Goal: Task Accomplishment & Management: Use online tool/utility

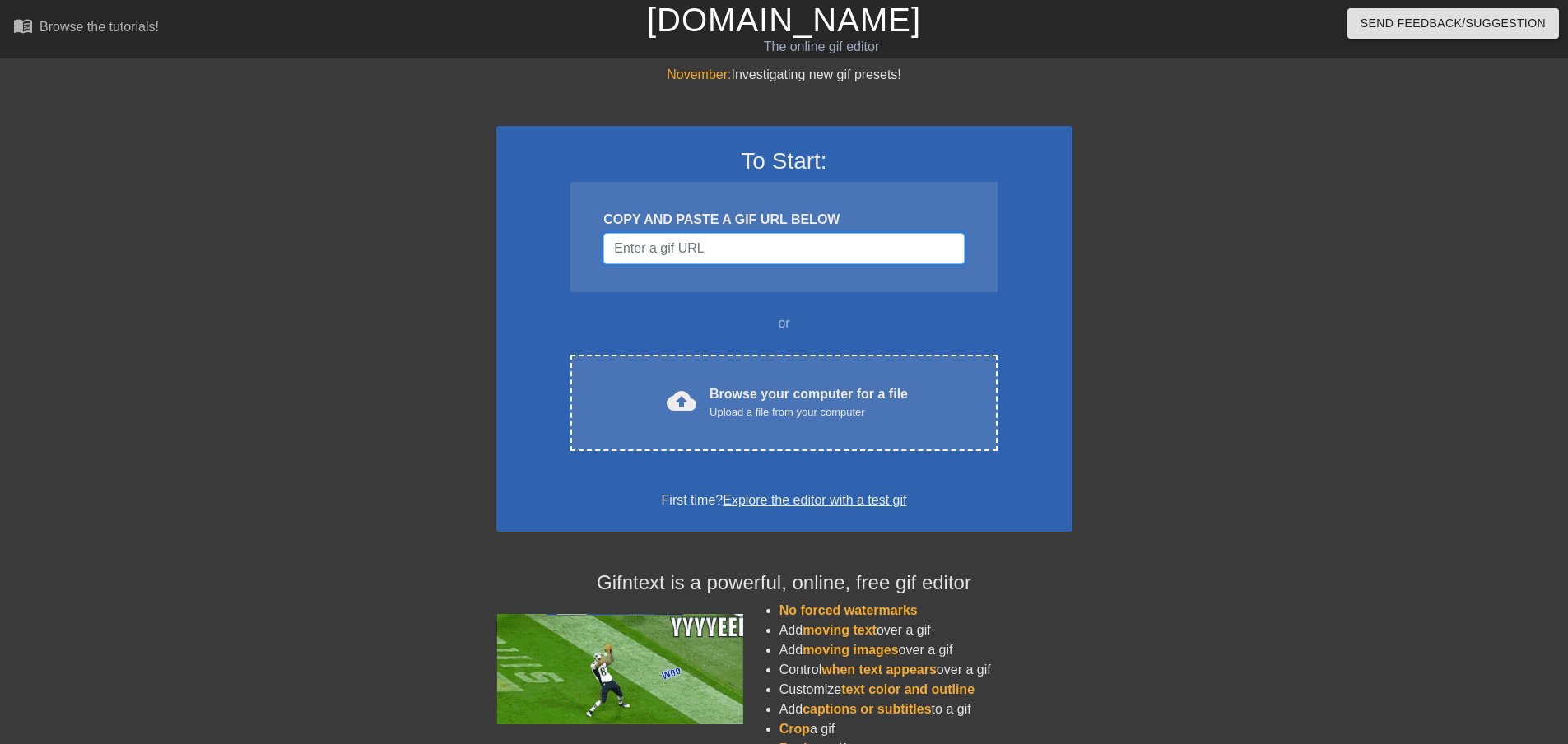
click at [776, 244] on input "Username" at bounding box center [783, 248] width 360 height 31
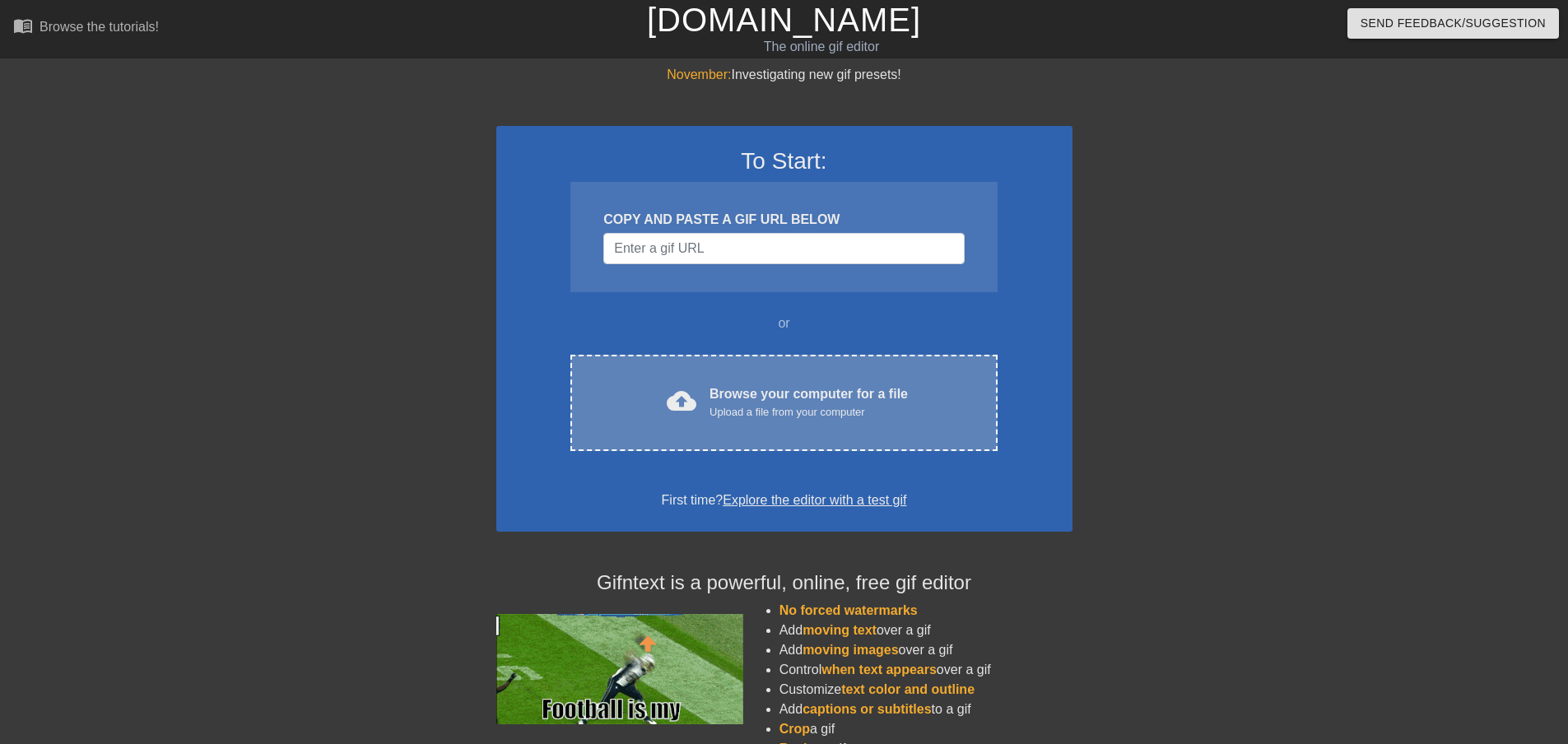
click at [723, 413] on div "Upload a file from your computer" at bounding box center [808, 412] width 198 height 17
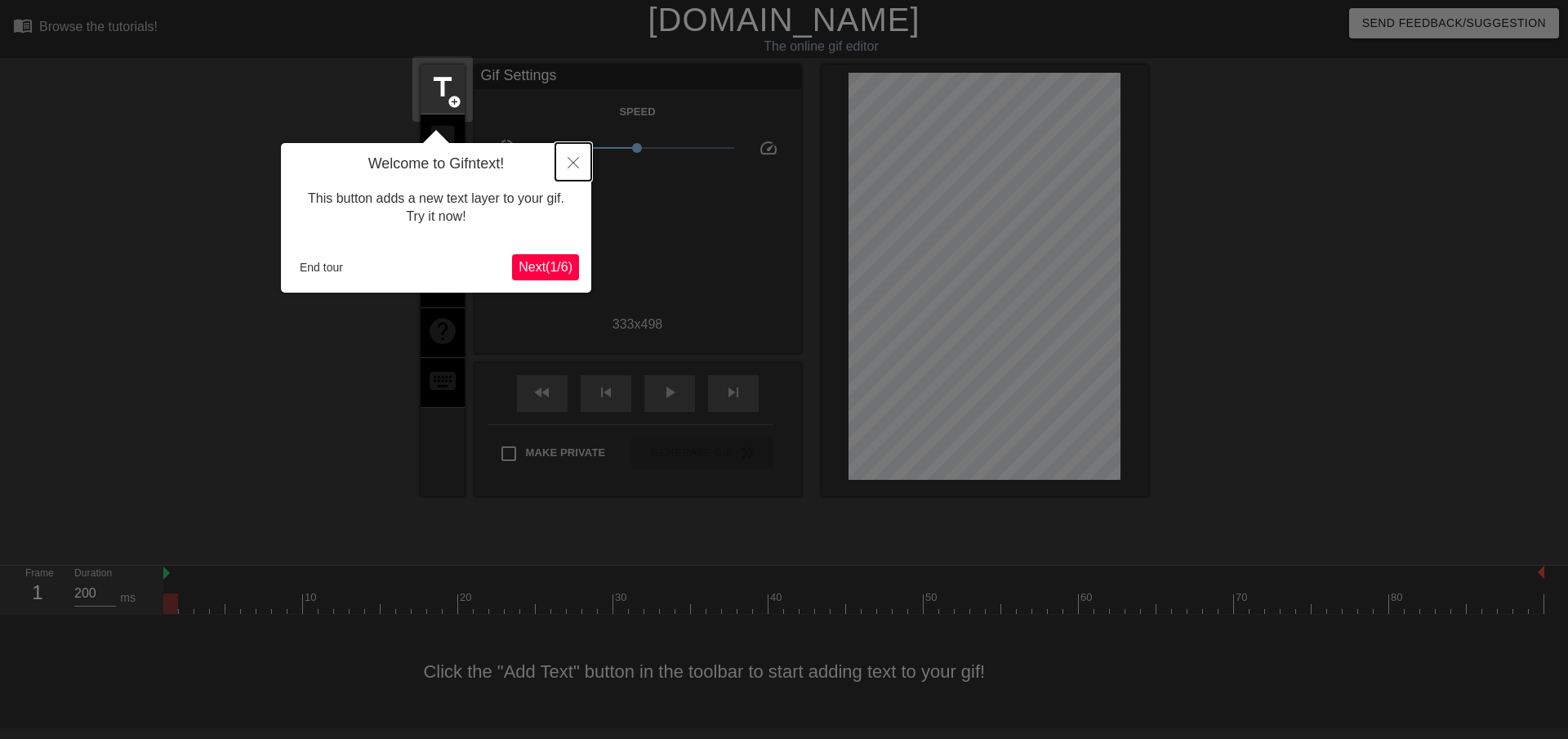
click at [570, 162] on icon "Close" at bounding box center [573, 162] width 11 height 11
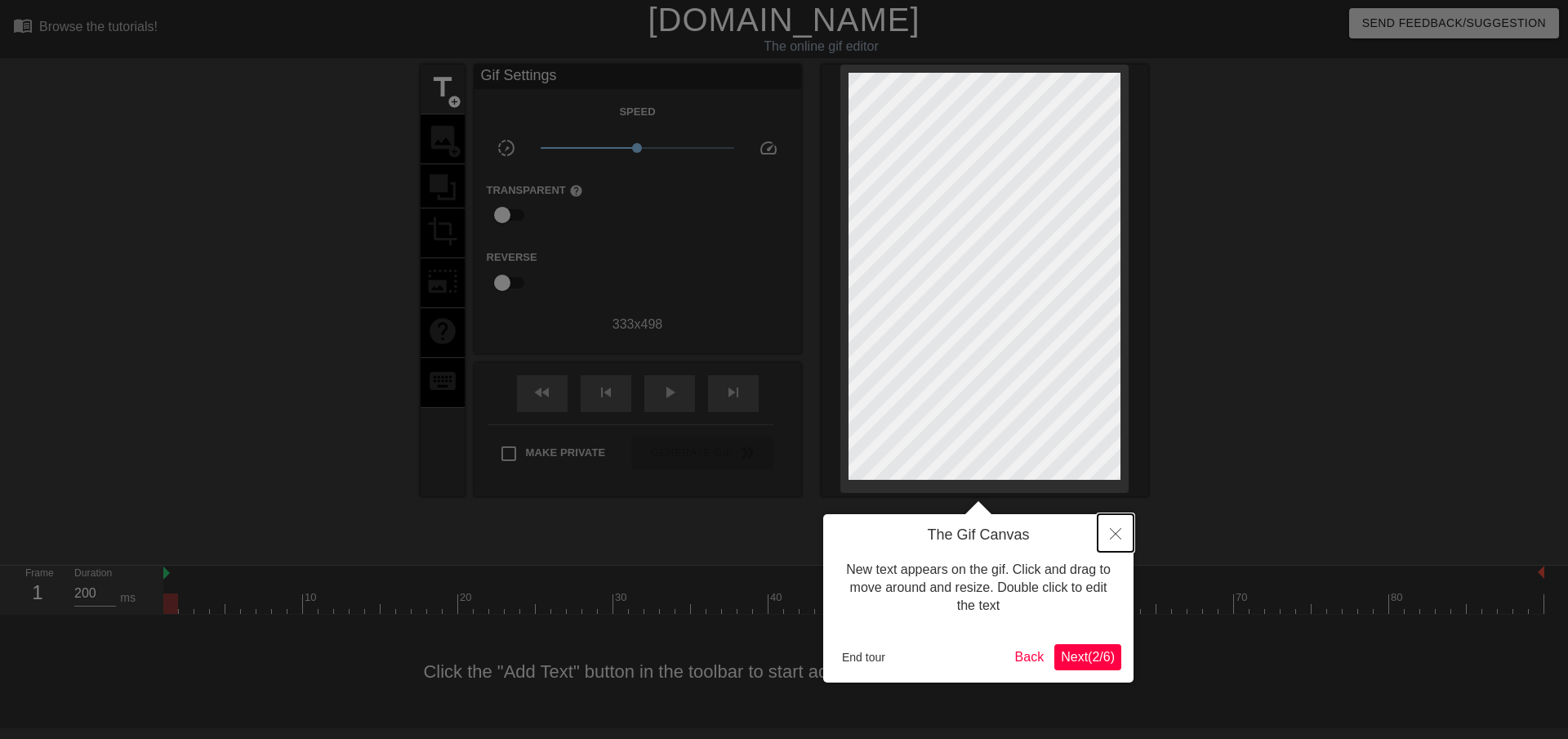
click at [1123, 535] on button "Close" at bounding box center [1115, 532] width 36 height 38
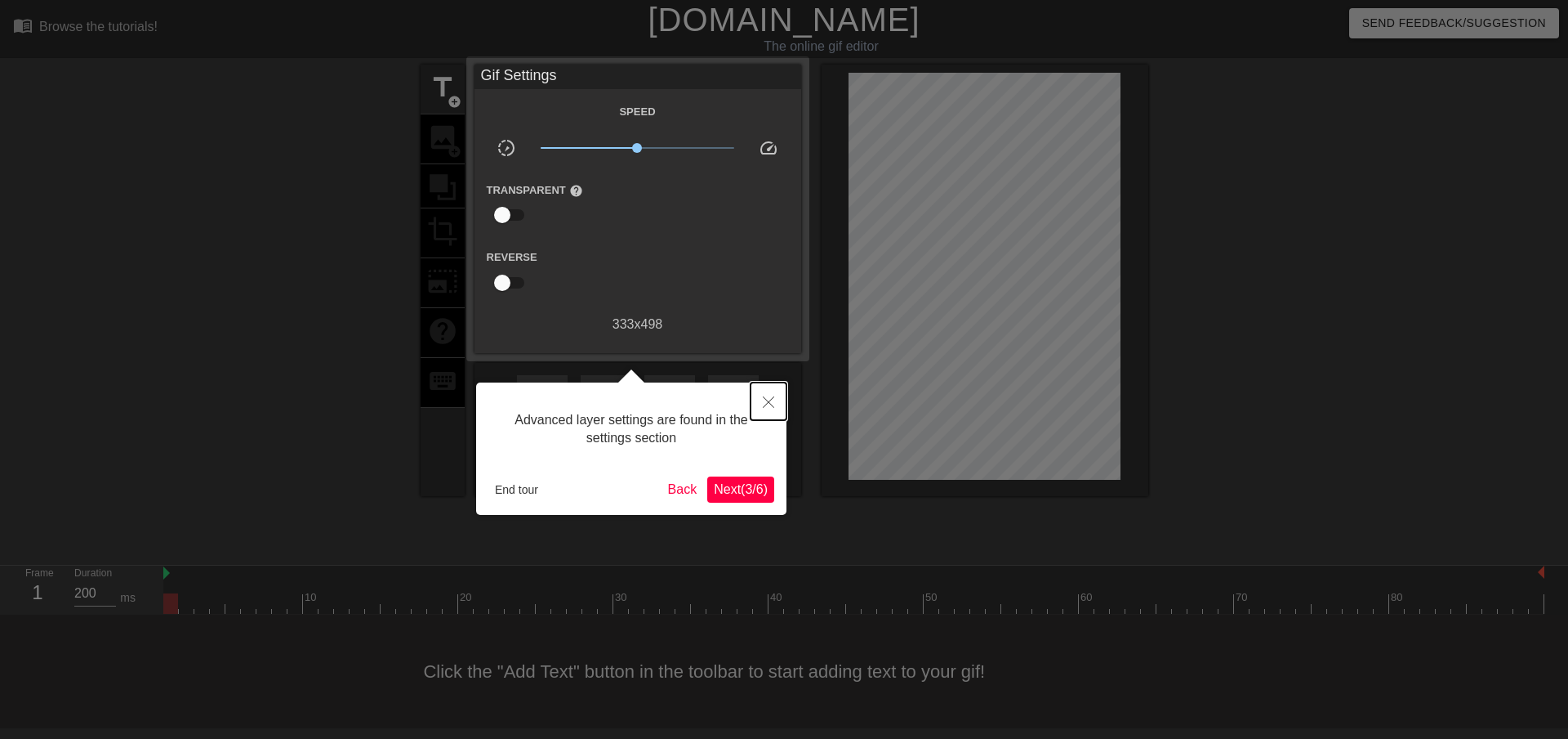
click at [762, 398] on icon "Close" at bounding box center [768, 402] width 11 height 11
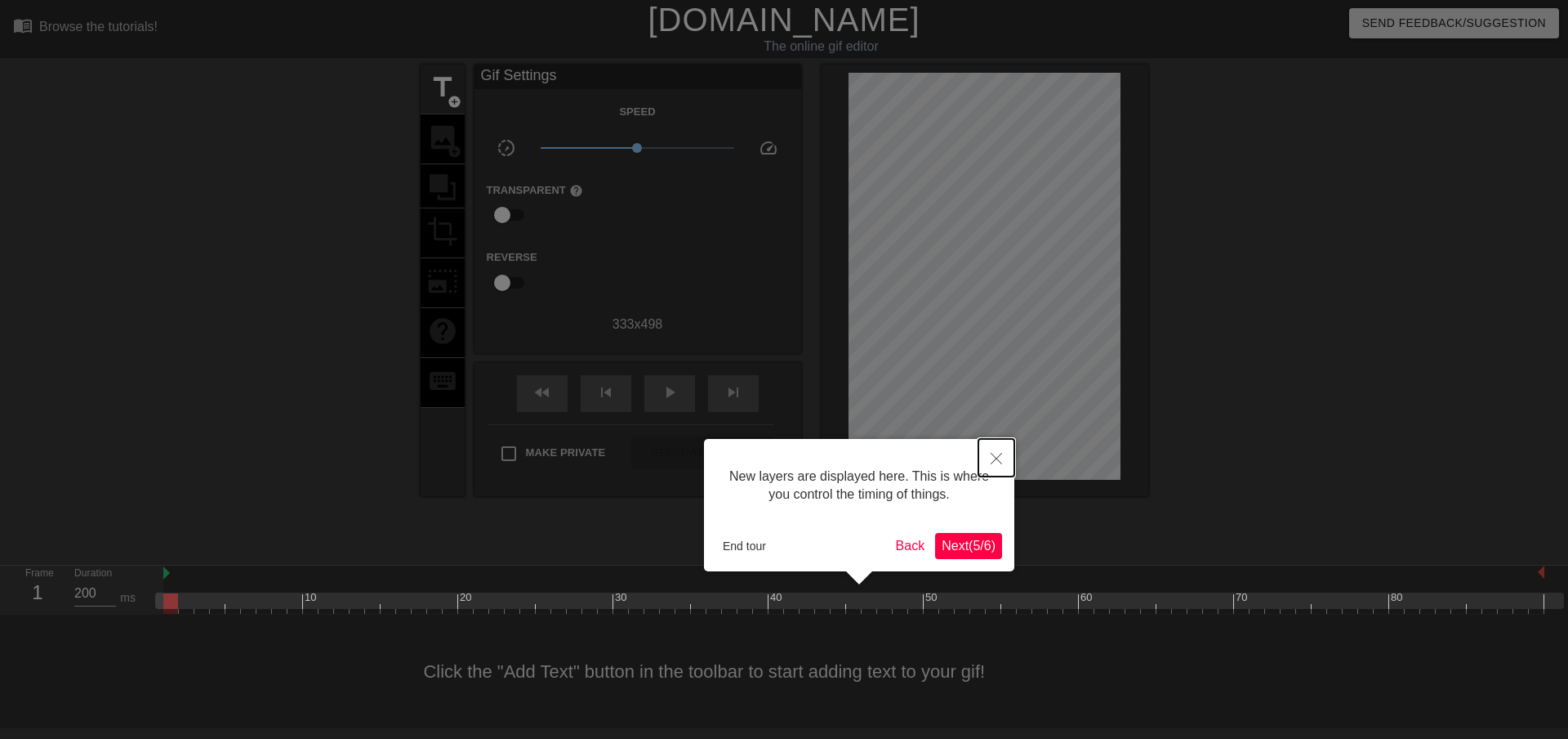
click at [1001, 456] on icon "Close" at bounding box center [996, 458] width 11 height 11
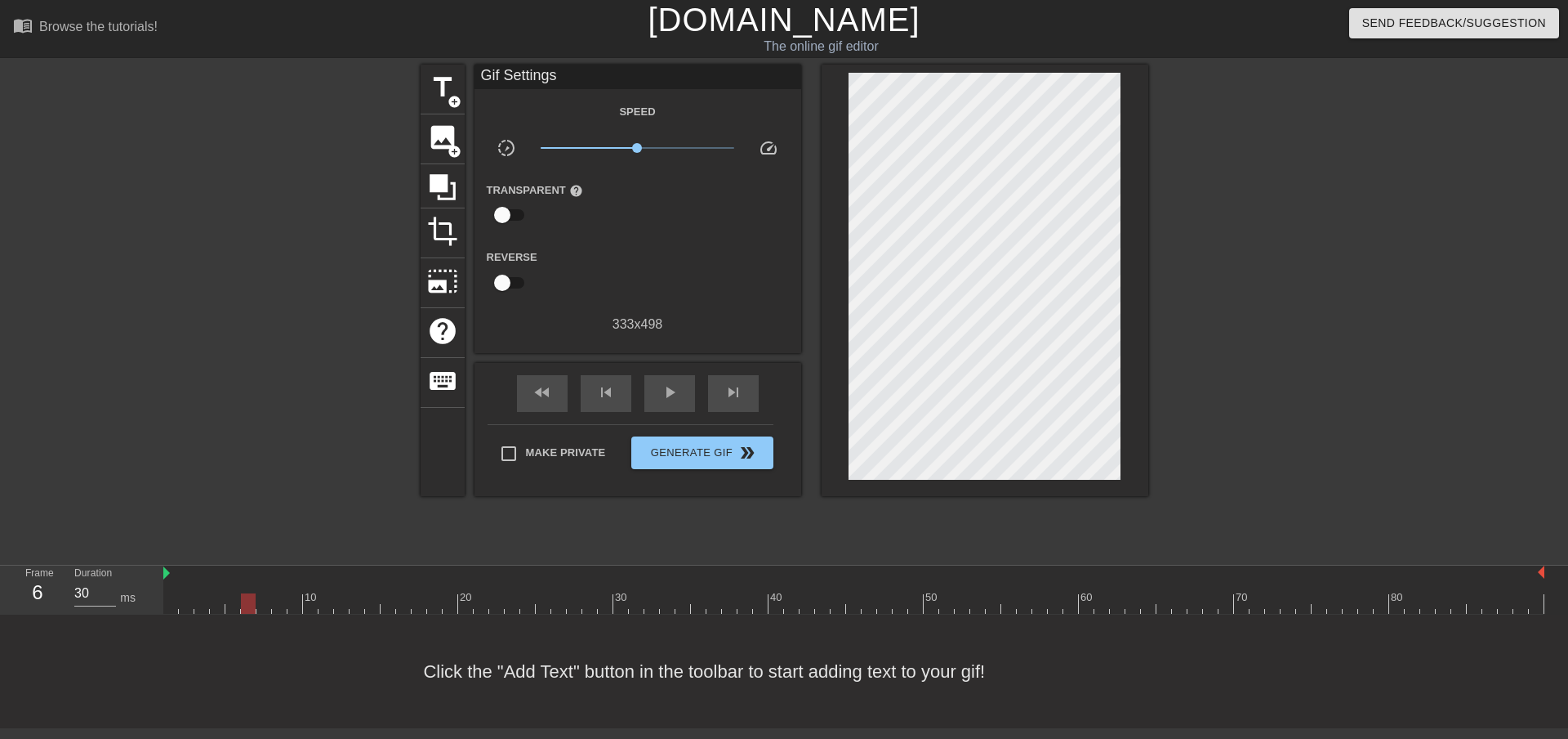
type input "200"
drag, startPoint x: 246, startPoint y: 604, endPoint x: 110, endPoint y: 674, distance: 153.0
click at [110, 674] on div "menu_book Browse the tutorials! [DOMAIN_NAME] The online gif editor Send Feedba…" at bounding box center [784, 364] width 1568 height 728
click at [436, 131] on span "image" at bounding box center [442, 137] width 31 height 31
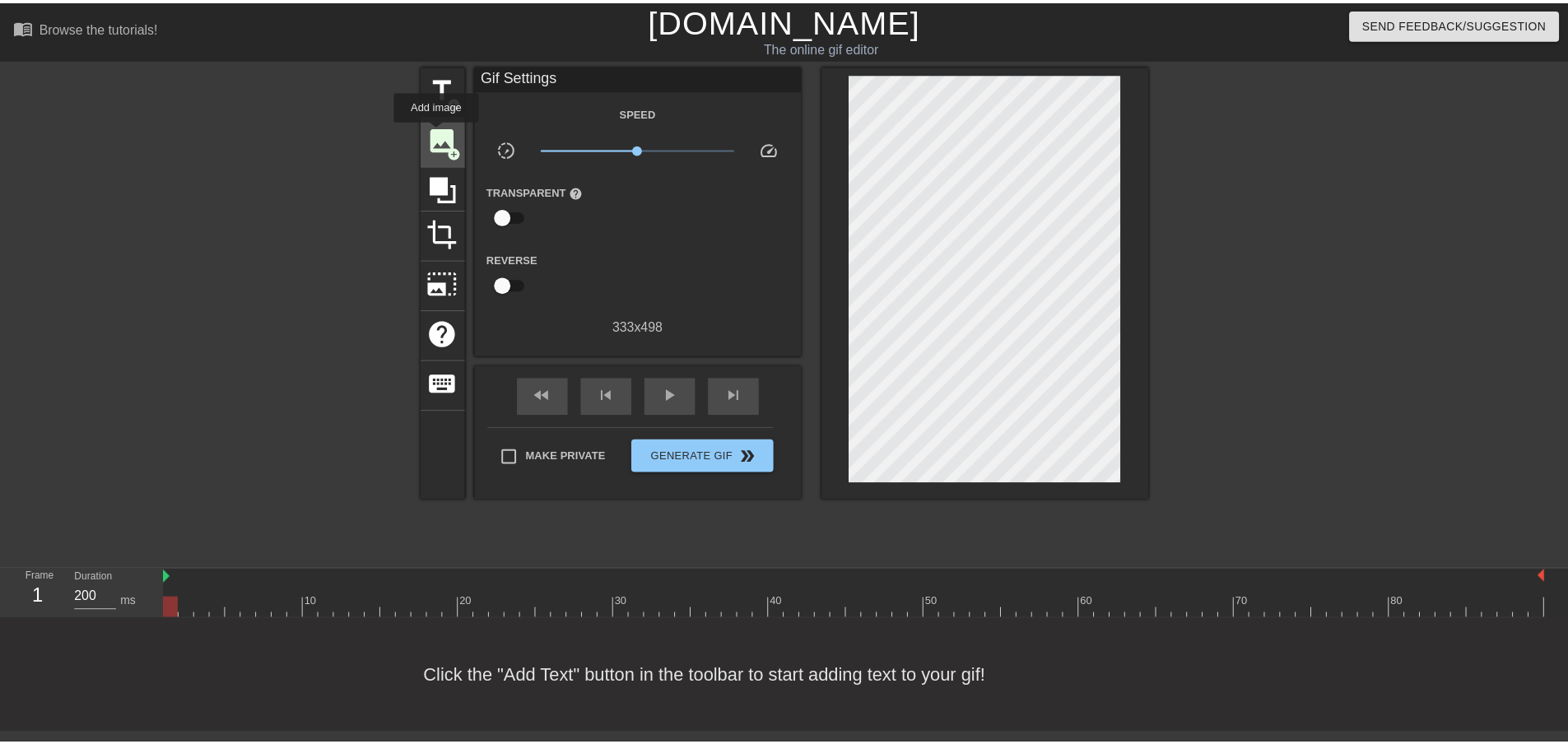
scroll to position [0, 0]
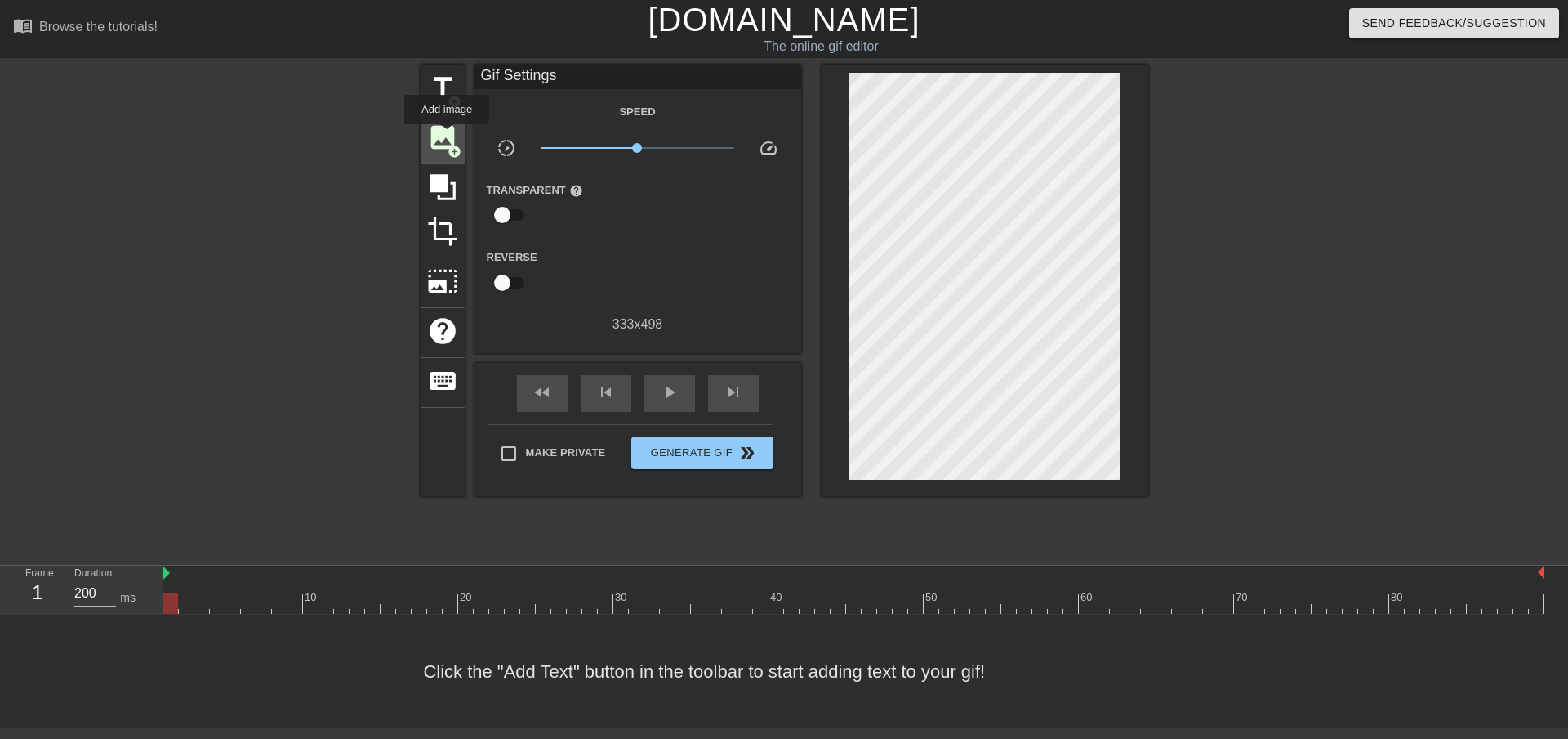
click at [446, 136] on span "image" at bounding box center [442, 137] width 31 height 31
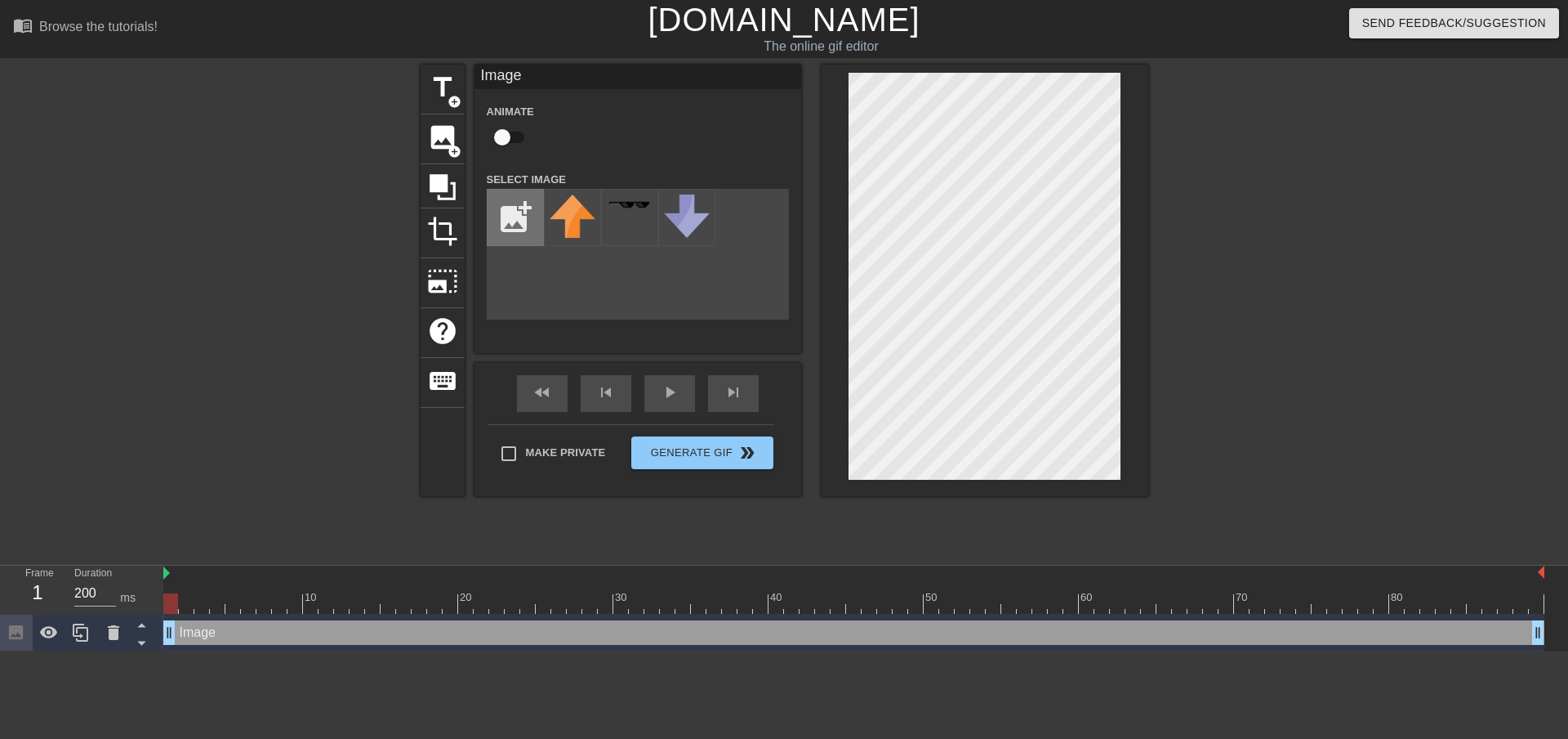
click at [509, 216] on input "file" at bounding box center [514, 217] width 56 height 56
click at [523, 229] on input "file" at bounding box center [514, 217] width 56 height 56
click at [508, 222] on input "file" at bounding box center [514, 217] width 56 height 56
click at [501, 226] on input "file" at bounding box center [514, 217] width 56 height 56
click at [508, 224] on input "file" at bounding box center [514, 217] width 56 height 56
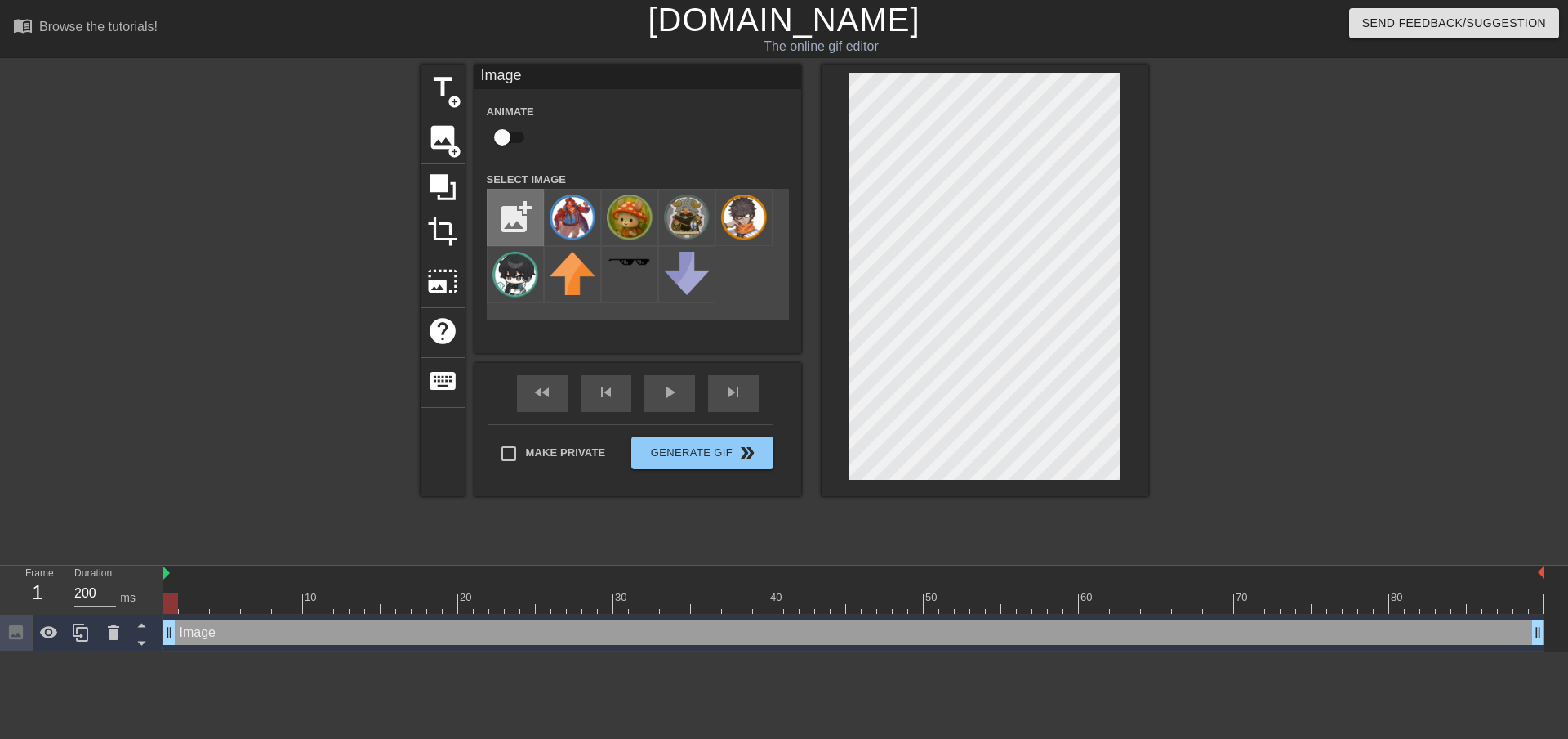
click at [510, 230] on input "file" at bounding box center [514, 217] width 56 height 56
type input "C:\fakepath\chopper.gif"
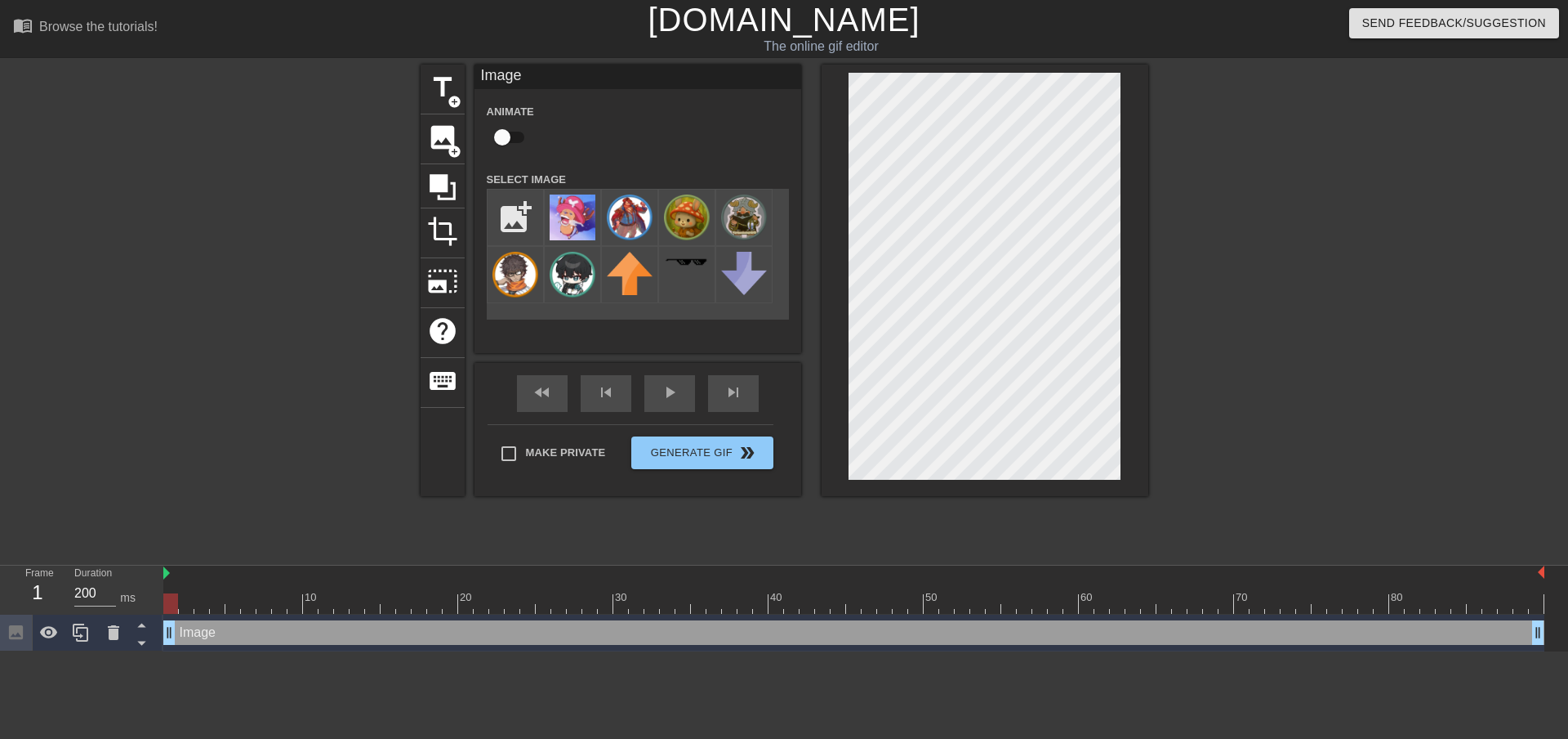
click at [761, 318] on div "add_photo_alternate" at bounding box center [638, 254] width 302 height 131
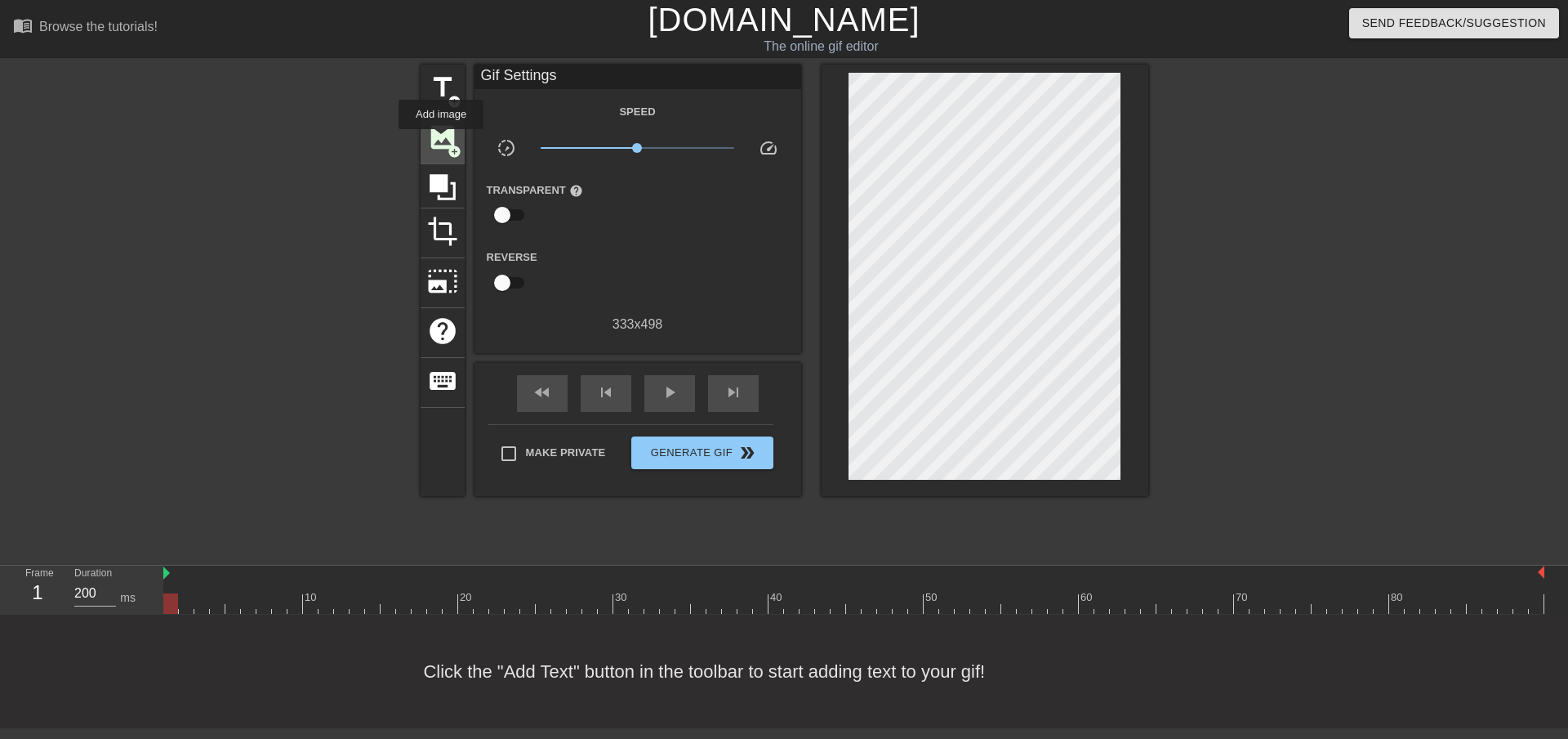
click at [443, 134] on span "image" at bounding box center [442, 137] width 31 height 31
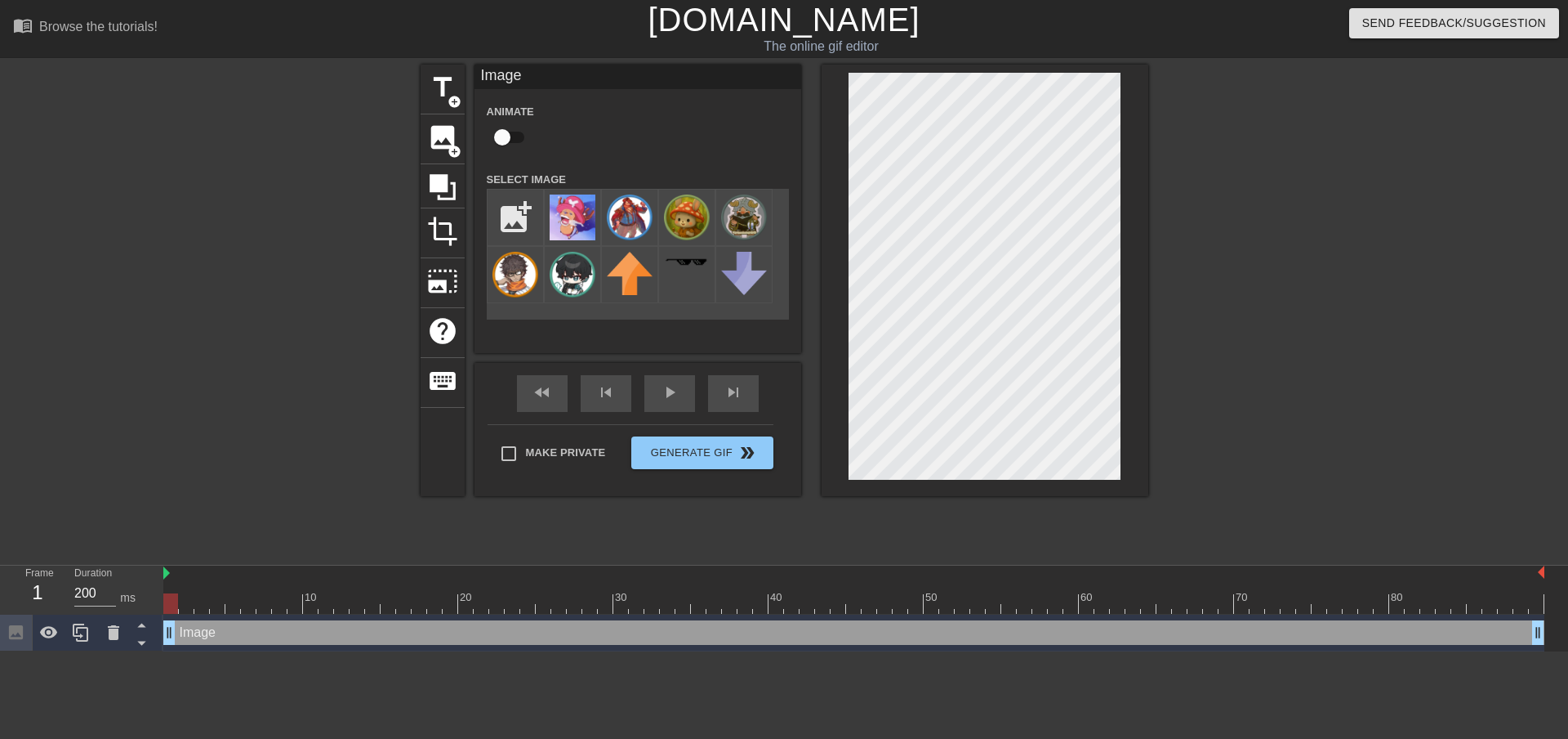
drag, startPoint x: 837, startPoint y: 253, endPoint x: 1264, endPoint y: 255, distance: 427.0
click at [1264, 255] on div at bounding box center [1290, 309] width 245 height 490
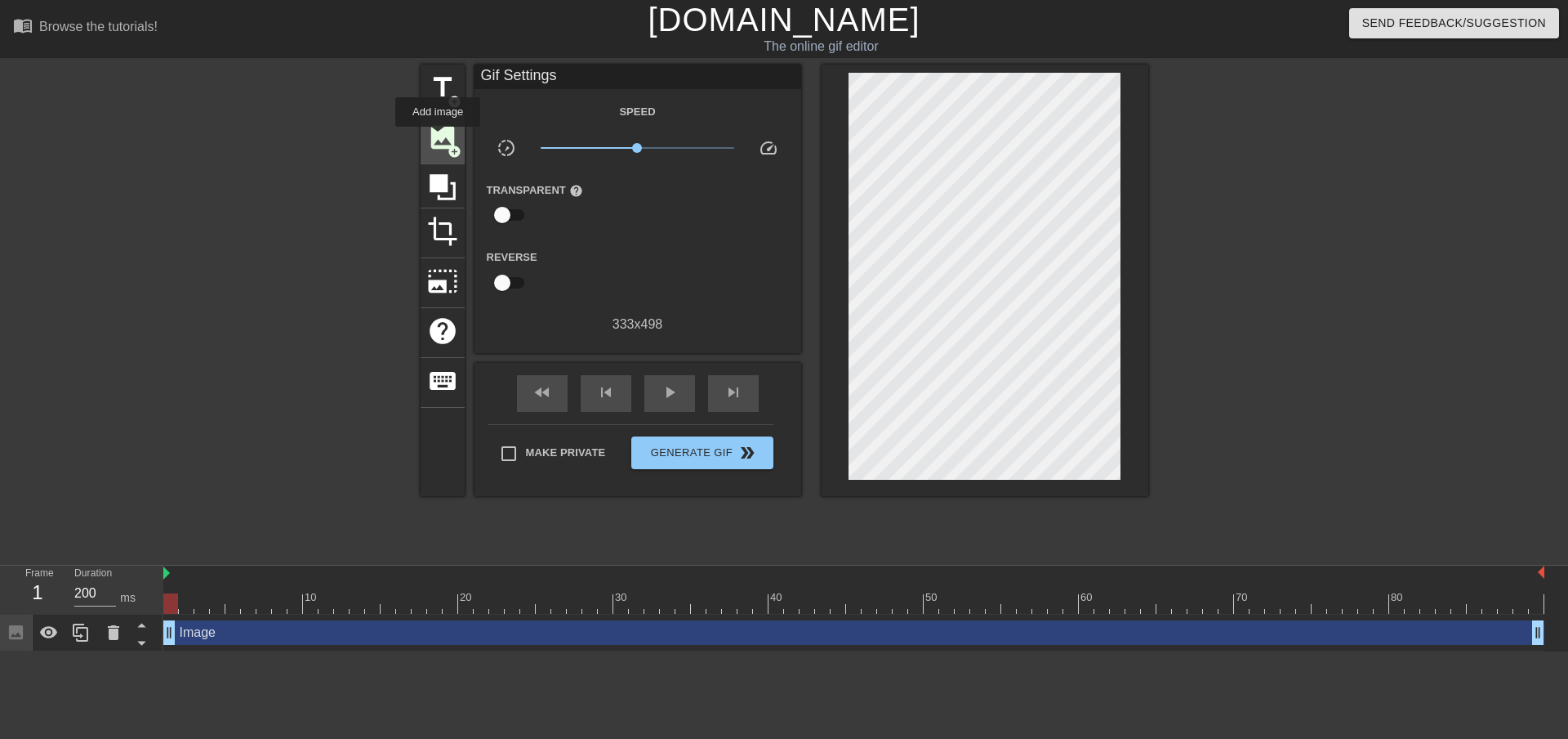
click at [438, 138] on span "image" at bounding box center [442, 137] width 31 height 31
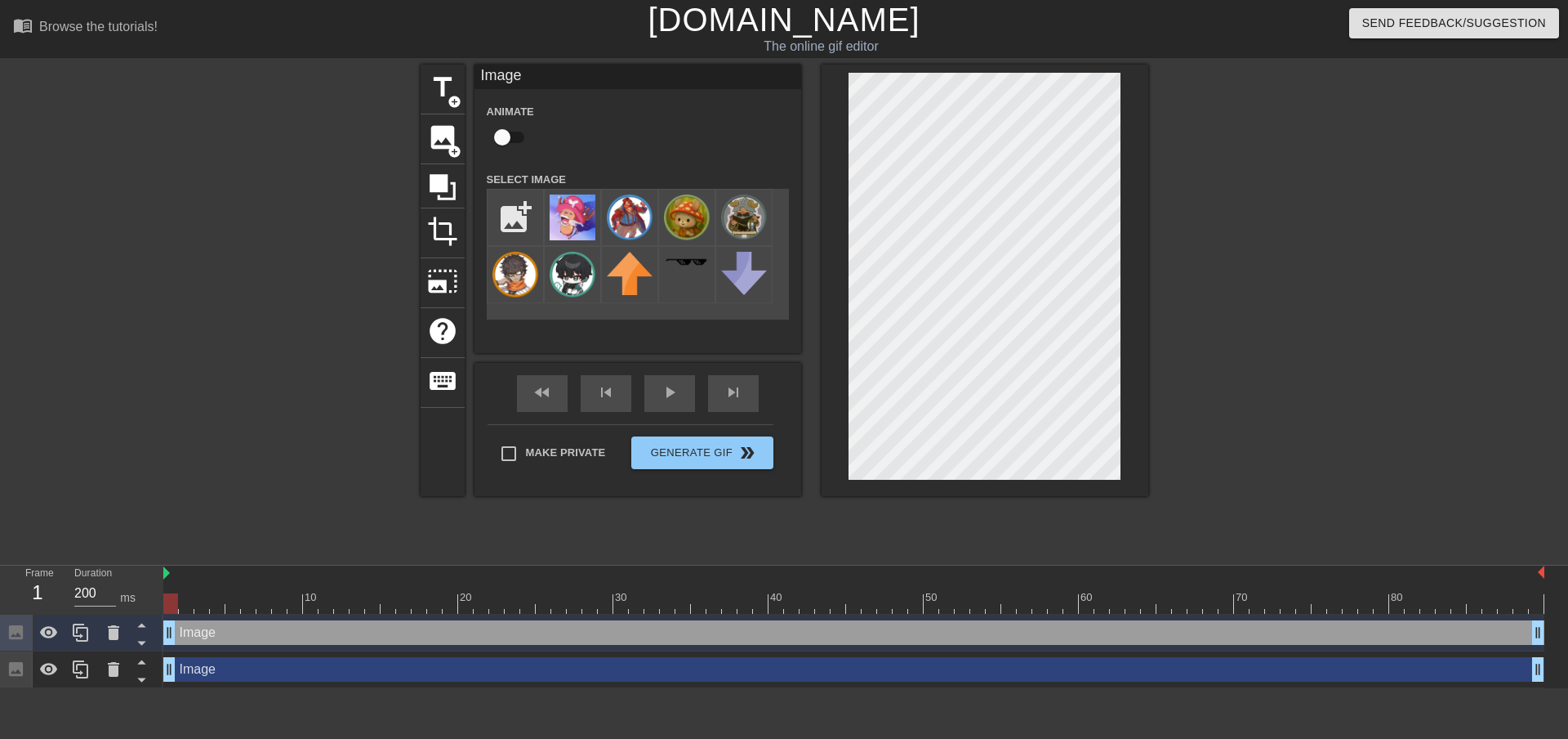
click at [180, 686] on div "Image drag_handle drag_handle" at bounding box center [853, 670] width 1381 height 37
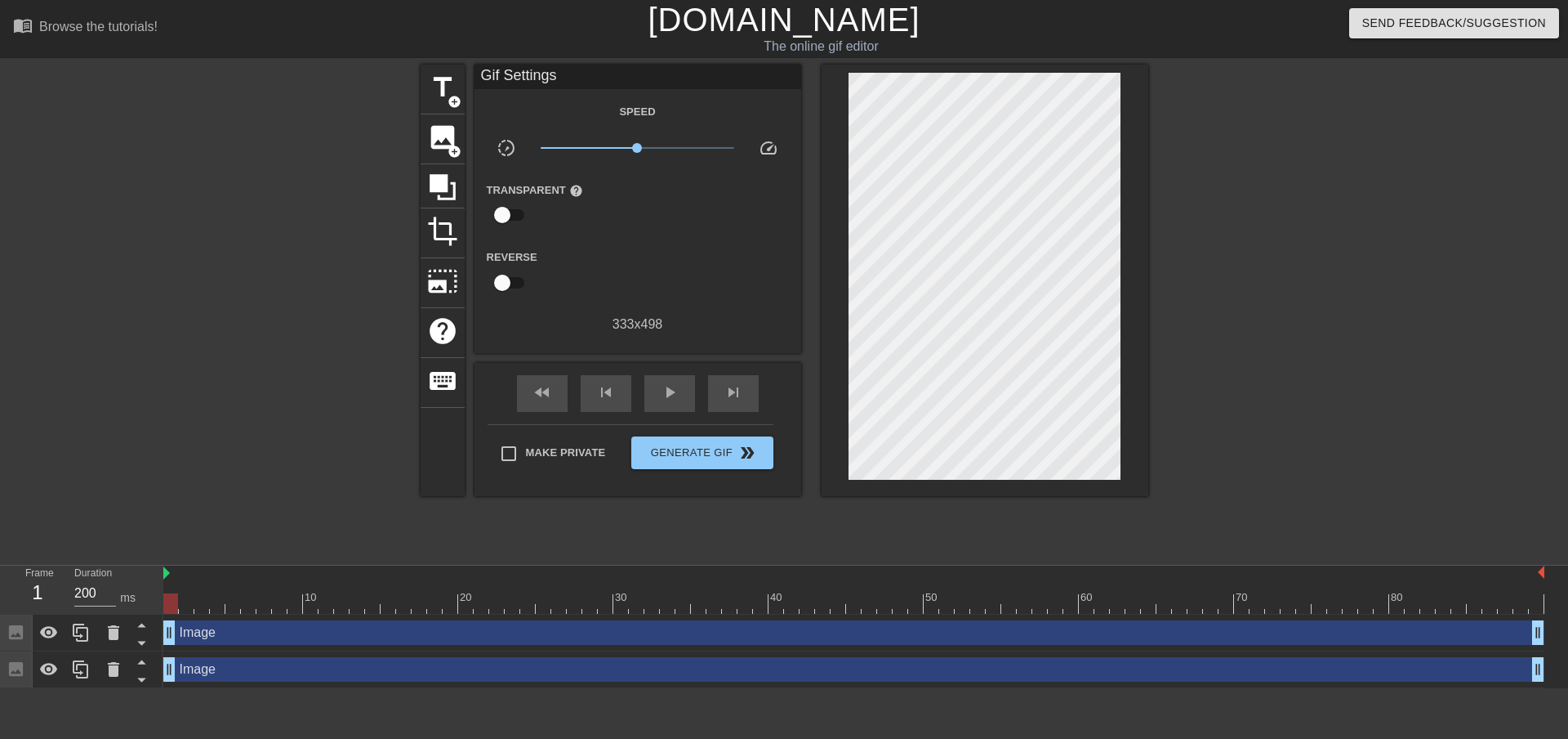
click at [191, 674] on div "Image drag_handle drag_handle" at bounding box center [853, 669] width 1381 height 25
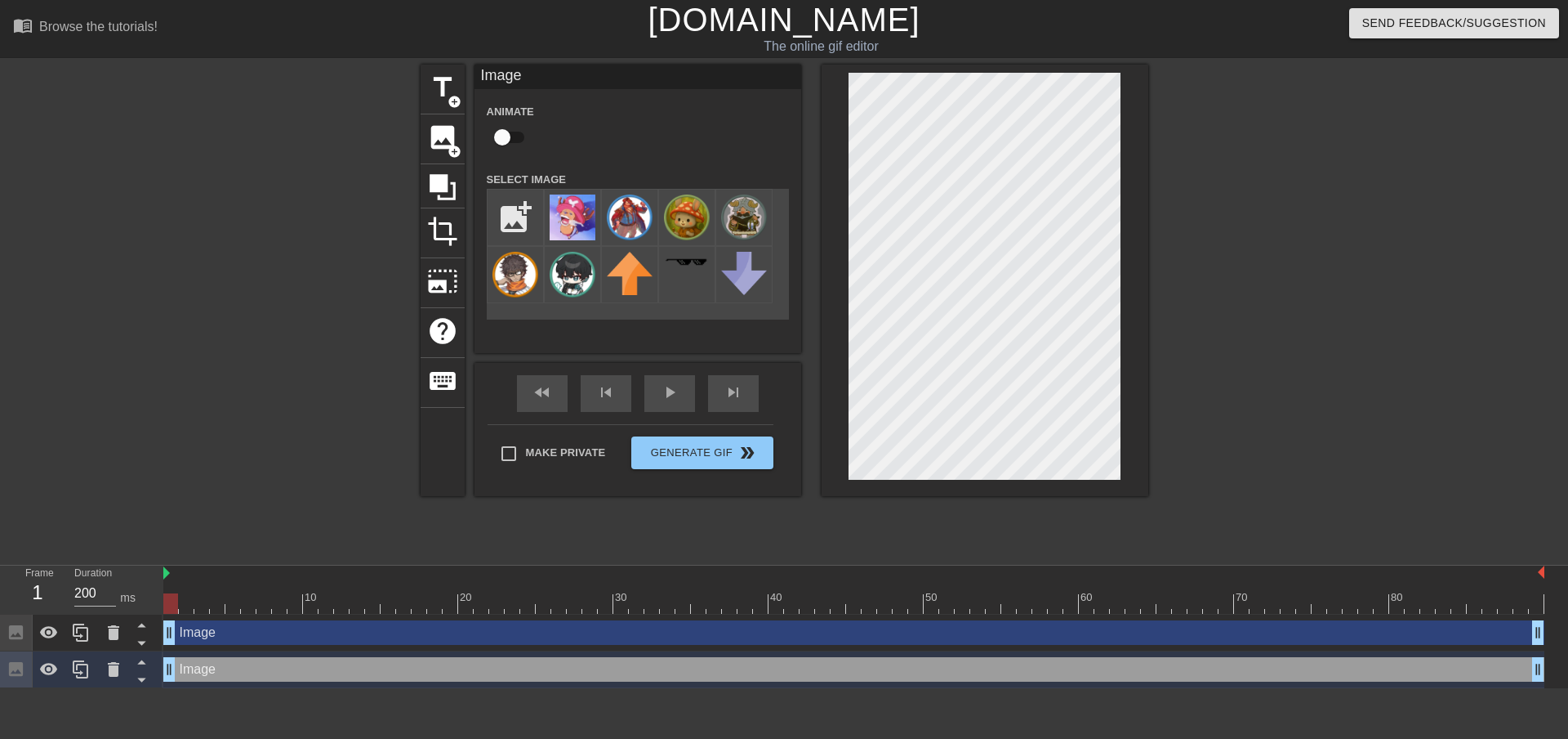
click at [200, 641] on div "Image drag_handle drag_handle" at bounding box center [853, 632] width 1381 height 25
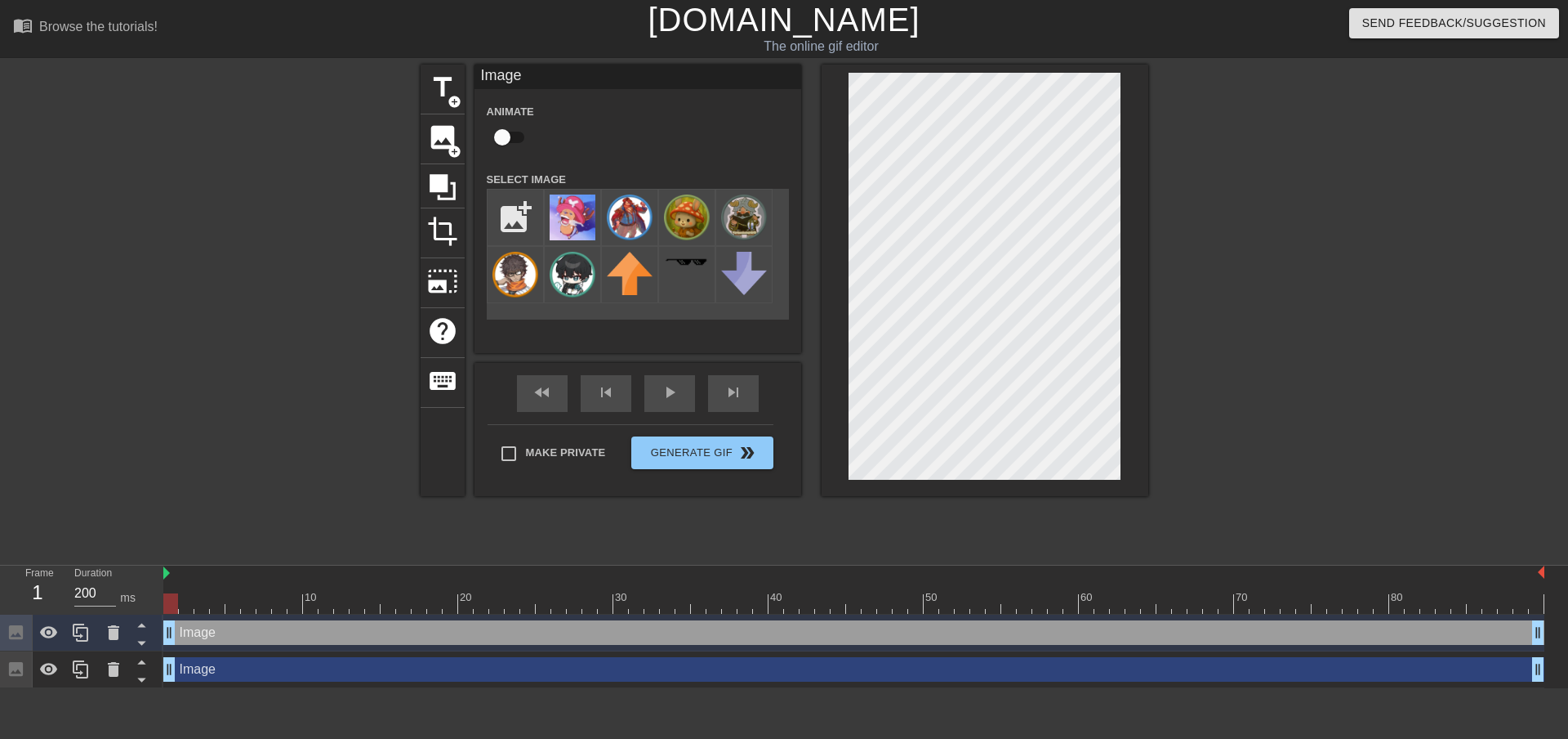
click at [197, 675] on div "Image drag_handle drag_handle" at bounding box center [853, 669] width 1381 height 25
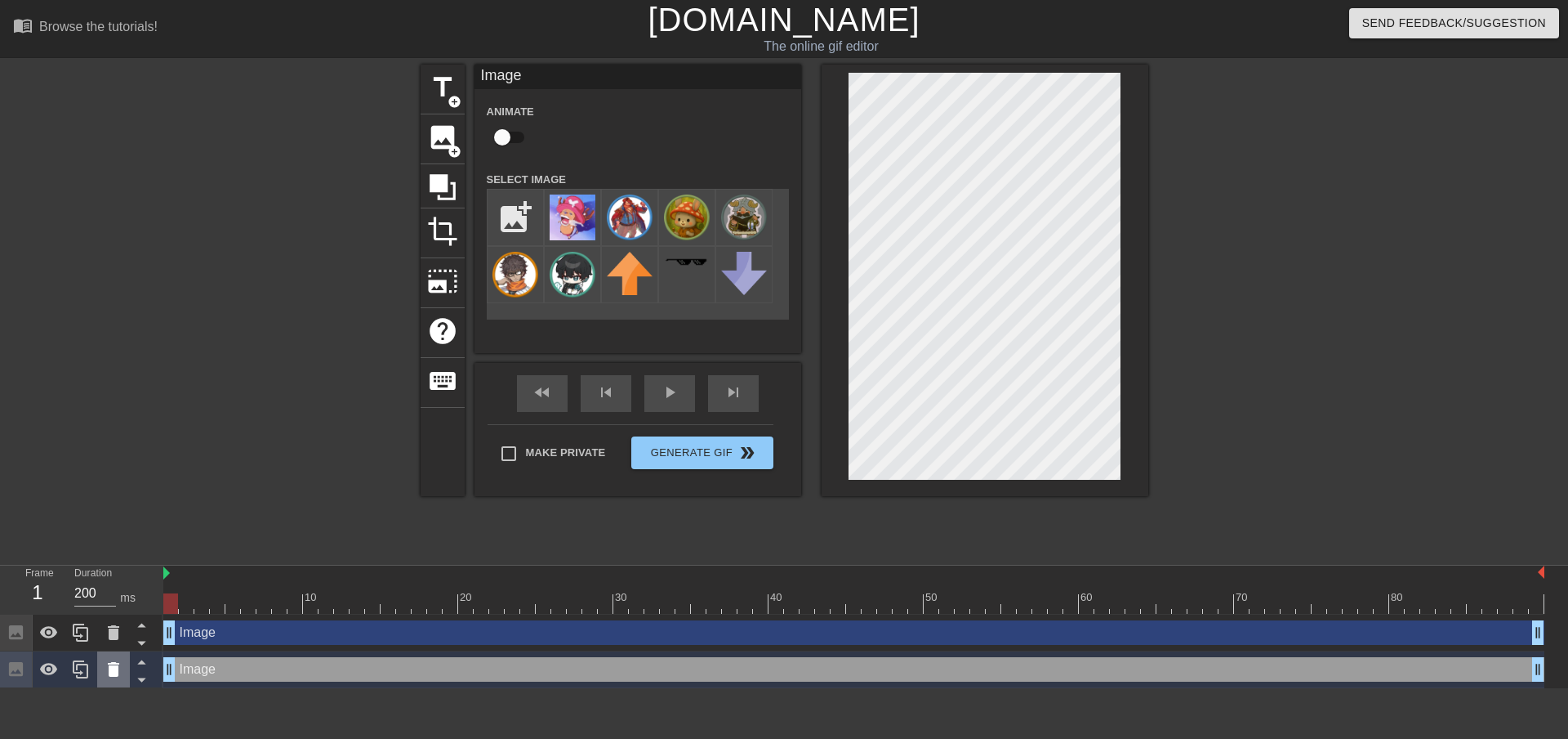
click at [118, 669] on icon at bounding box center [114, 669] width 19 height 19
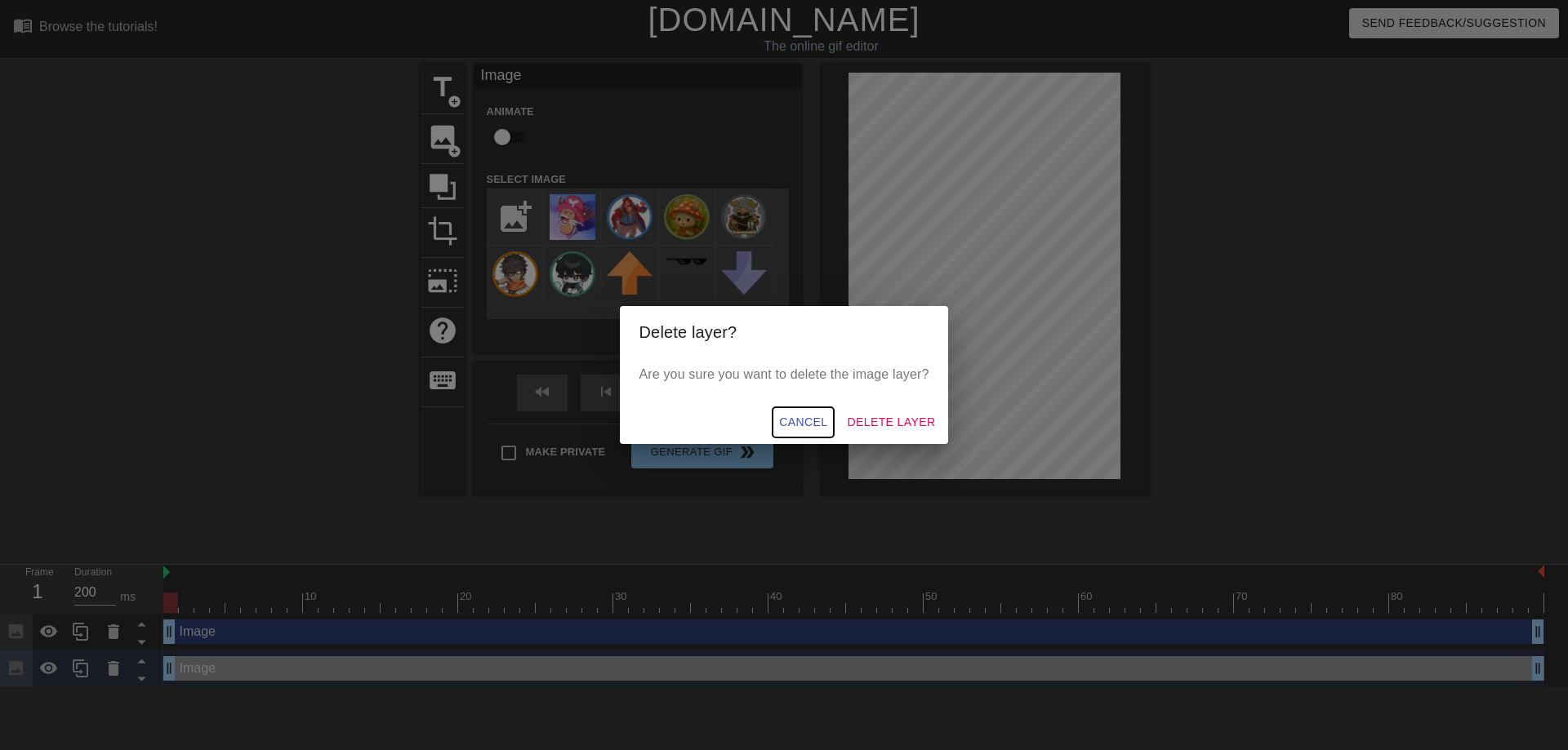
click at [798, 420] on span "Cancel" at bounding box center [803, 422] width 49 height 20
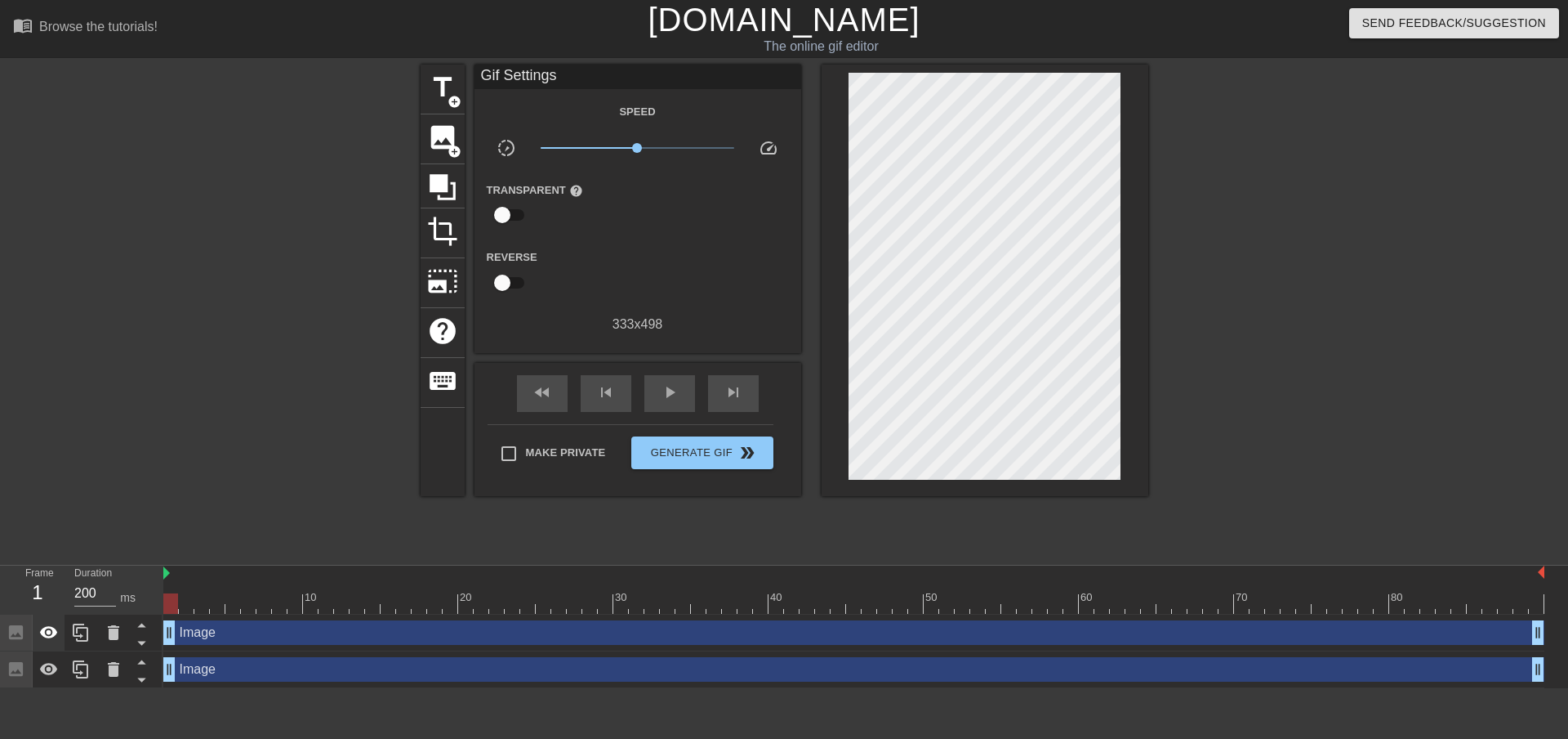
click at [35, 632] on div at bounding box center [49, 632] width 33 height 36
drag, startPoint x: 214, startPoint y: 636, endPoint x: 238, endPoint y: 637, distance: 24.0
click at [238, 637] on div "Image drag_handle drag_handle" at bounding box center [853, 632] width 1381 height 25
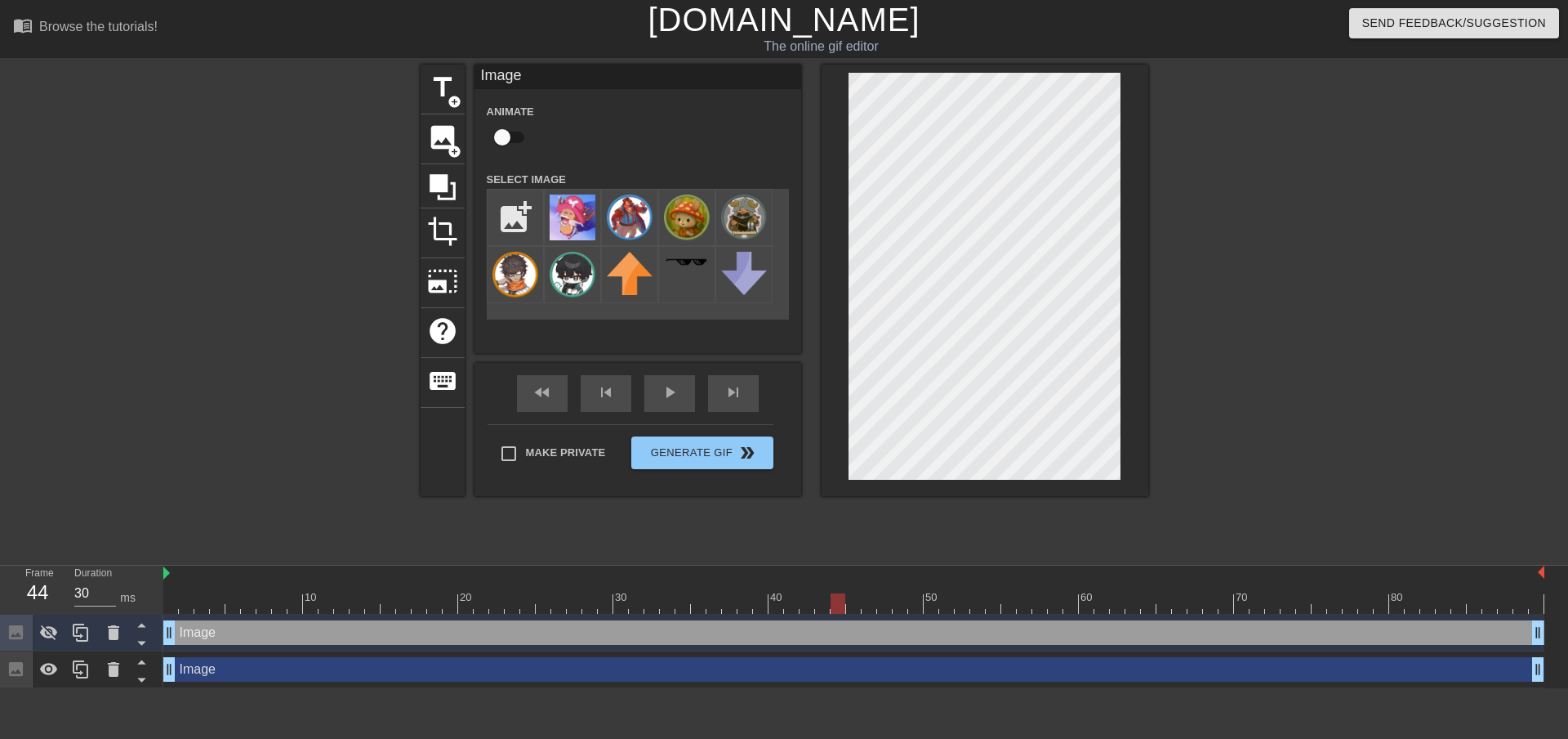
drag, startPoint x: 192, startPoint y: 603, endPoint x: 837, endPoint y: 590, distance: 645.1
click at [837, 590] on div "10 20 30 40 50 60 70 80" at bounding box center [853, 589] width 1381 height 49
click at [46, 667] on icon at bounding box center [49, 669] width 18 height 12
click at [46, 667] on icon at bounding box center [49, 669] width 19 height 19
click at [46, 667] on icon at bounding box center [49, 669] width 18 height 12
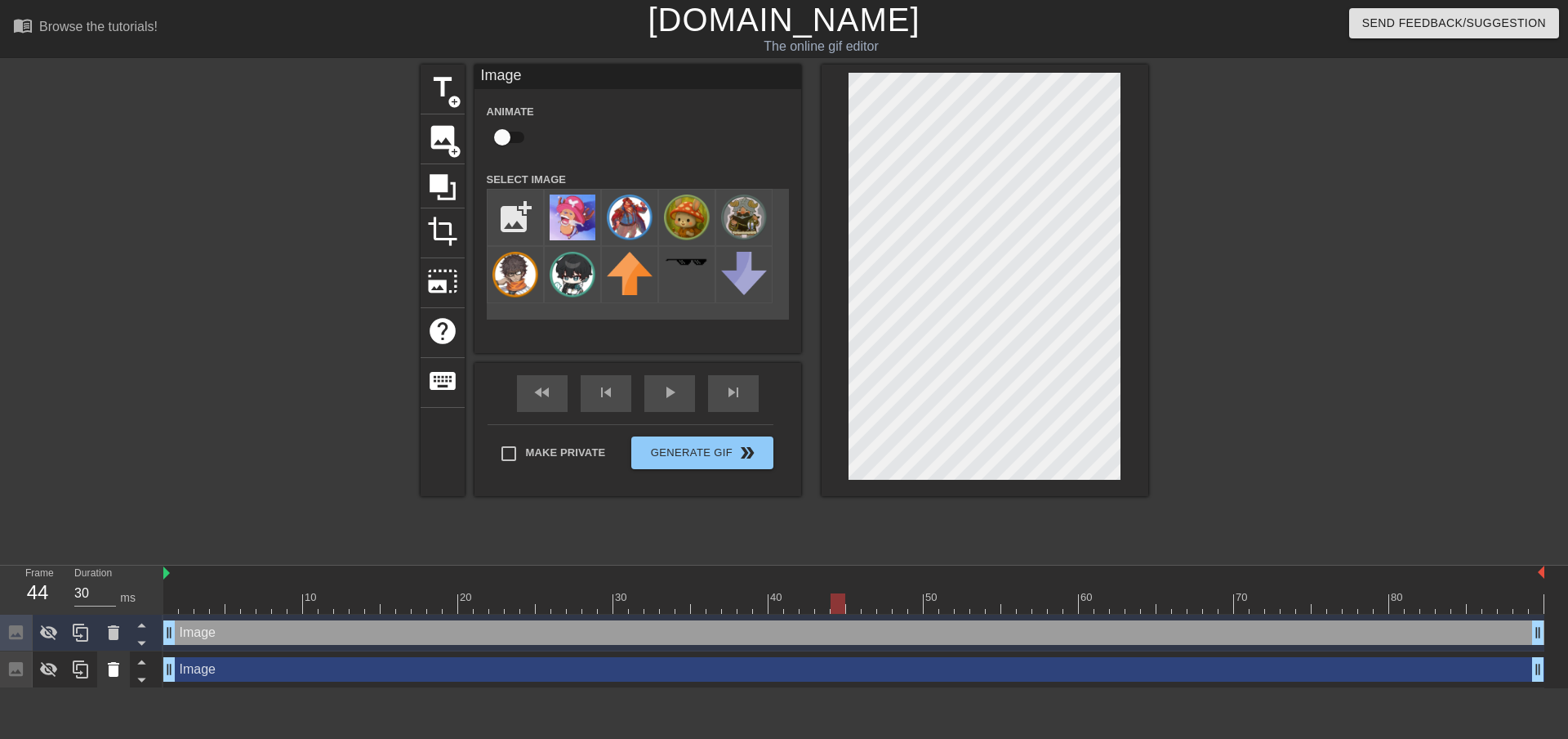
click at [120, 671] on icon at bounding box center [114, 669] width 19 height 19
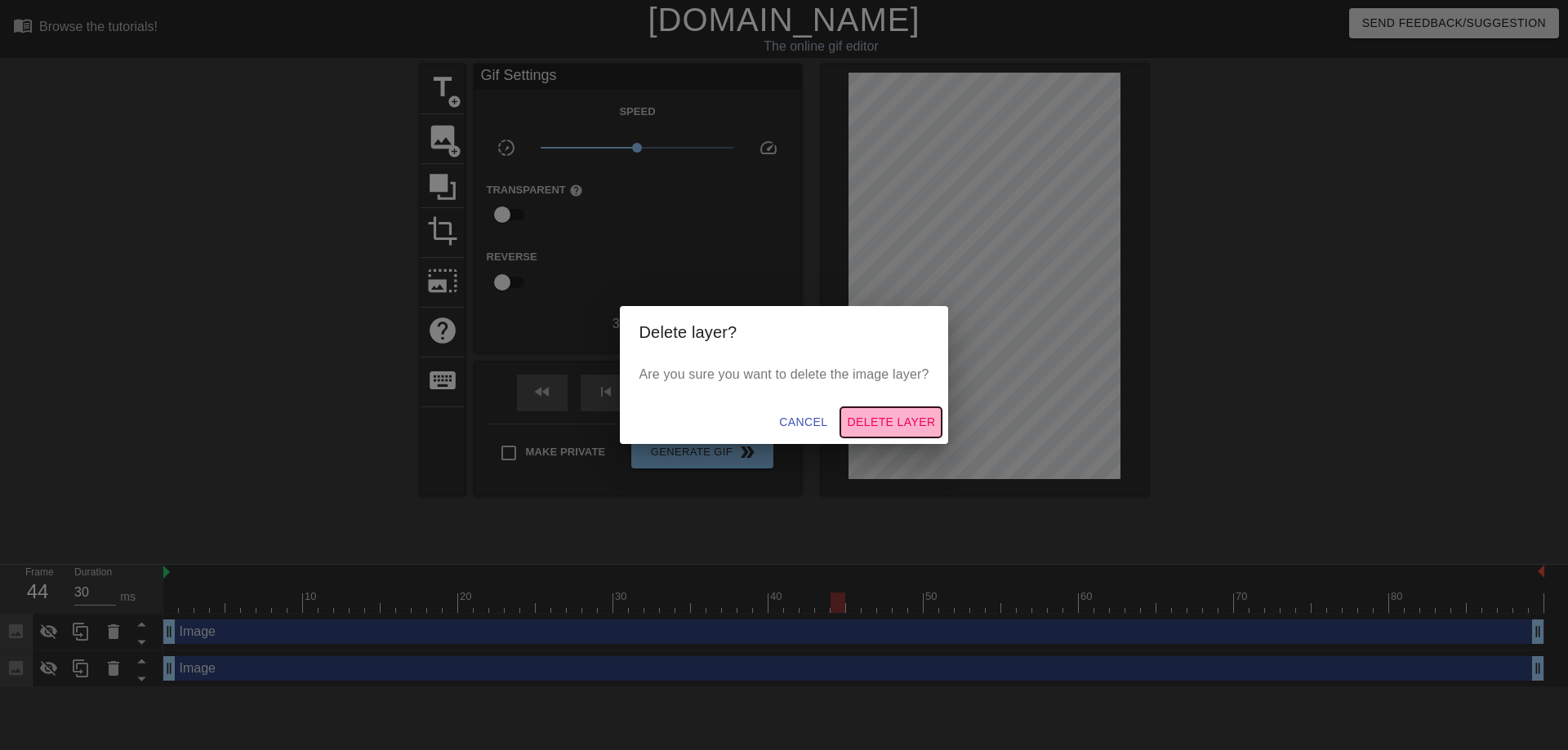
click at [883, 426] on span "Delete Layer" at bounding box center [891, 422] width 88 height 20
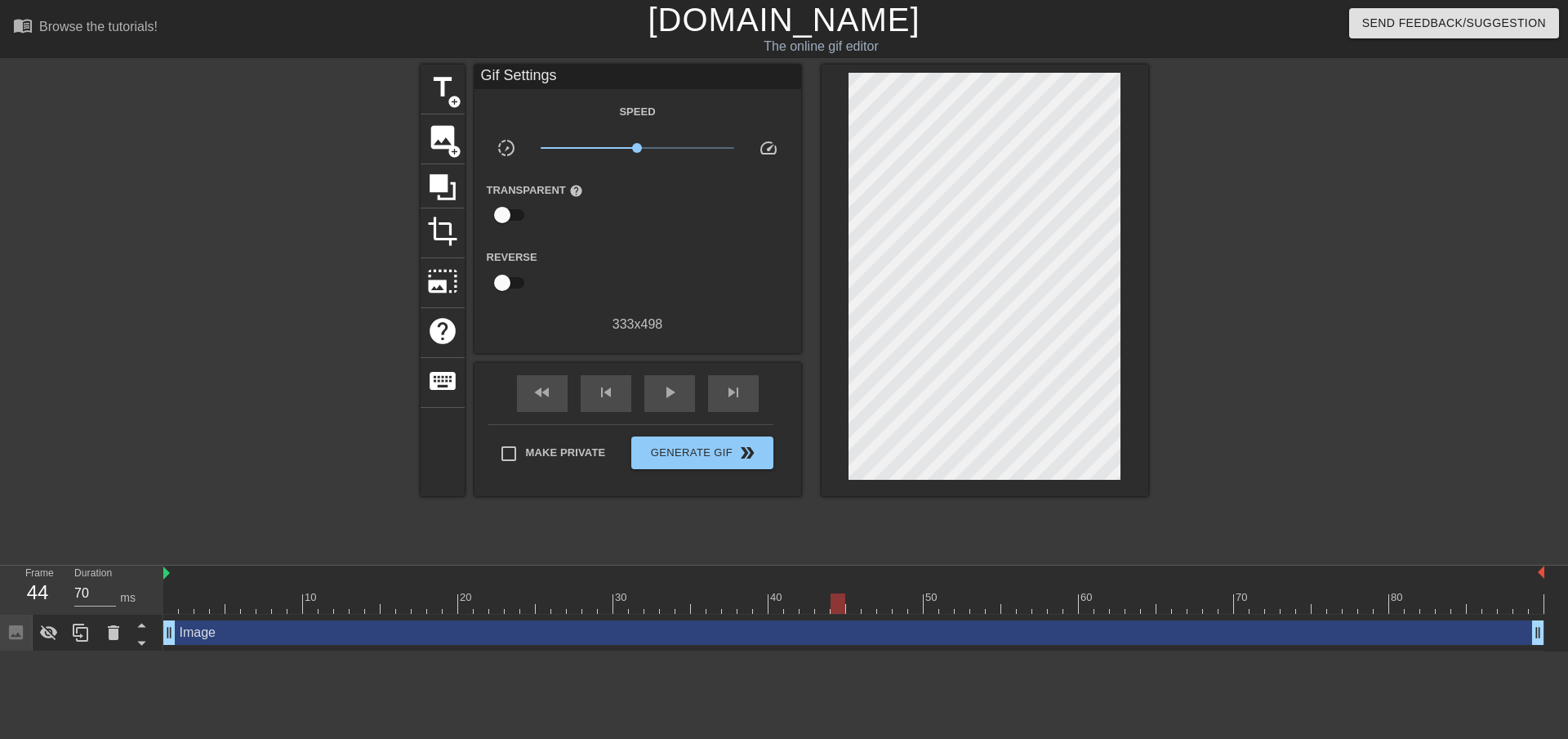
click at [234, 606] on div at bounding box center [853, 603] width 1381 height 20
drag, startPoint x: 234, startPoint y: 606, endPoint x: 566, endPoint y: 608, distance: 332.0
click at [566, 608] on div at bounding box center [853, 603] width 1381 height 20
click at [442, 138] on span "image" at bounding box center [442, 137] width 31 height 31
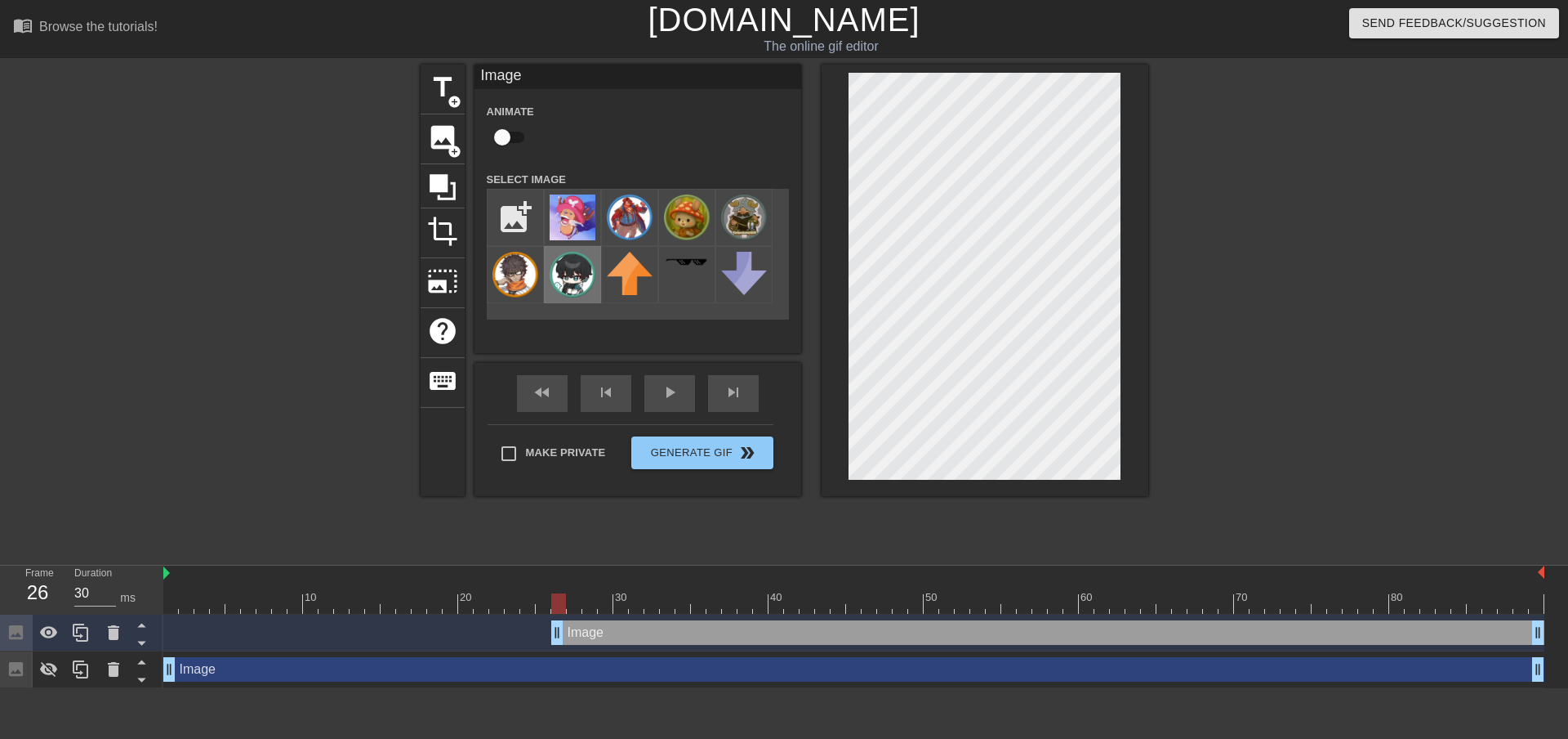
click at [584, 266] on img at bounding box center [573, 275] width 46 height 46
click at [1168, 148] on div at bounding box center [1290, 309] width 245 height 490
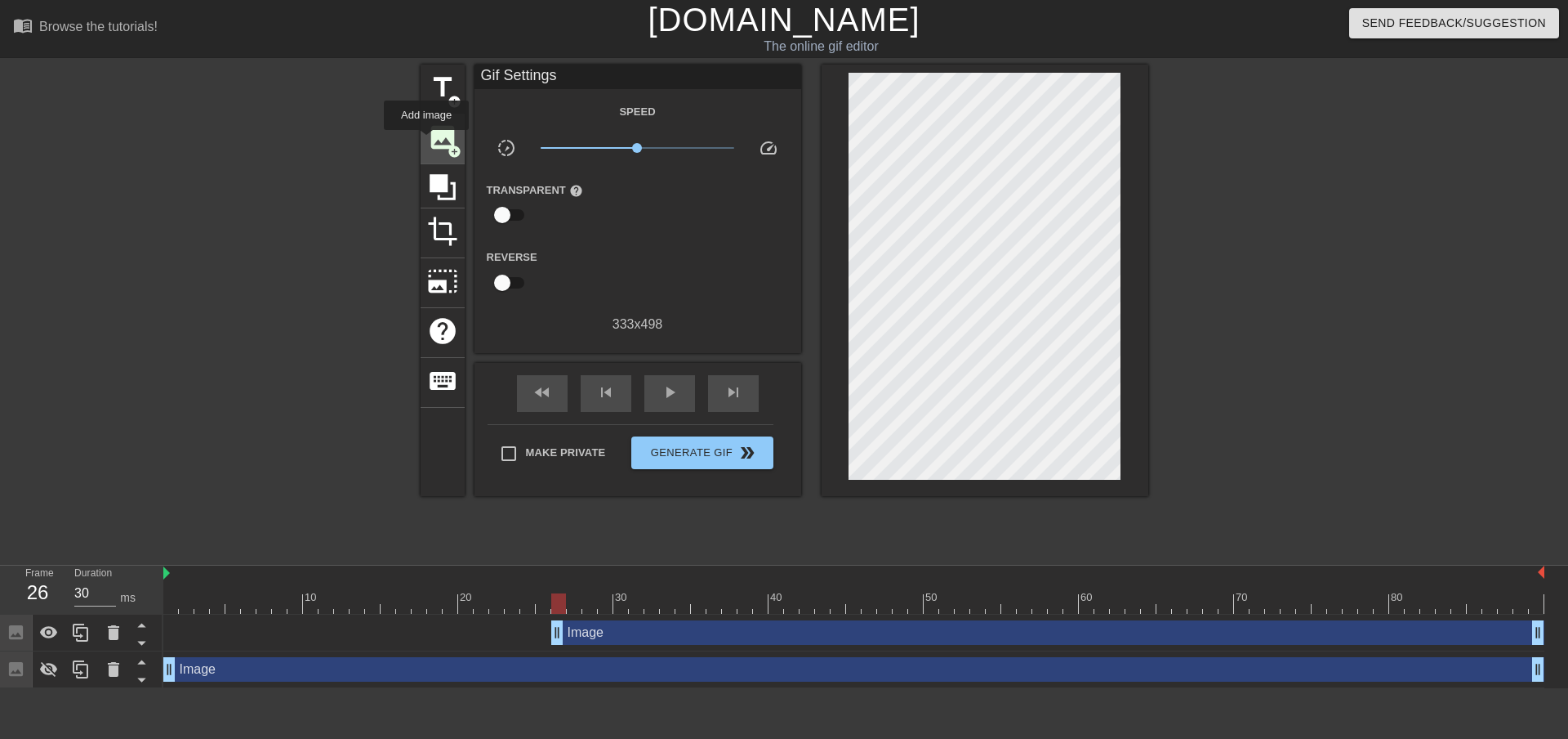
click at [427, 141] on span "image" at bounding box center [442, 137] width 31 height 31
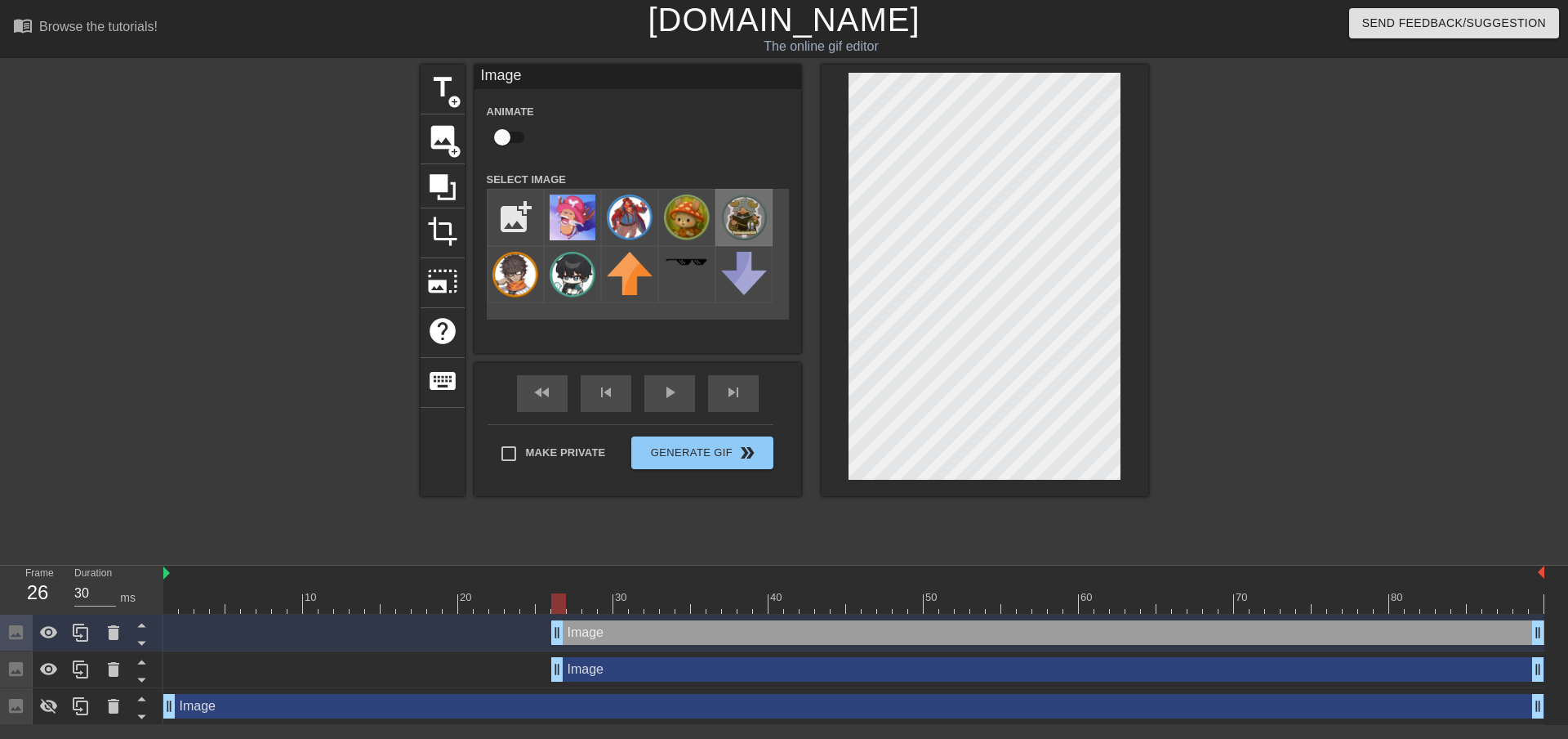
click at [738, 218] on img at bounding box center [744, 217] width 46 height 46
click at [1151, 271] on div "title add_circle image add_circle crop photo_size_select_large help keyboard Im…" at bounding box center [784, 309] width 1568 height 490
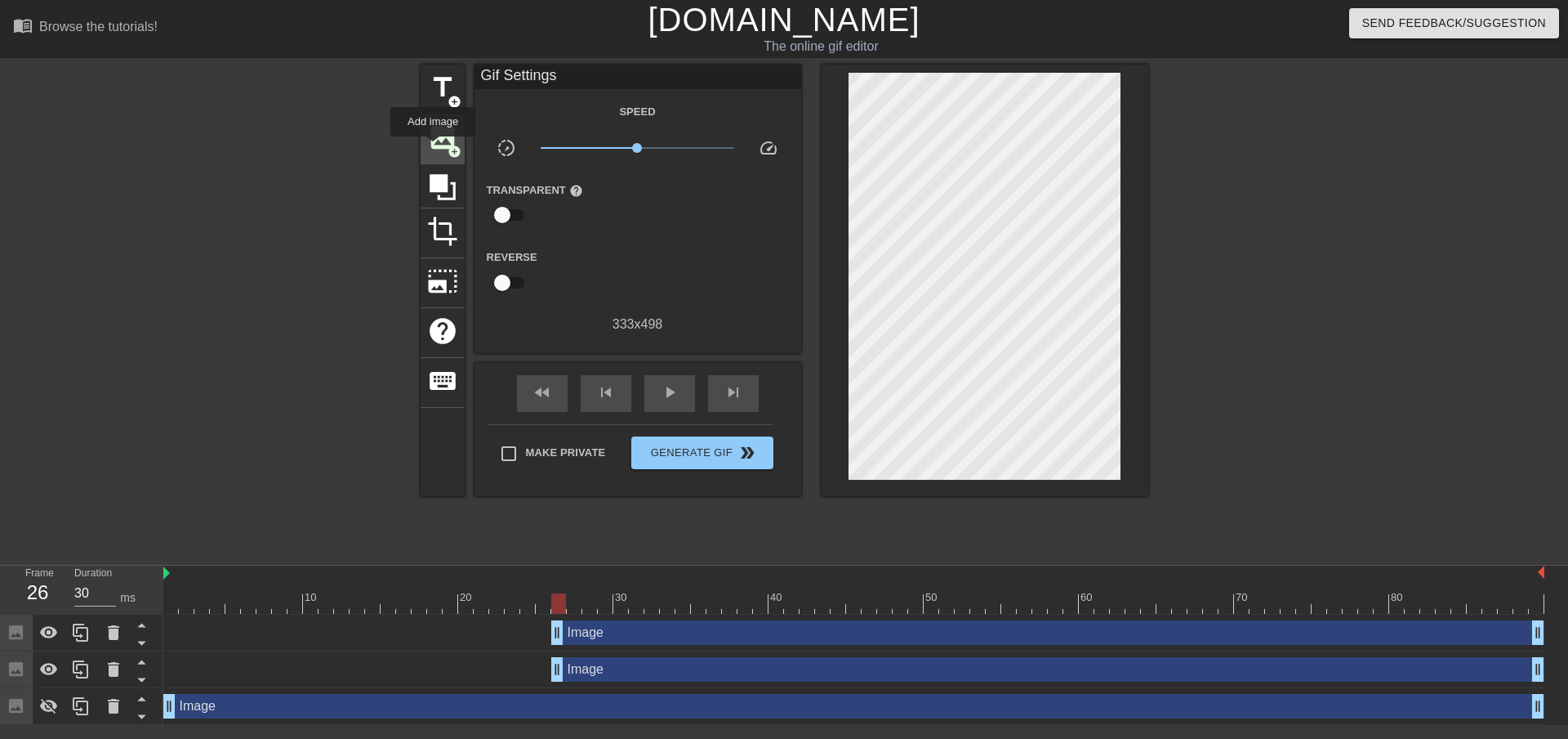
click at [432, 148] on span "image" at bounding box center [442, 137] width 31 height 31
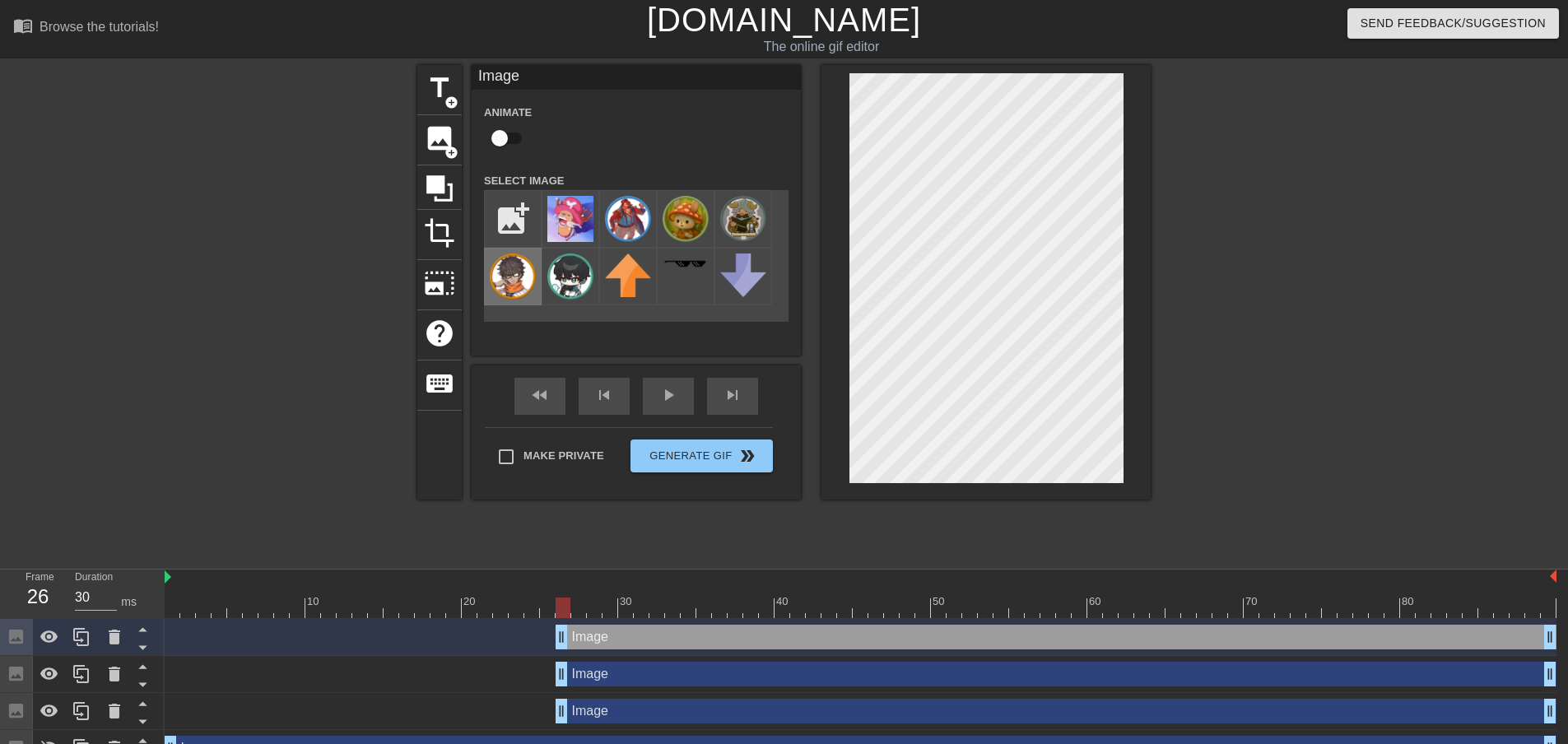
click at [525, 265] on img at bounding box center [513, 276] width 46 height 46
click at [1174, 243] on div at bounding box center [1294, 311] width 247 height 493
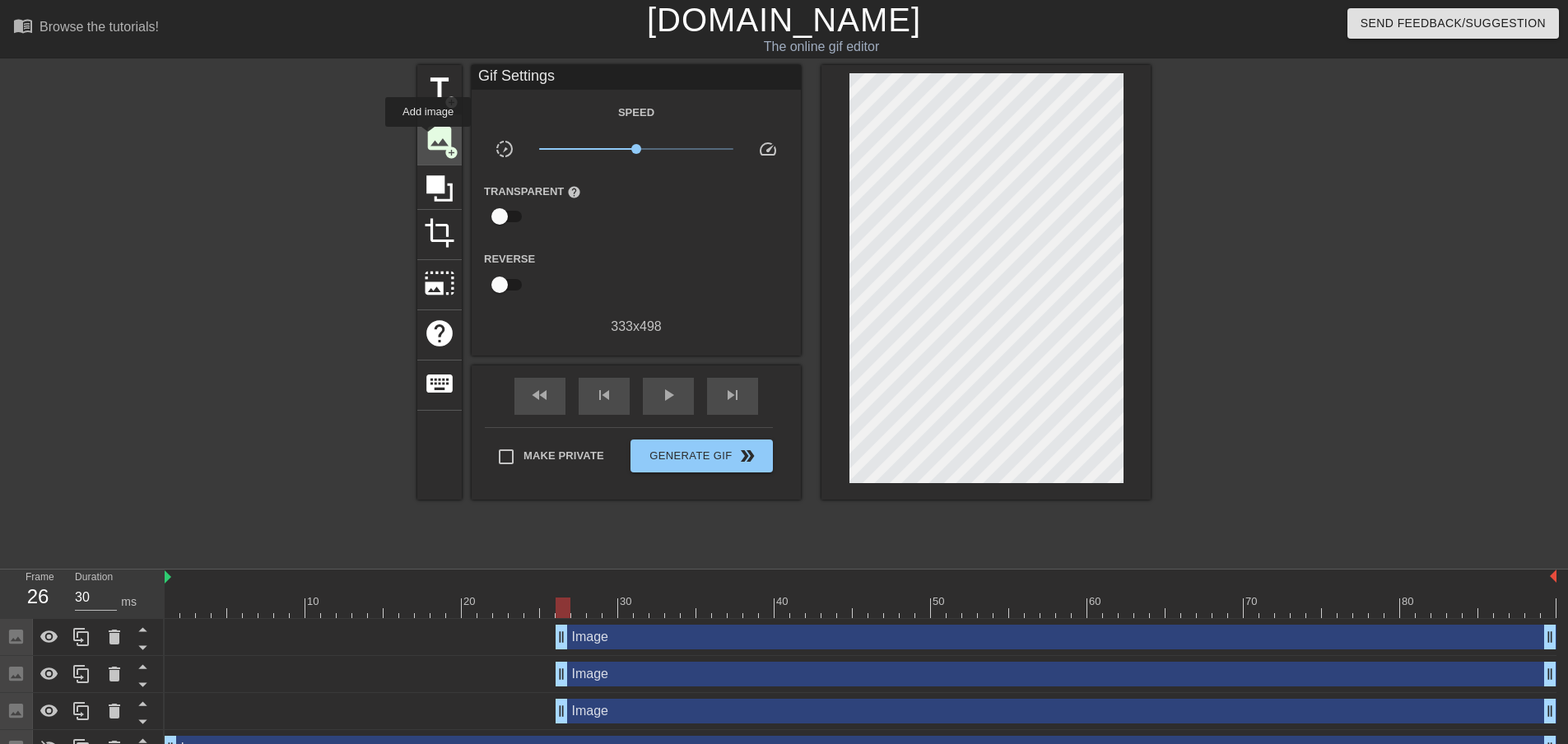
click at [428, 138] on span "image" at bounding box center [439, 138] width 31 height 31
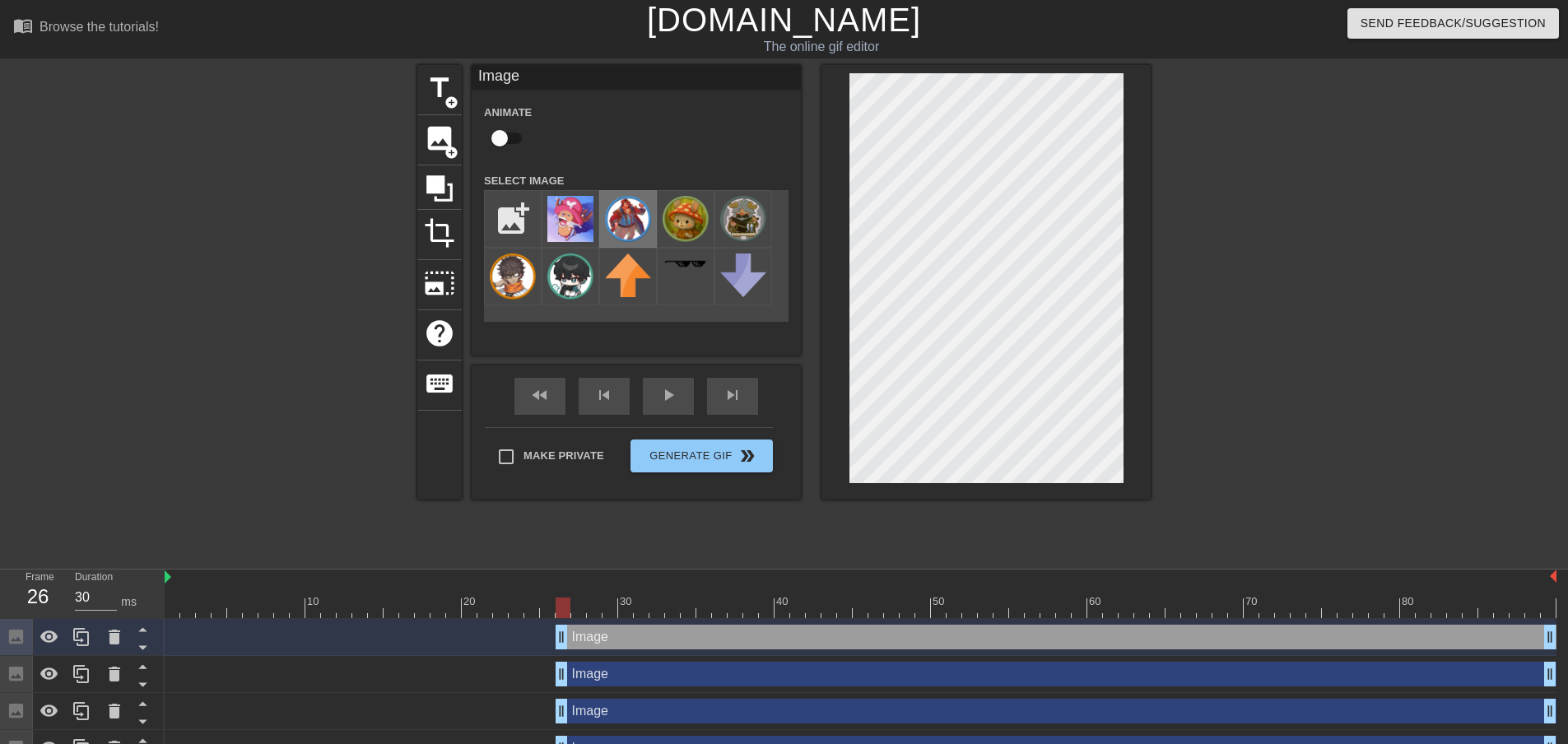
click at [633, 213] on img at bounding box center [628, 219] width 46 height 46
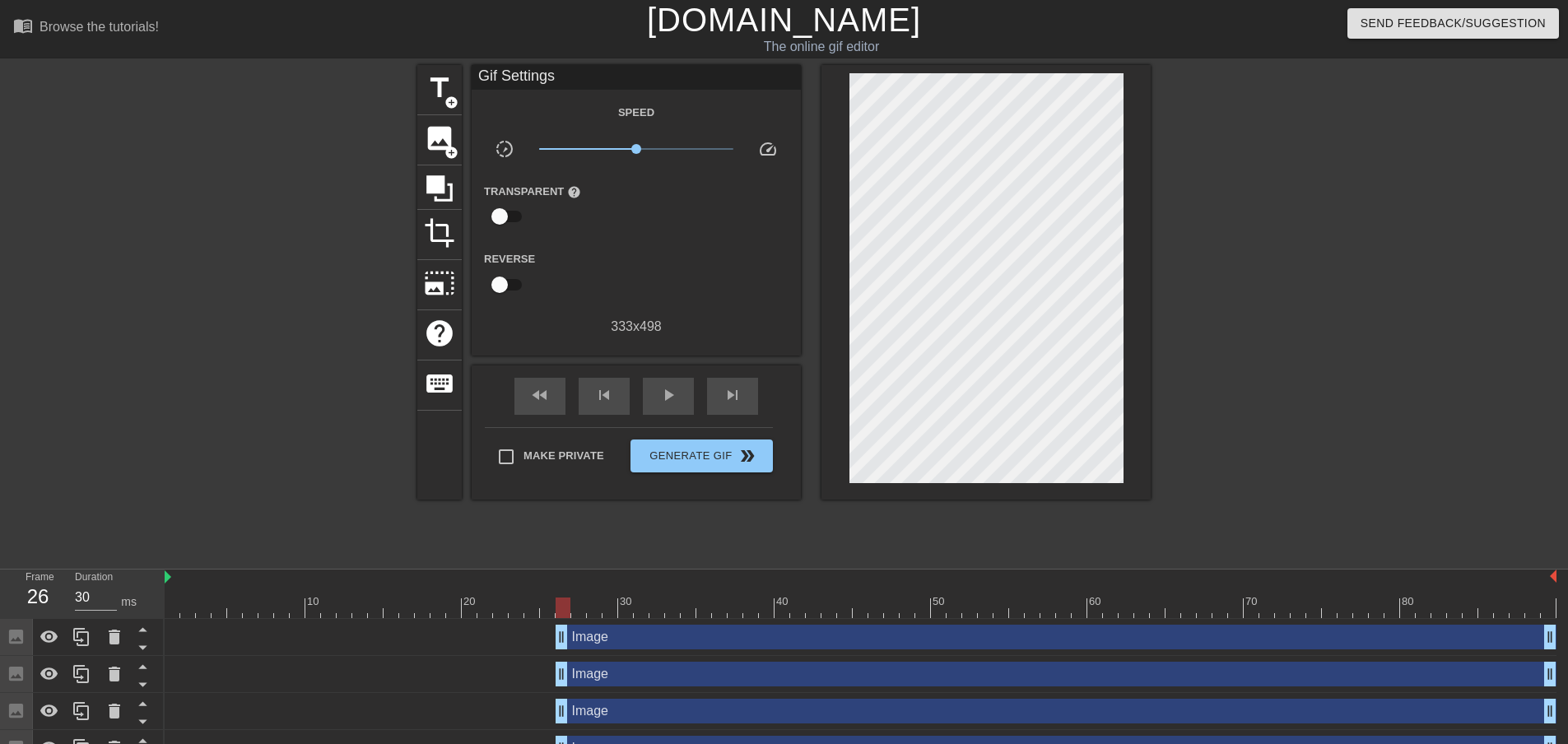
click at [1242, 256] on div at bounding box center [1294, 311] width 247 height 493
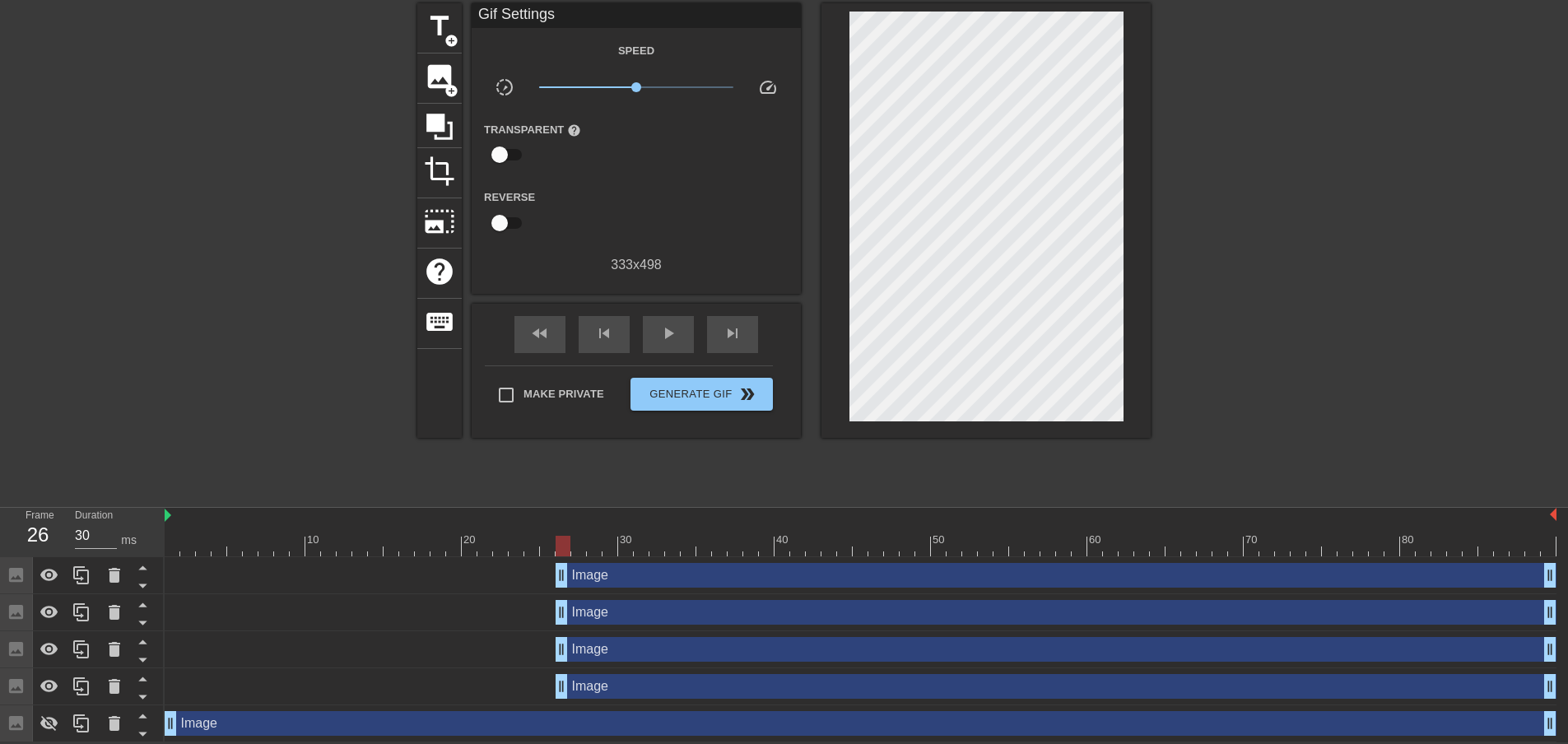
scroll to position [63, 0]
drag, startPoint x: 564, startPoint y: 539, endPoint x: 762, endPoint y: 540, distance: 198.0
click at [762, 540] on div at bounding box center [766, 545] width 15 height 20
click at [436, 79] on span "image" at bounding box center [439, 76] width 31 height 31
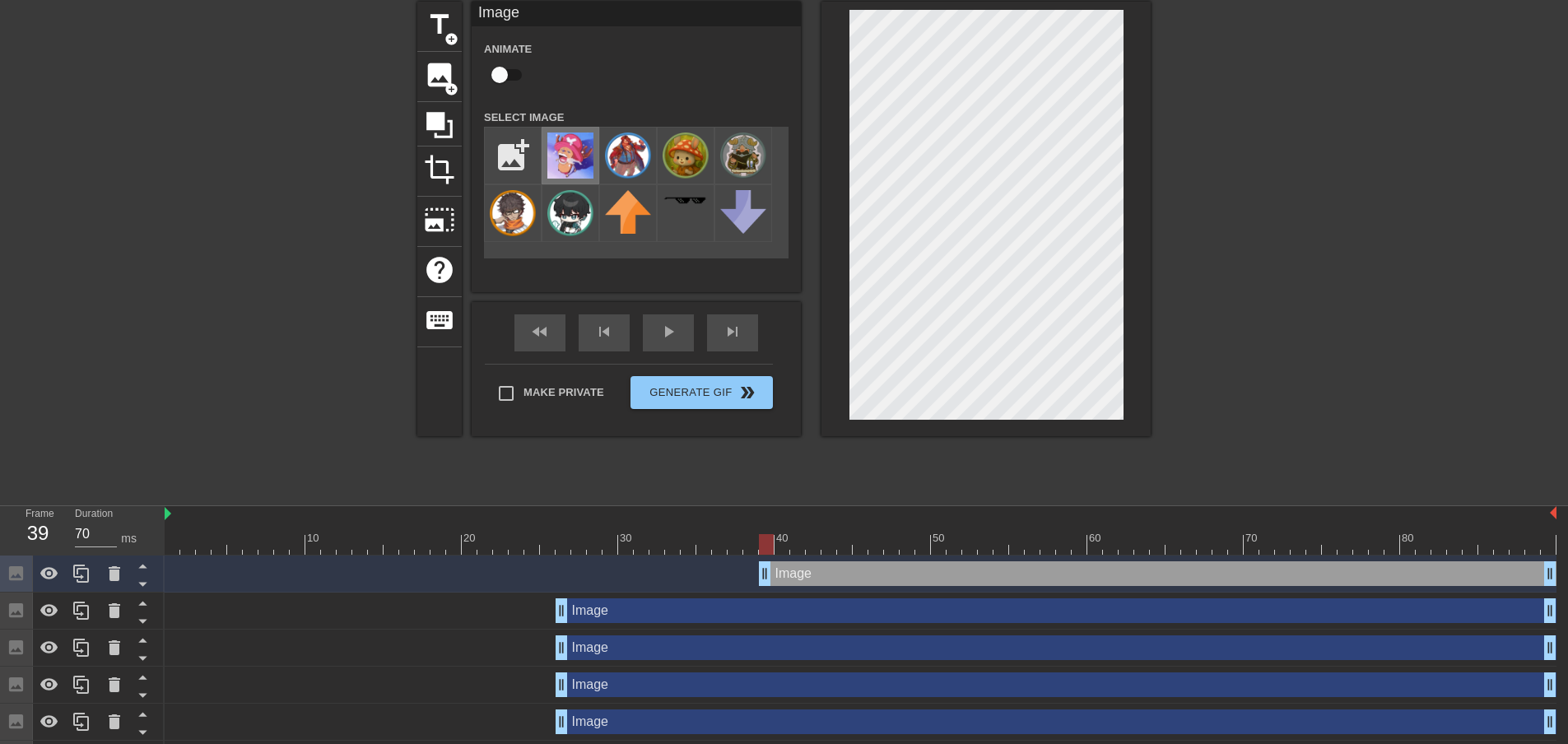
click at [560, 155] on img at bounding box center [570, 156] width 46 height 46
drag, startPoint x: 768, startPoint y: 535, endPoint x: 812, endPoint y: 543, distance: 44.7
click at [812, 543] on div at bounding box center [813, 544] width 15 height 20
drag, startPoint x: 815, startPoint y: 544, endPoint x: 801, endPoint y: 548, distance: 14.6
click at [801, 548] on div at bounding box center [797, 544] width 15 height 20
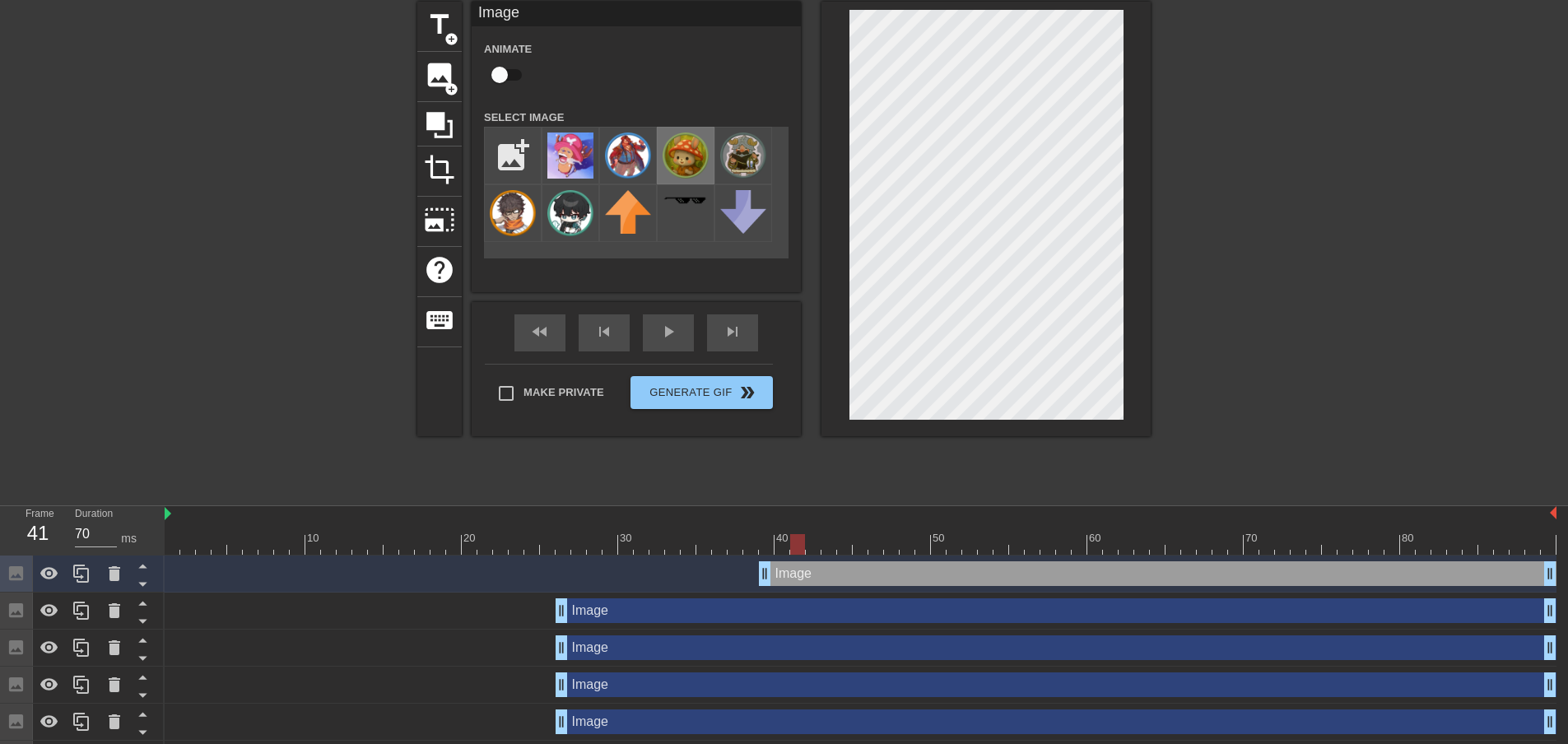
click at [688, 155] on img at bounding box center [686, 156] width 46 height 46
click at [117, 573] on icon at bounding box center [114, 573] width 12 height 15
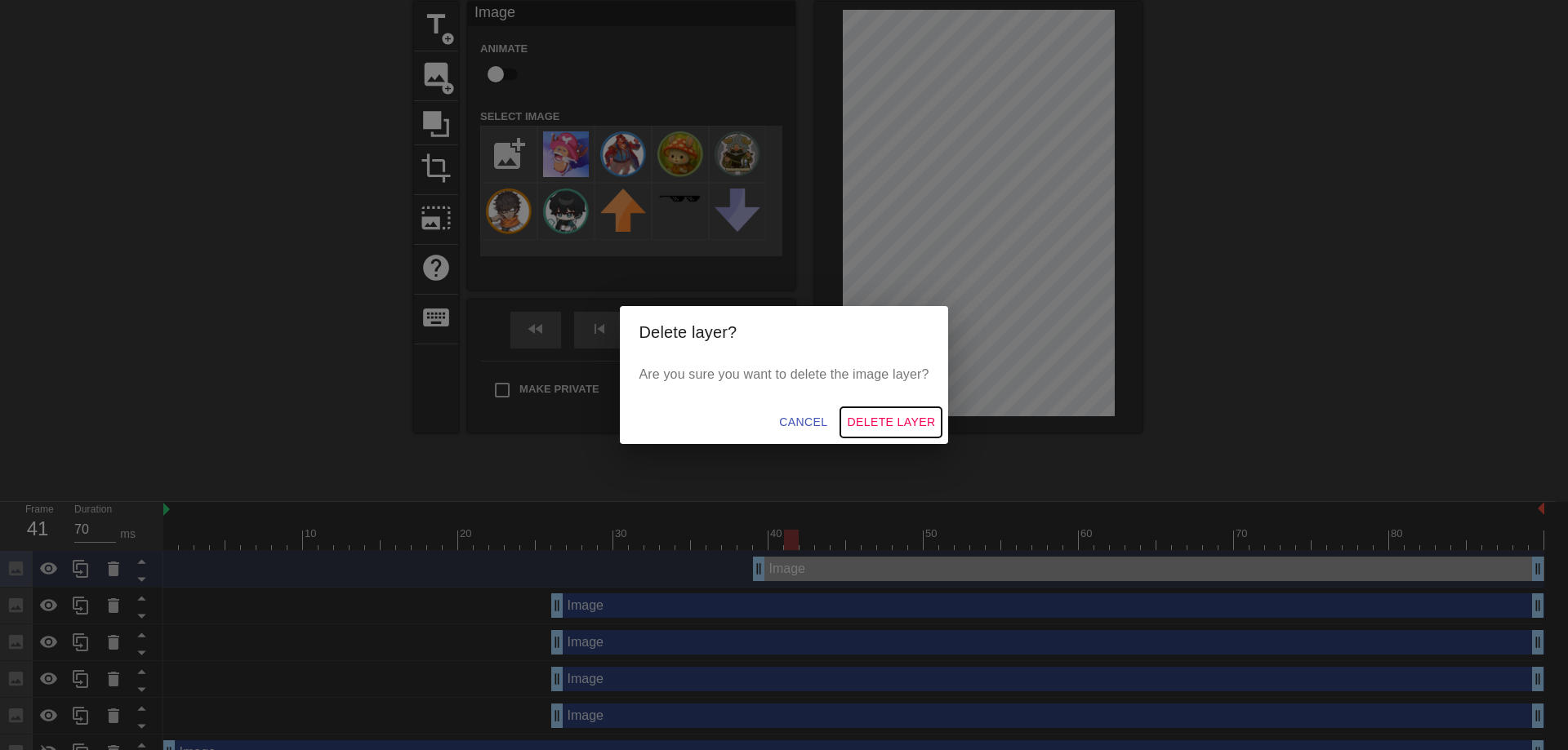
click at [888, 427] on span "Delete Layer" at bounding box center [891, 422] width 88 height 20
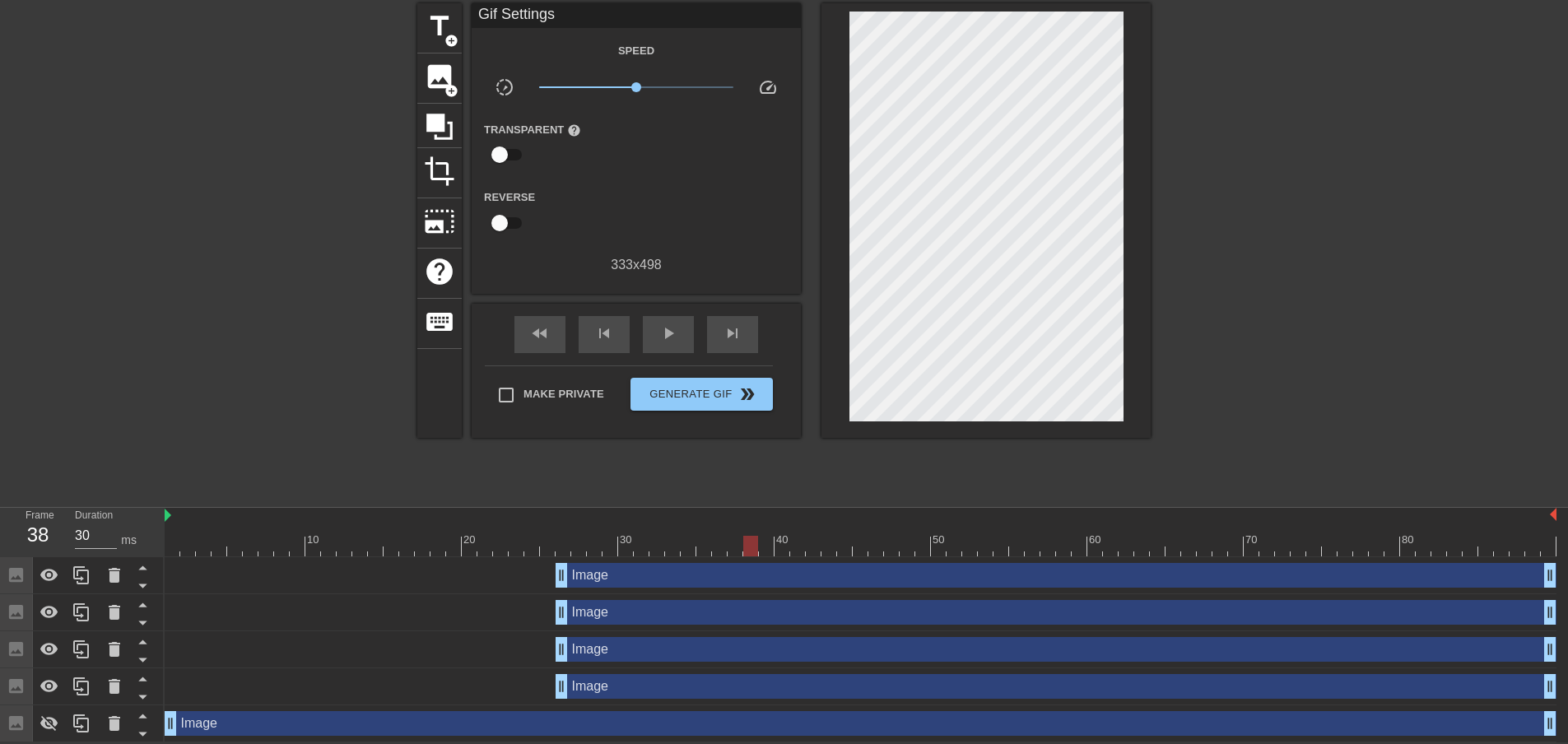
drag, startPoint x: 796, startPoint y: 539, endPoint x: 756, endPoint y: 543, distance: 40.2
click at [756, 543] on div at bounding box center [751, 545] width 15 height 20
click at [433, 76] on span "image" at bounding box center [439, 76] width 31 height 31
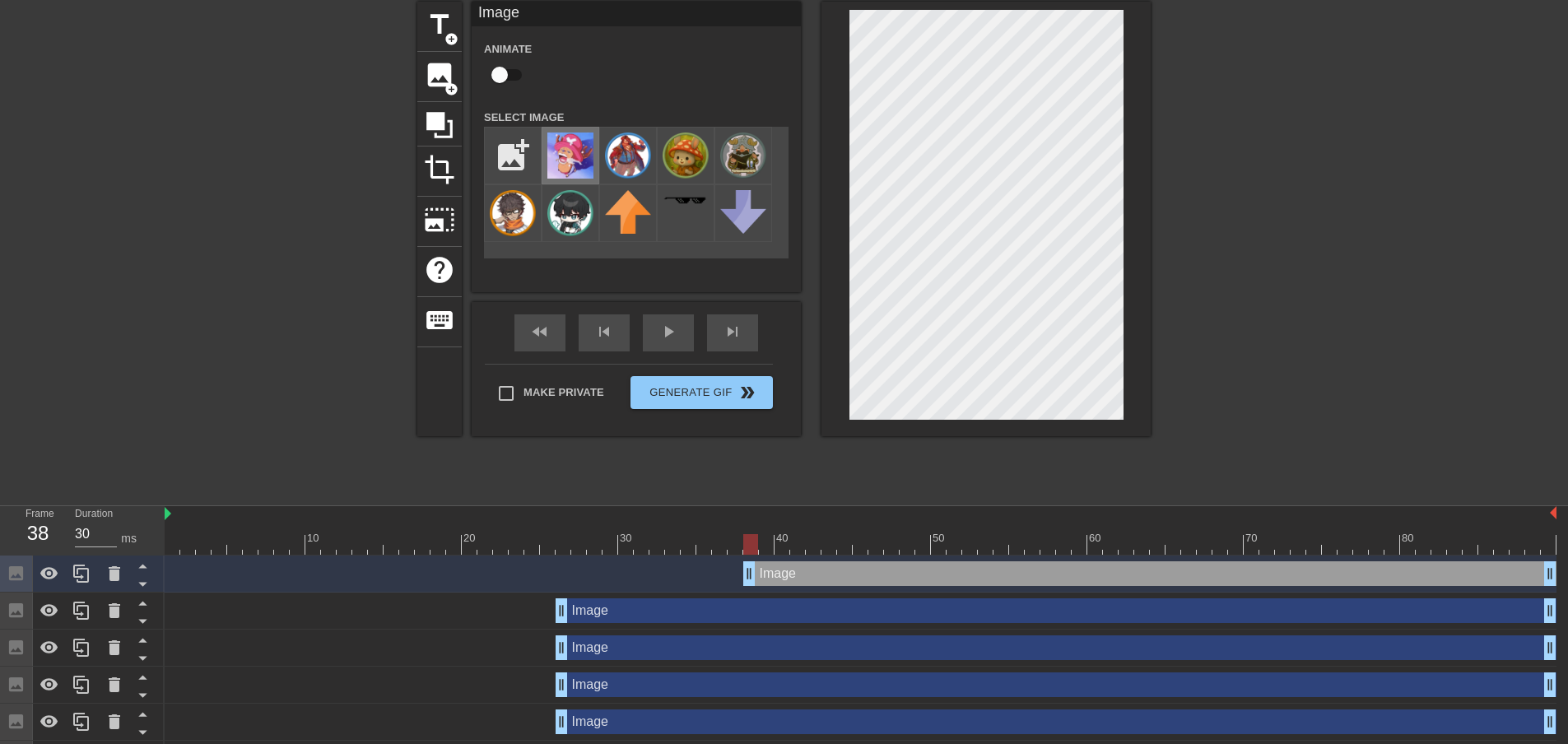
click at [567, 148] on img at bounding box center [570, 156] width 46 height 46
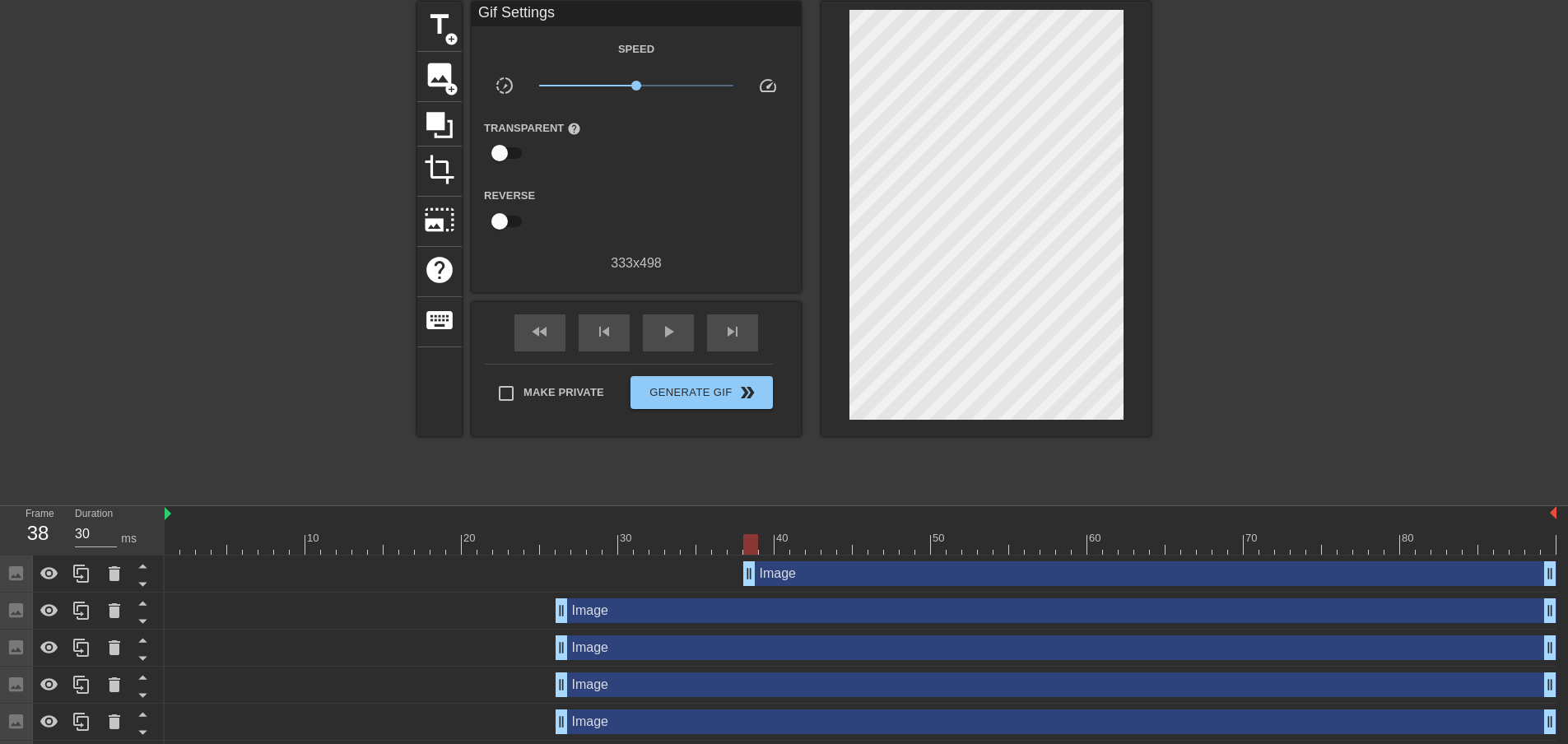
click at [1237, 403] on div at bounding box center [1294, 248] width 247 height 493
click at [427, 80] on span "image" at bounding box center [439, 75] width 31 height 31
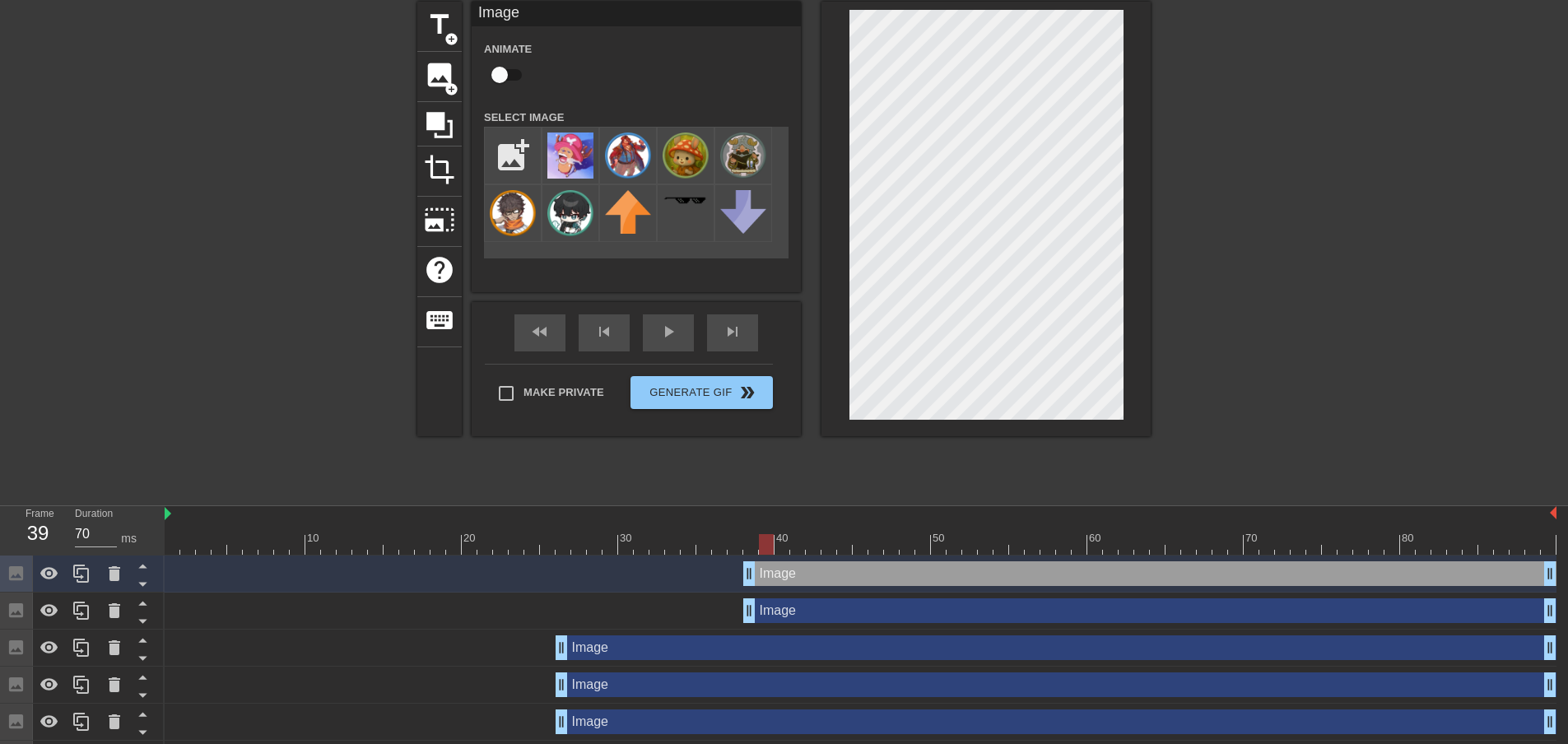
drag, startPoint x: 755, startPoint y: 545, endPoint x: 765, endPoint y: 545, distance: 10.0
click at [765, 545] on div at bounding box center [766, 544] width 15 height 20
click at [105, 576] on icon at bounding box center [115, 573] width 20 height 20
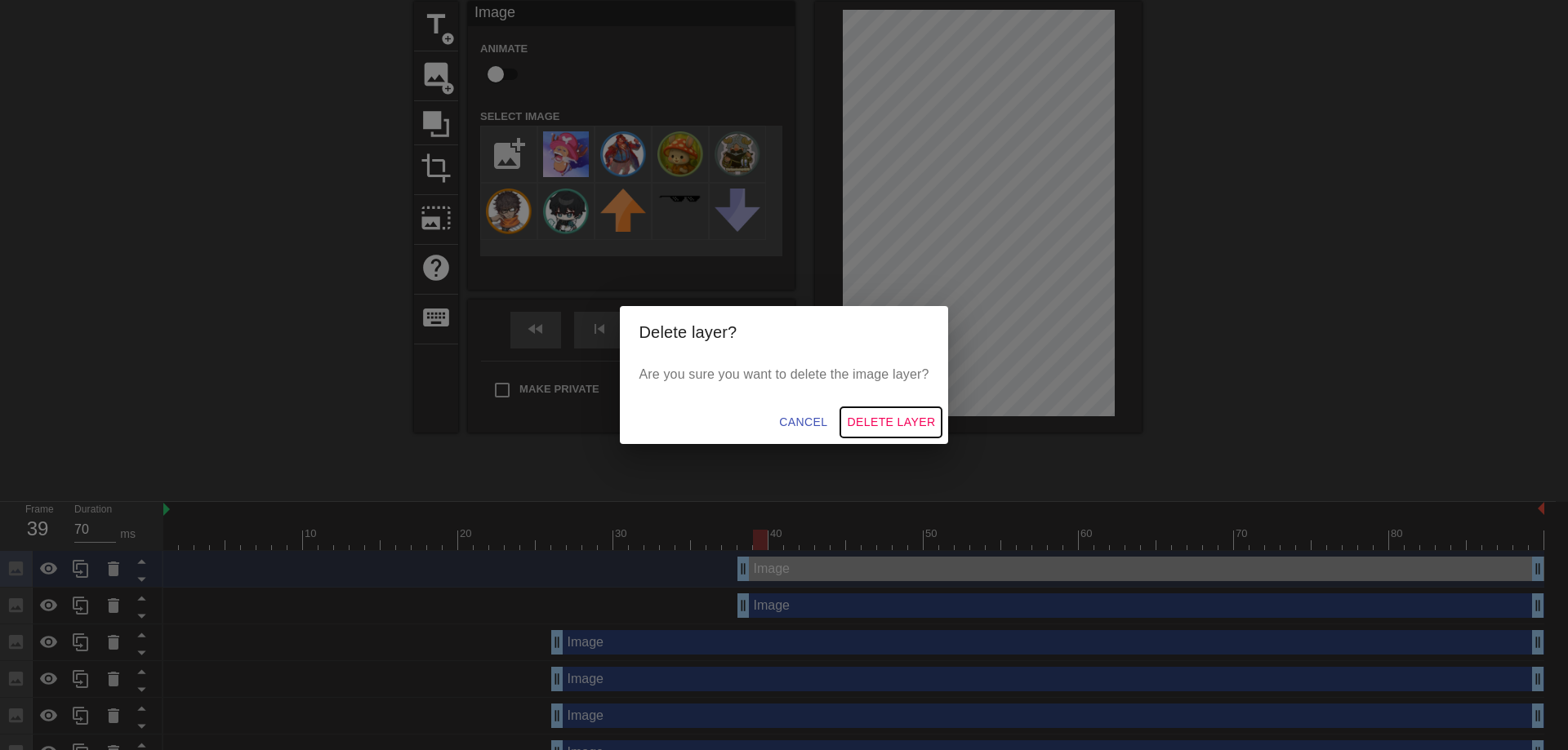
click at [883, 411] on button "Delete Layer" at bounding box center [890, 423] width 101 height 30
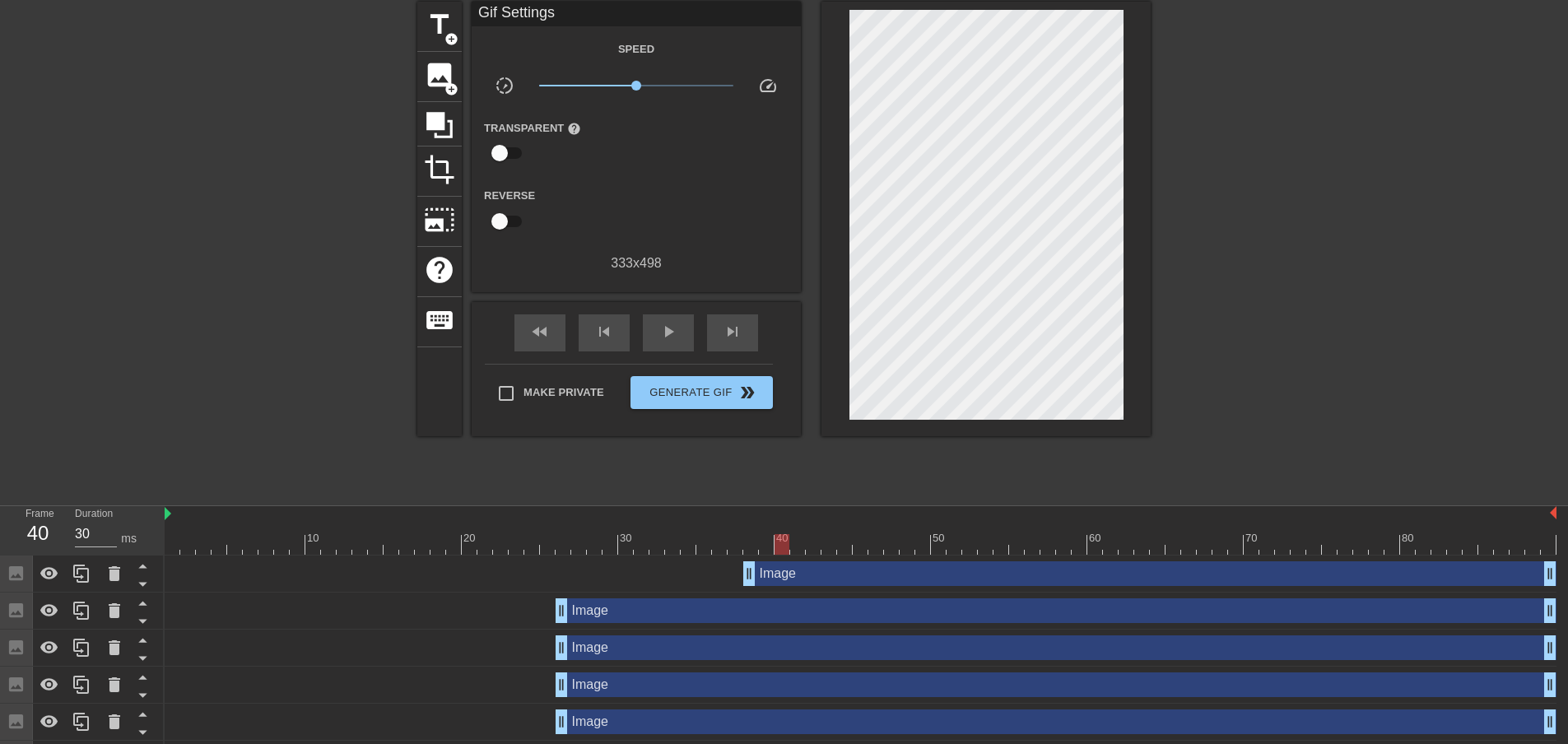
drag, startPoint x: 764, startPoint y: 550, endPoint x: 778, endPoint y: 550, distance: 14.0
click at [778, 550] on div at bounding box center [782, 544] width 15 height 20
click at [430, 82] on span "image" at bounding box center [439, 75] width 31 height 31
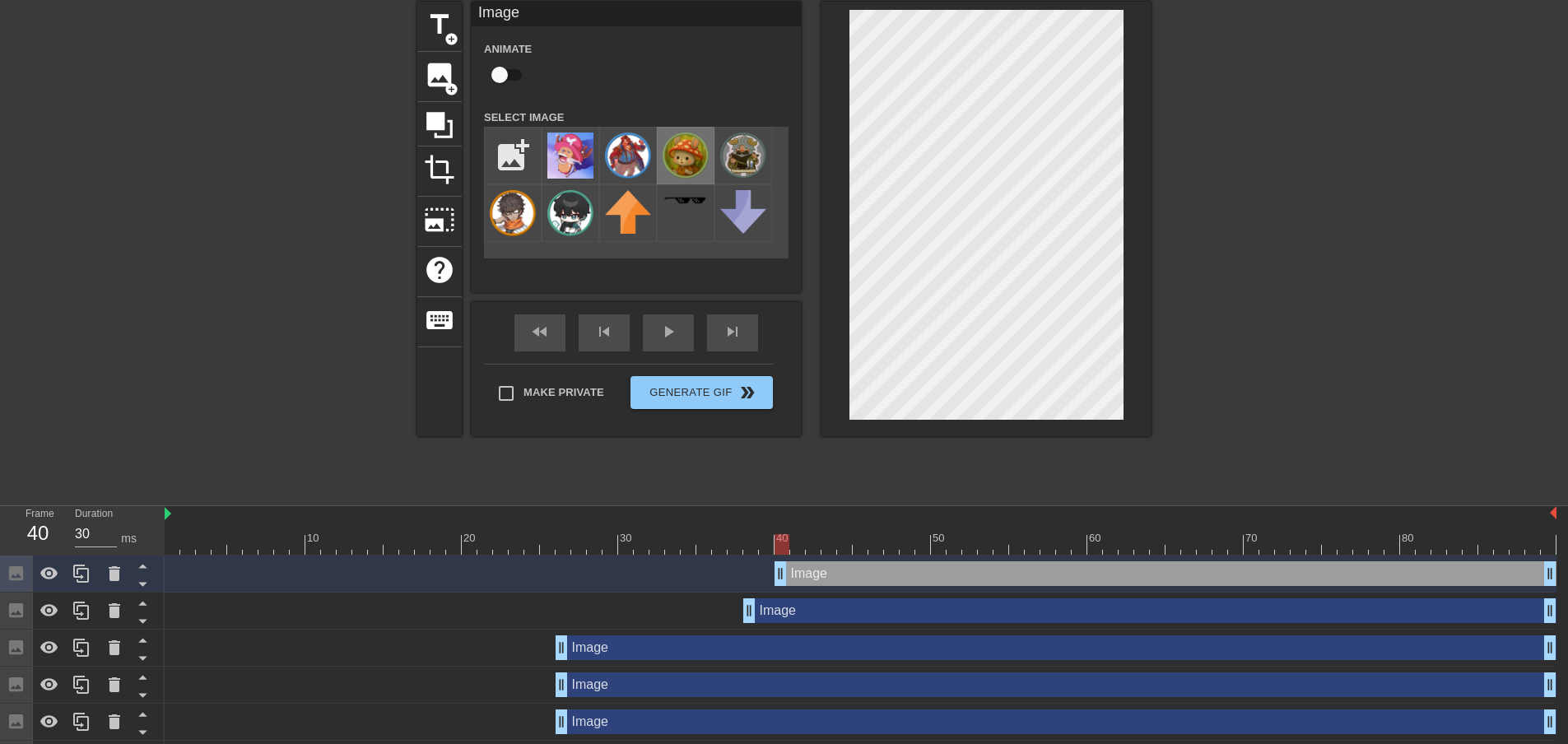
click at [678, 148] on img at bounding box center [686, 156] width 46 height 46
click at [1305, 372] on div at bounding box center [1294, 248] width 247 height 493
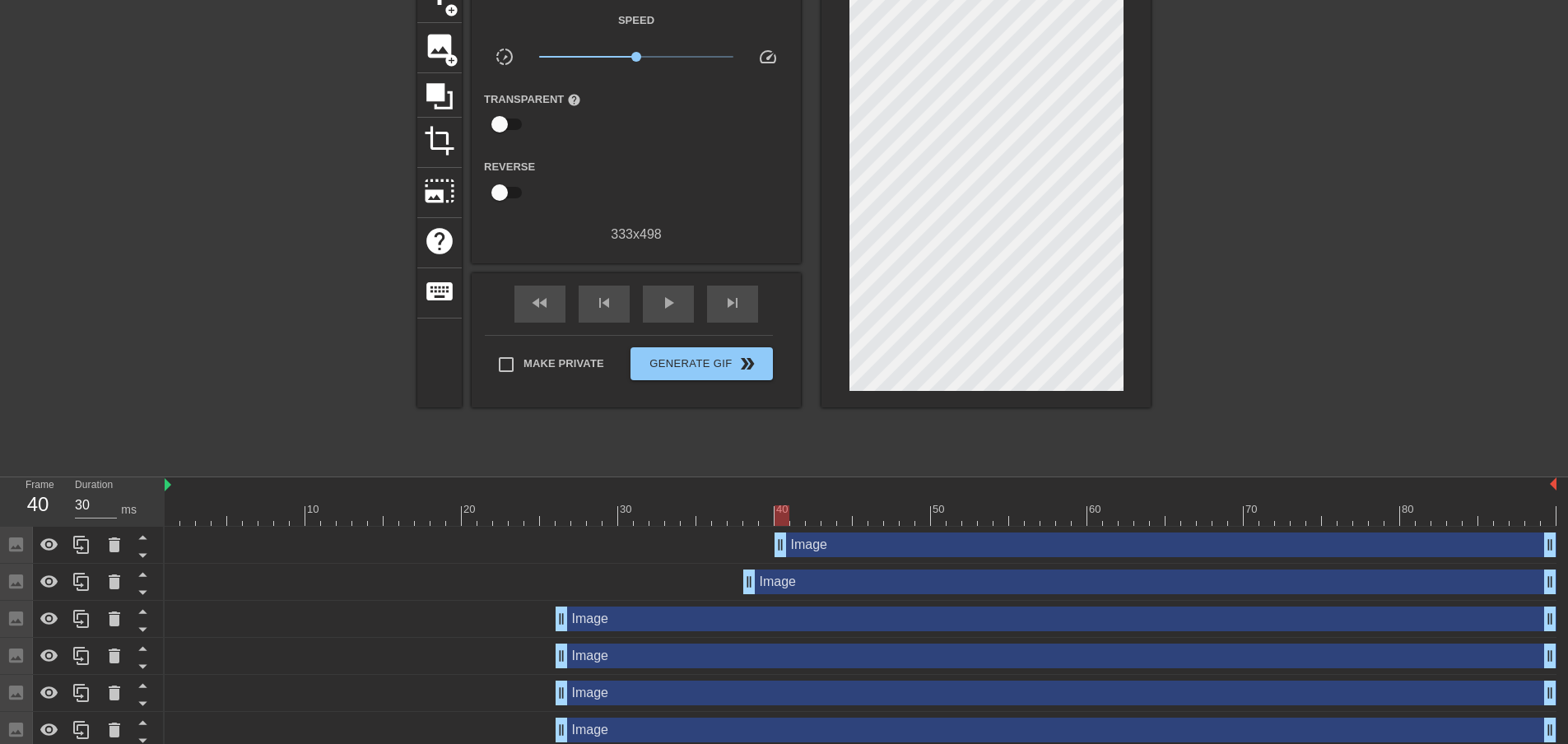
scroll to position [138, 0]
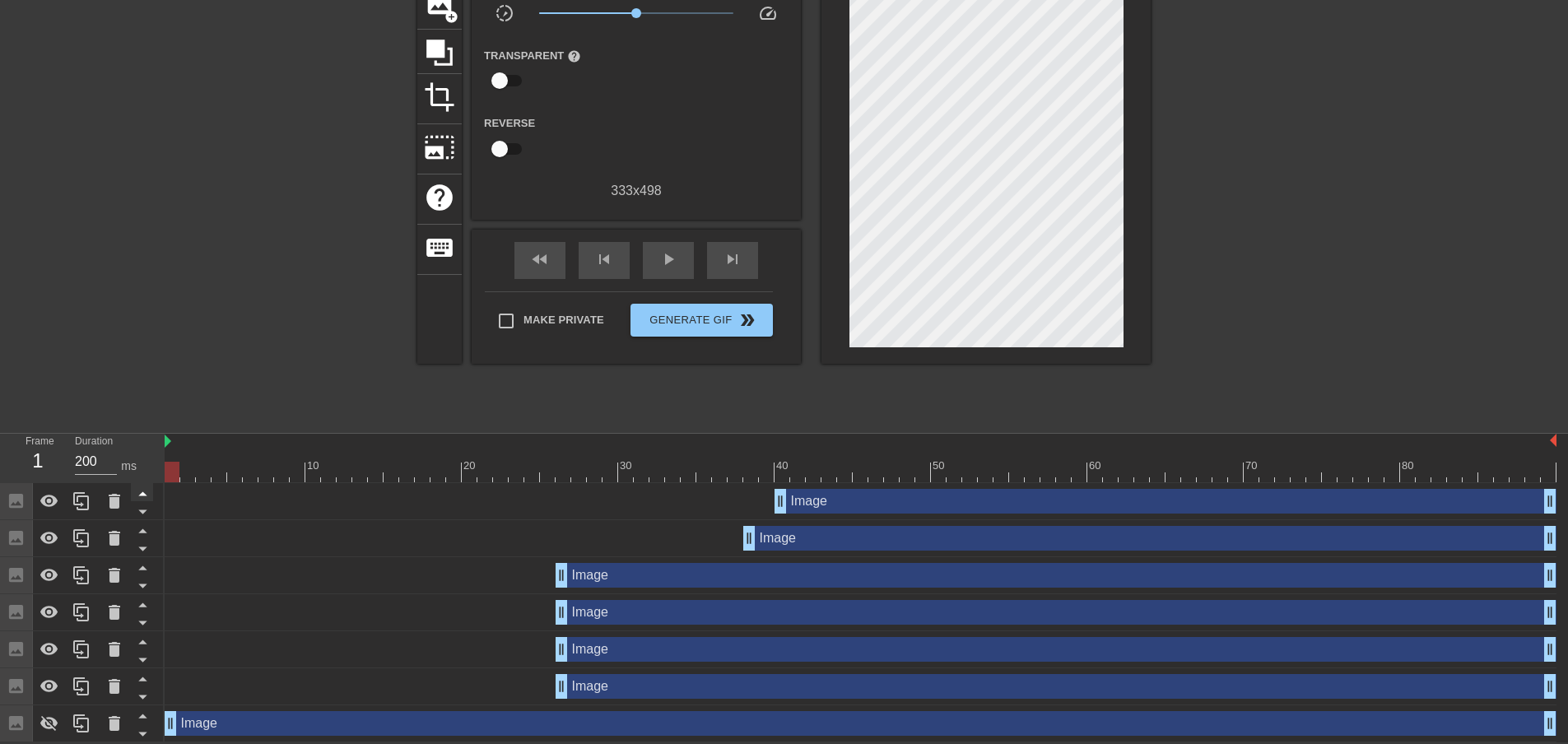
drag, startPoint x: 784, startPoint y: 468, endPoint x: 135, endPoint y: 484, distance: 649.2
click at [135, 484] on div "Frame 1 Duration 200 ms 10 20 30 40 50 60 70 80 Image drag_handle drag_handle I…" at bounding box center [784, 588] width 1568 height 308
click at [171, 472] on div at bounding box center [172, 471] width 15 height 20
drag, startPoint x: 1098, startPoint y: 463, endPoint x: 150, endPoint y: 460, distance: 948.0
click at [150, 460] on div "Frame 2 Duration 200 ms 10 20 30 40 50 60 70 80 Image drag_handle drag_handle I…" at bounding box center [784, 588] width 1568 height 308
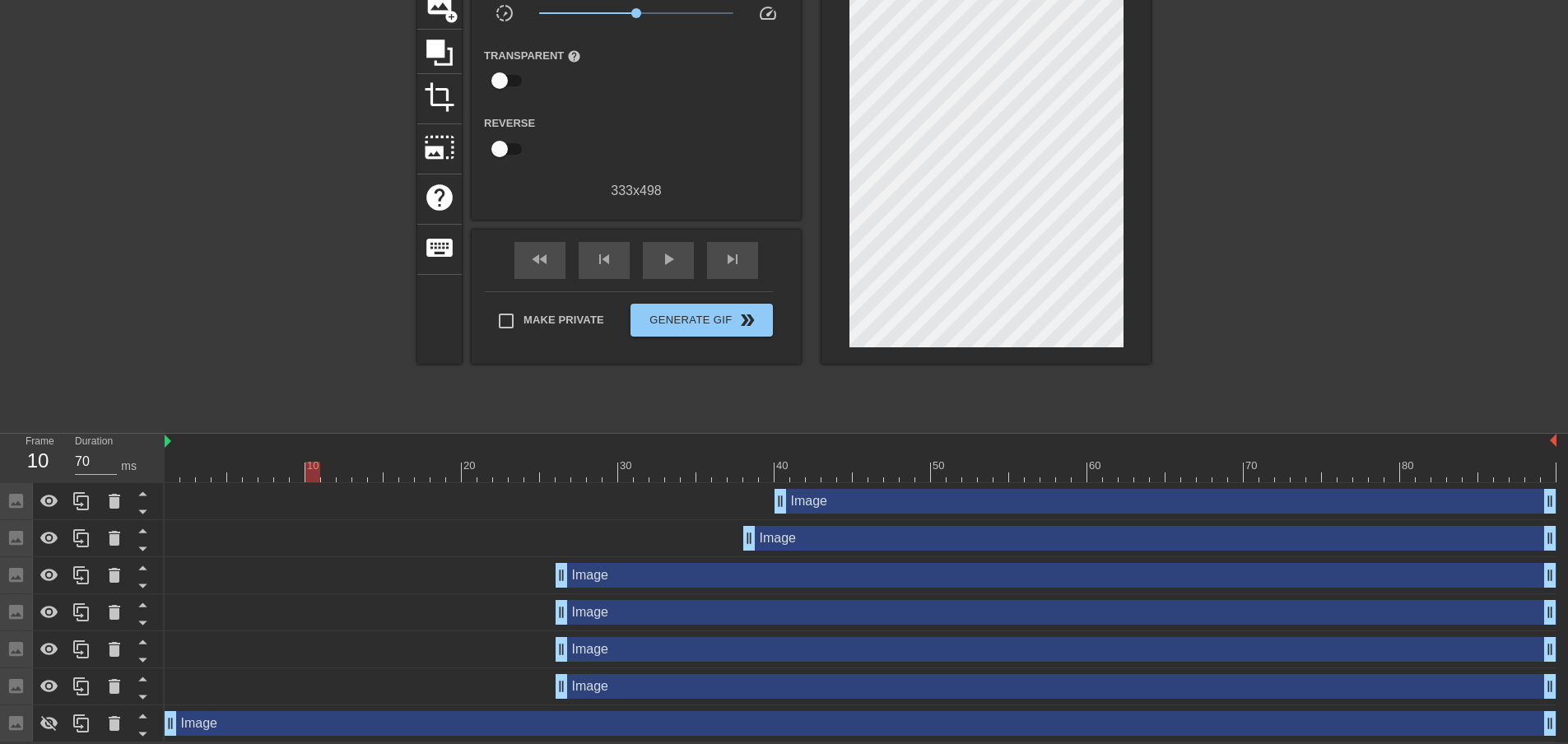
drag, startPoint x: 544, startPoint y: 466, endPoint x: 293, endPoint y: 456, distance: 251.2
click at [293, 456] on div "10 20 30 40 50 60 70 80" at bounding box center [860, 458] width 1392 height 49
drag, startPoint x: 294, startPoint y: 468, endPoint x: 322, endPoint y: 467, distance: 28.0
click at [322, 467] on div at bounding box center [328, 471] width 15 height 20
drag, startPoint x: 326, startPoint y: 467, endPoint x: 306, endPoint y: 469, distance: 20.1
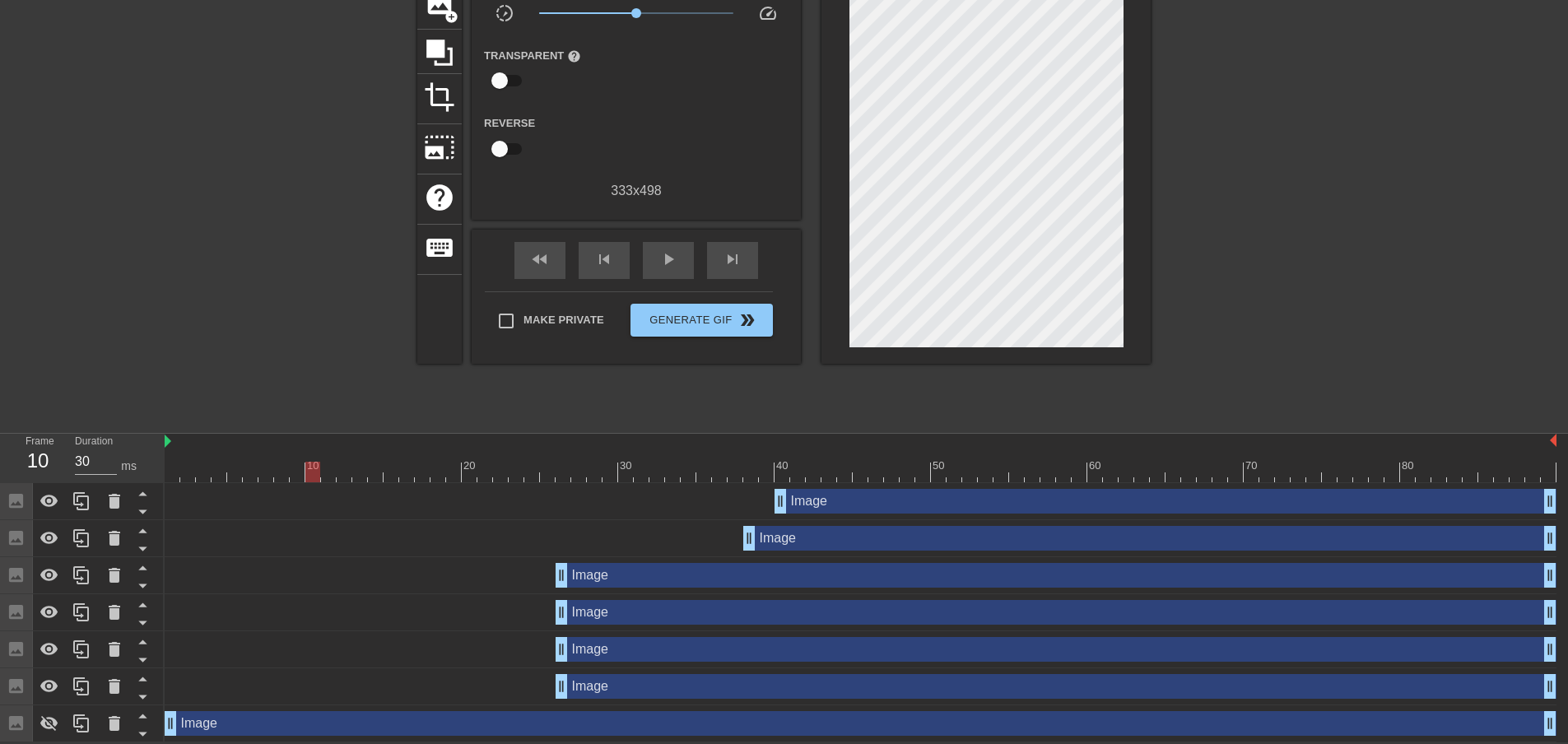
click at [306, 469] on div at bounding box center [312, 471] width 15 height 20
drag, startPoint x: 565, startPoint y: 574, endPoint x: 316, endPoint y: 558, distance: 249.5
click at [316, 558] on div "Image drag_handle drag_handle" at bounding box center [860, 576] width 1392 height 37
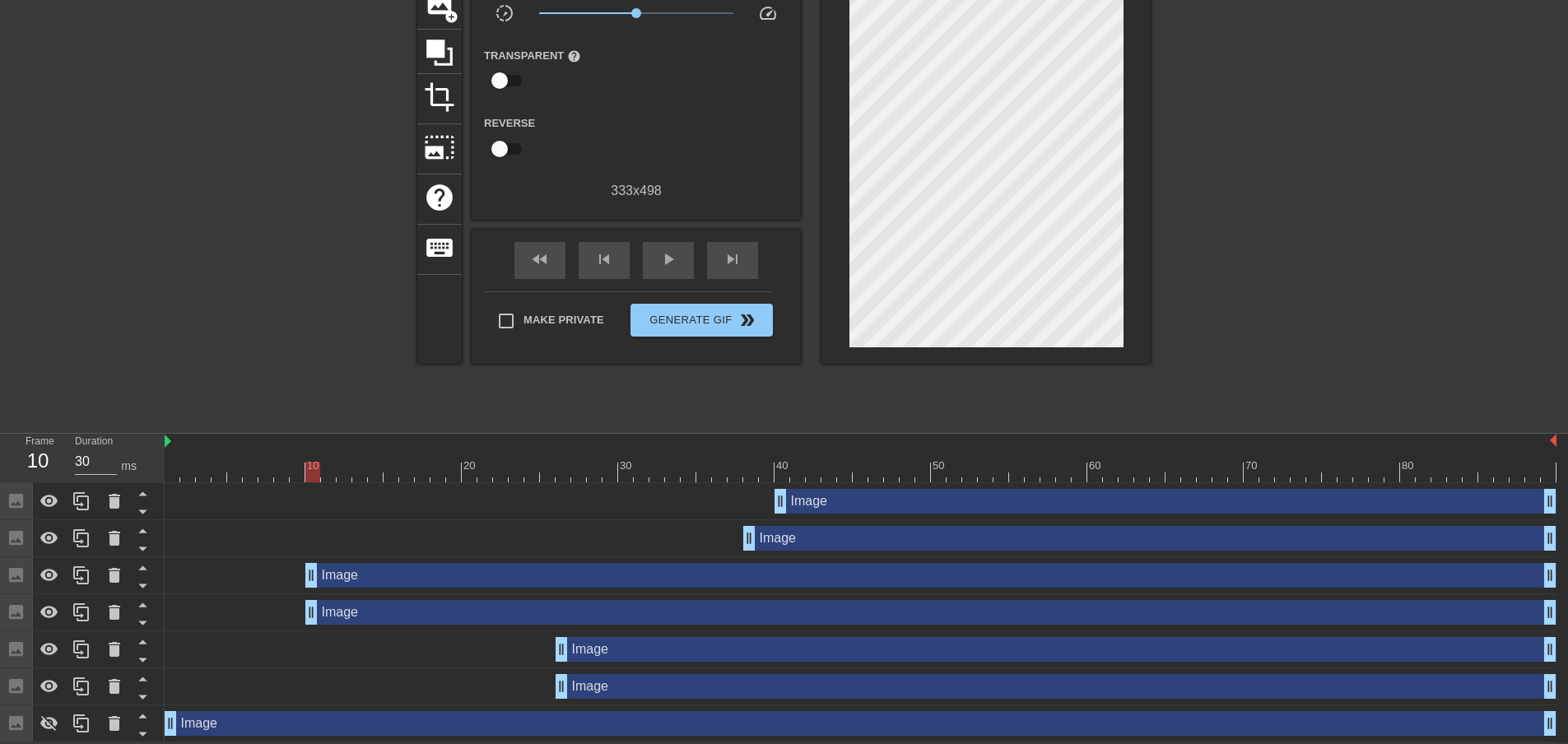
drag, startPoint x: 560, startPoint y: 613, endPoint x: 317, endPoint y: 609, distance: 243.0
drag, startPoint x: 564, startPoint y: 643, endPoint x: 313, endPoint y: 634, distance: 251.2
click at [313, 634] on div "Image drag_handle drag_handle" at bounding box center [860, 650] width 1392 height 37
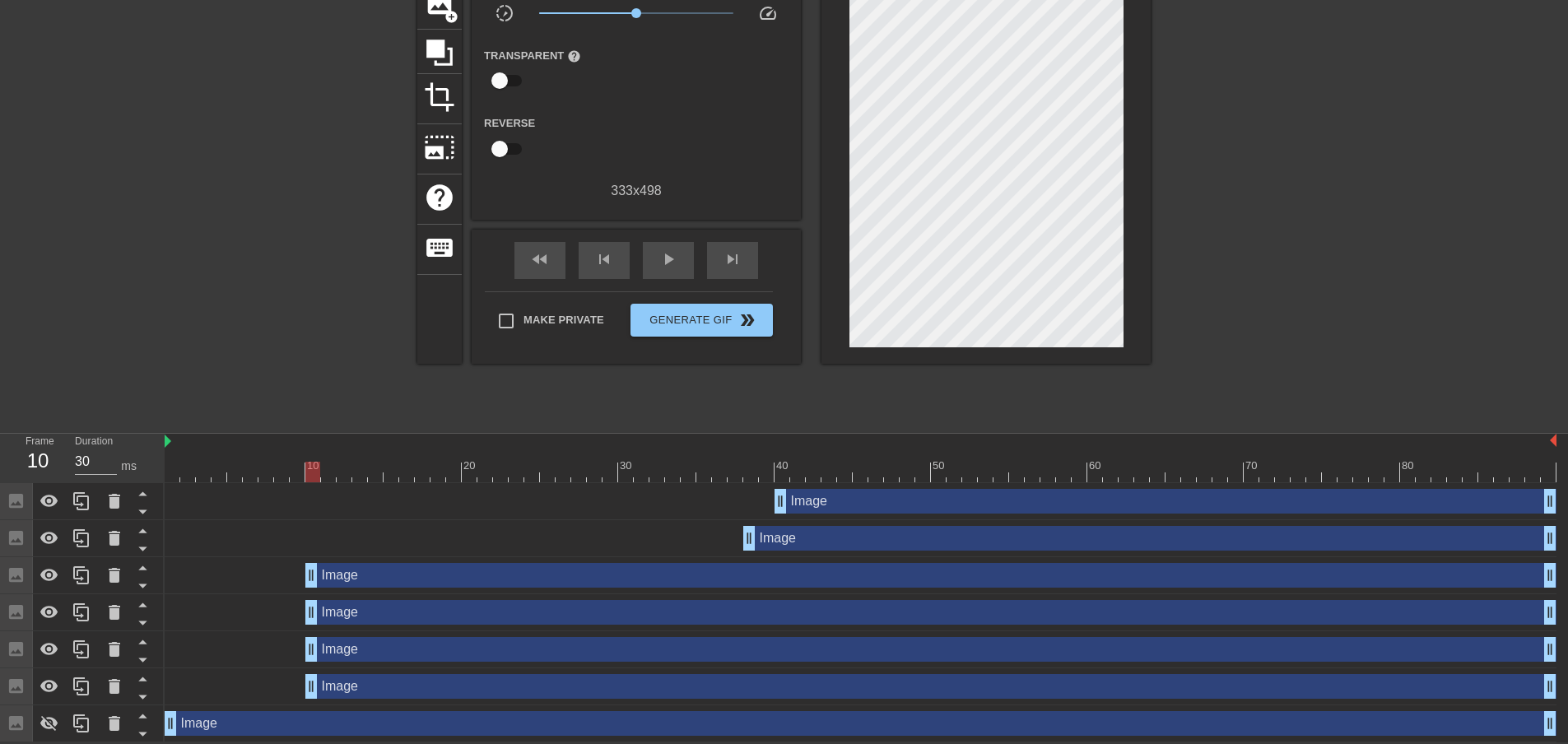
drag, startPoint x: 561, startPoint y: 684, endPoint x: 311, endPoint y: 674, distance: 250.2
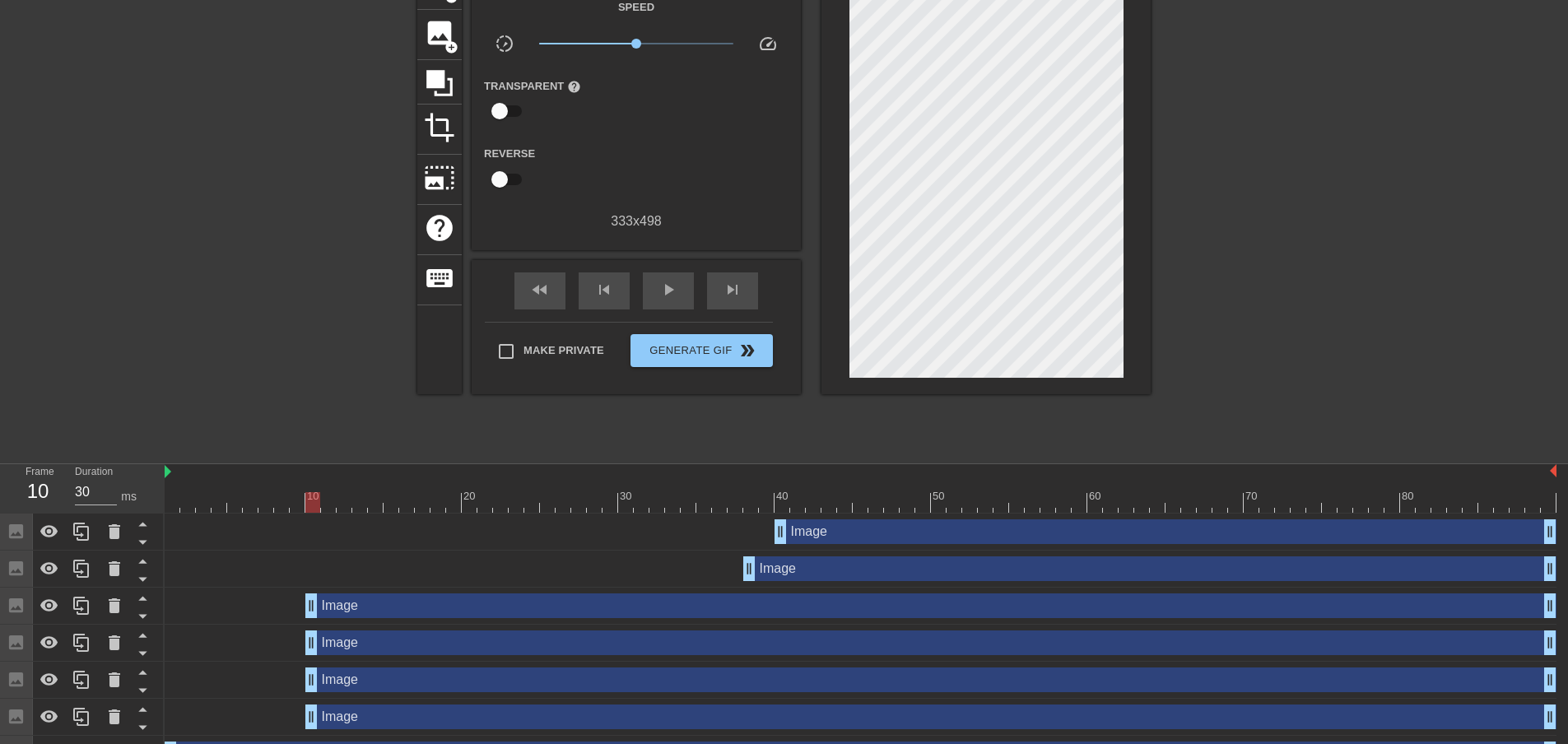
scroll to position [0, 0]
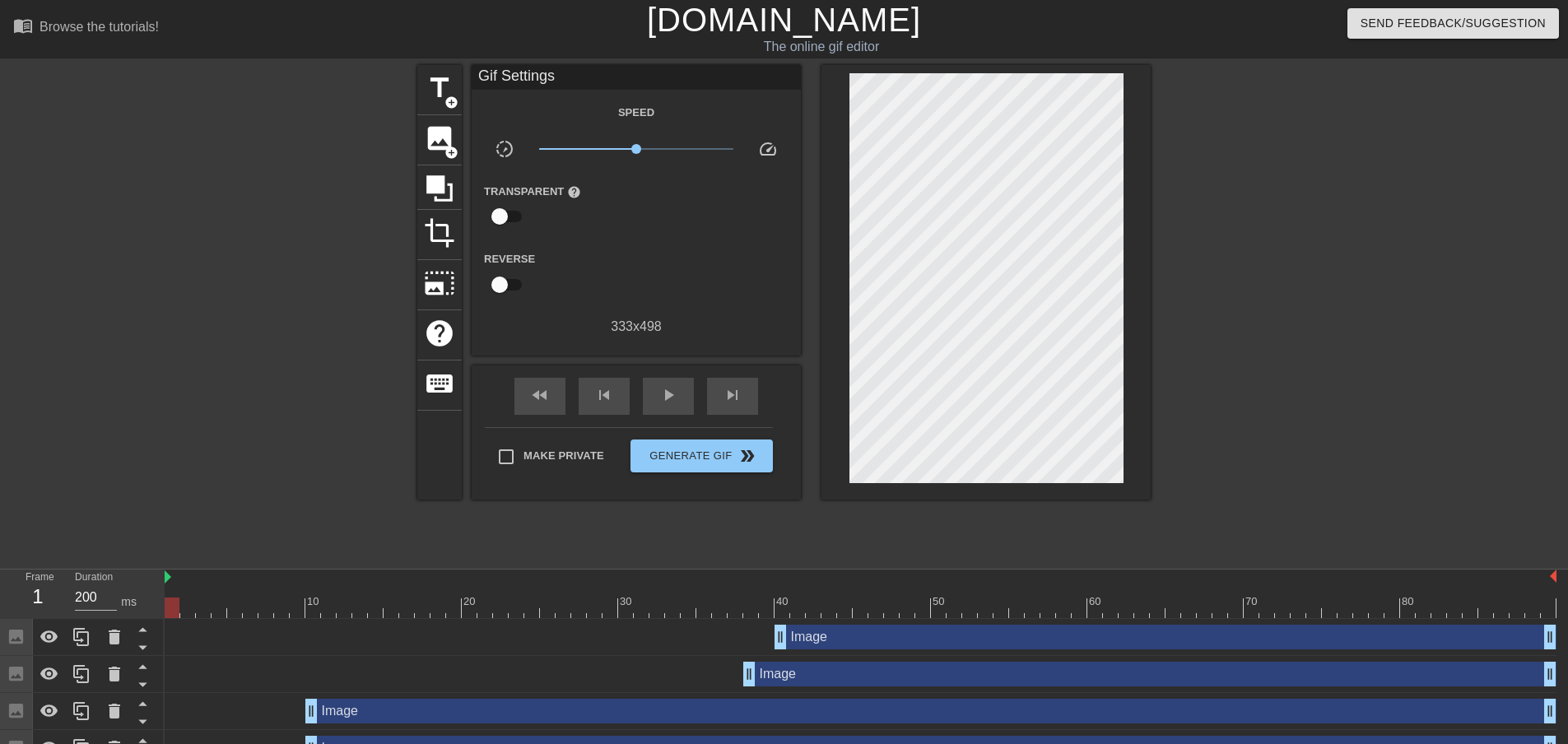
drag, startPoint x: 306, startPoint y: 607, endPoint x: 163, endPoint y: 602, distance: 143.1
click at [163, 602] on div "Frame 1 Duration 200 ms 10 20 30 40 50 60 70 80 Image drag_handle drag_handle I…" at bounding box center [784, 723] width 1568 height 308
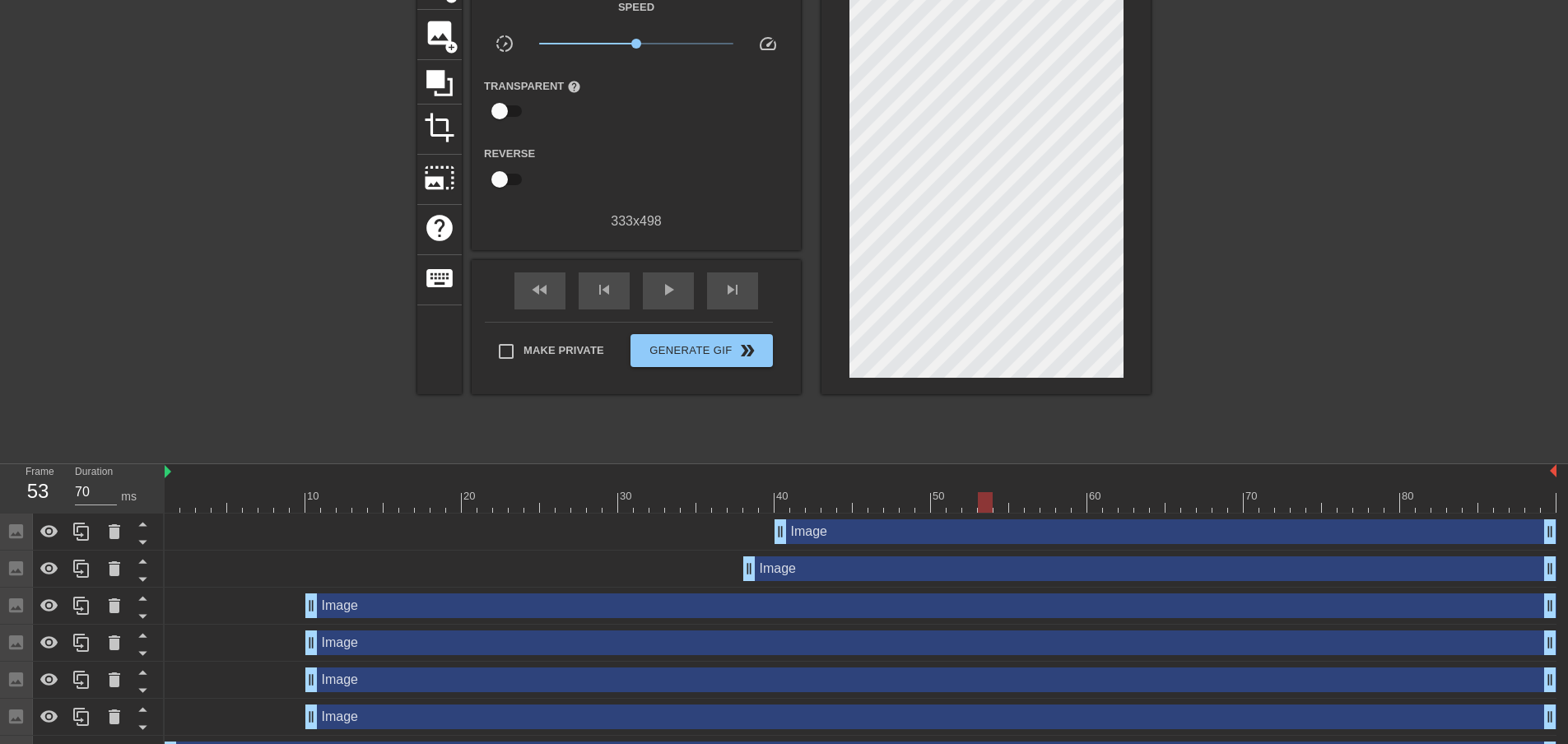
scroll to position [138, 0]
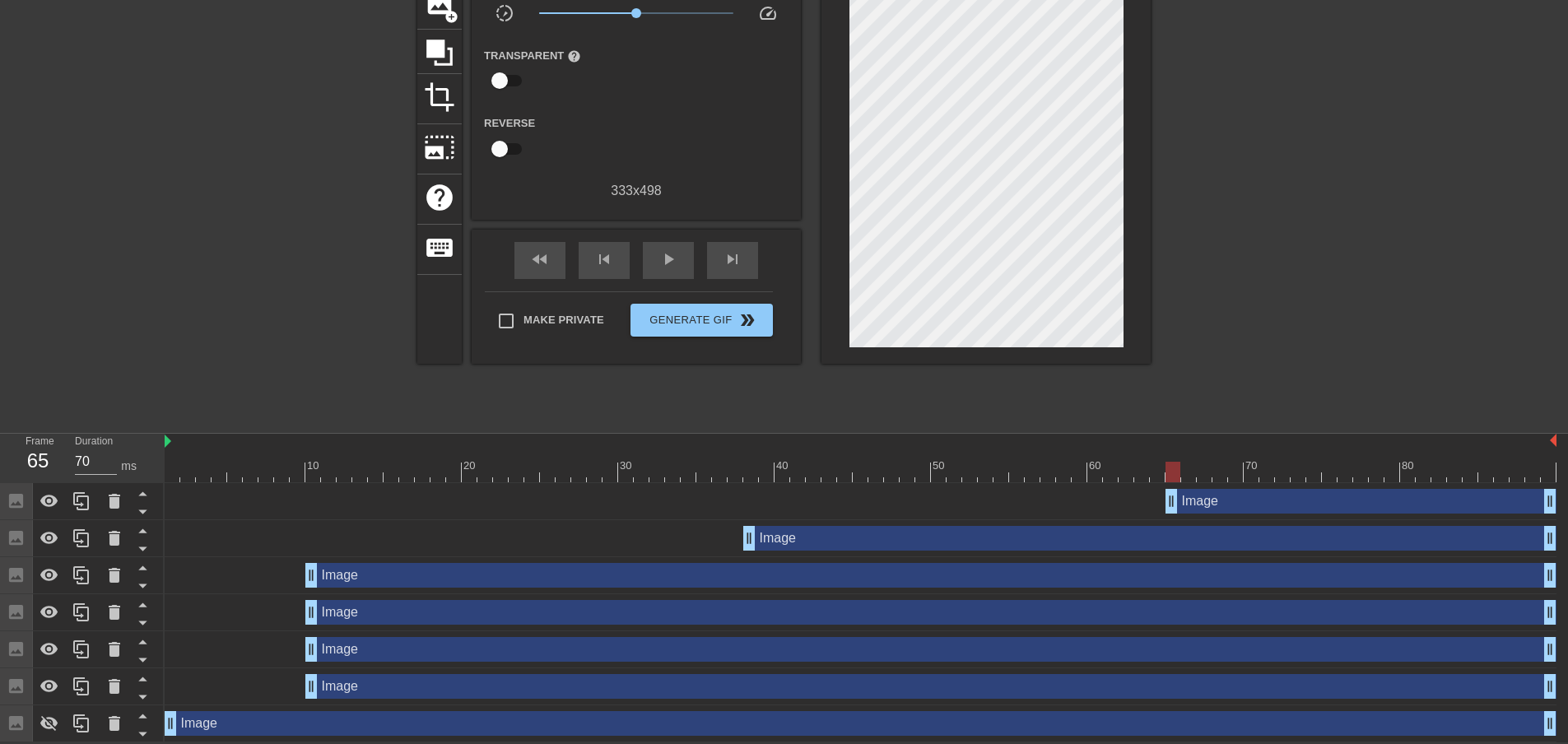
drag, startPoint x: 781, startPoint y: 498, endPoint x: 1176, endPoint y: 501, distance: 395.0
drag, startPoint x: 1169, startPoint y: 468, endPoint x: 146, endPoint y: 515, distance: 1024.1
click at [146, 515] on div "Frame 1 Duration 200 ms 10 20 30 40 50 60 70 80 Image drag_handle drag_handle I…" at bounding box center [784, 588] width 1568 height 308
drag, startPoint x: 313, startPoint y: 569, endPoint x: 310, endPoint y: 560, distance: 9.5
click at [310, 560] on div "Image drag_handle drag_handle" at bounding box center [860, 576] width 1392 height 37
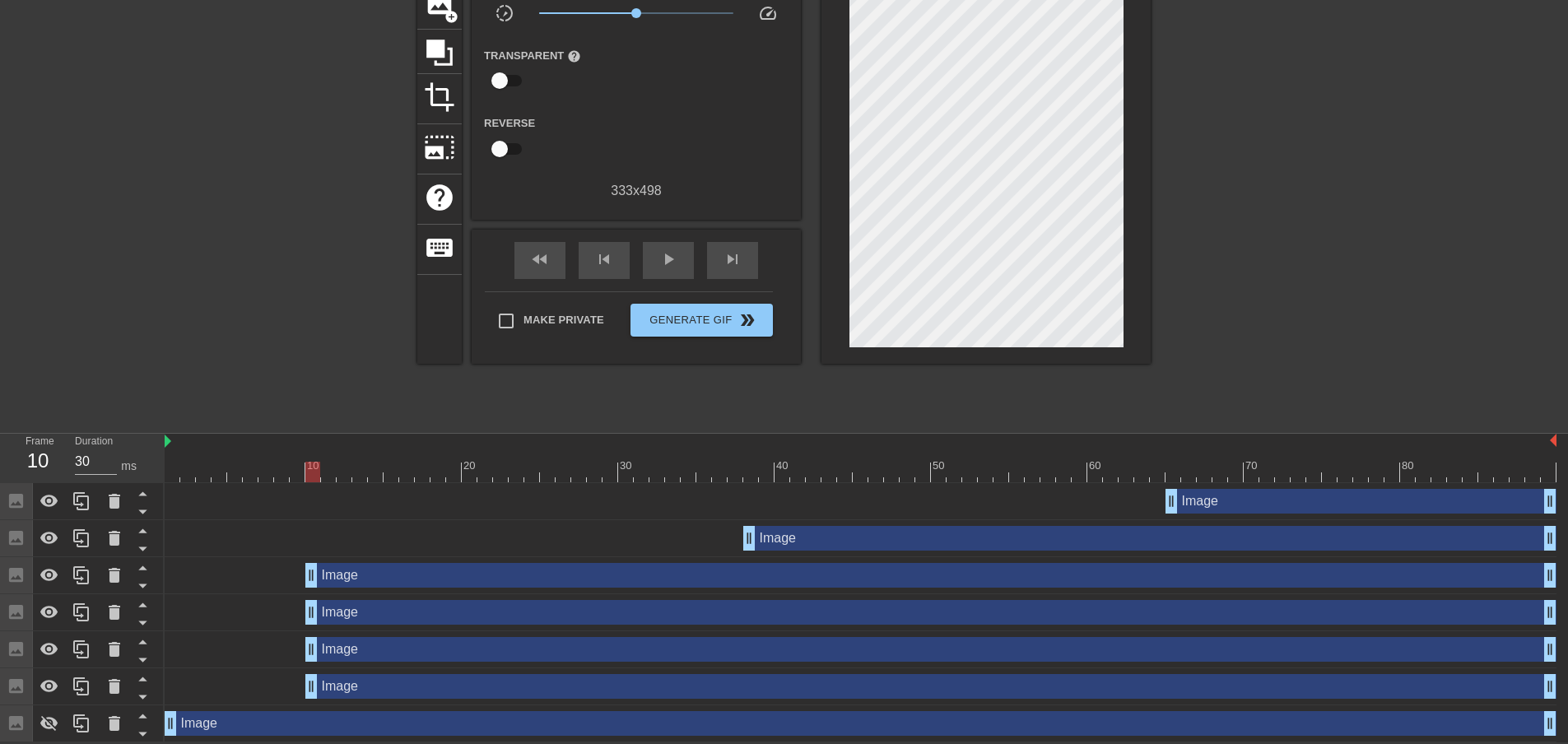
drag, startPoint x: 308, startPoint y: 609, endPoint x: 310, endPoint y: 619, distance: 10.2
drag, startPoint x: 310, startPoint y: 613, endPoint x: 301, endPoint y: 614, distance: 9.1
drag, startPoint x: 310, startPoint y: 646, endPoint x: 285, endPoint y: 650, distance: 25.3
drag, startPoint x: 313, startPoint y: 680, endPoint x: 271, endPoint y: 682, distance: 42.0
drag, startPoint x: 262, startPoint y: 466, endPoint x: 157, endPoint y: 476, distance: 105.5
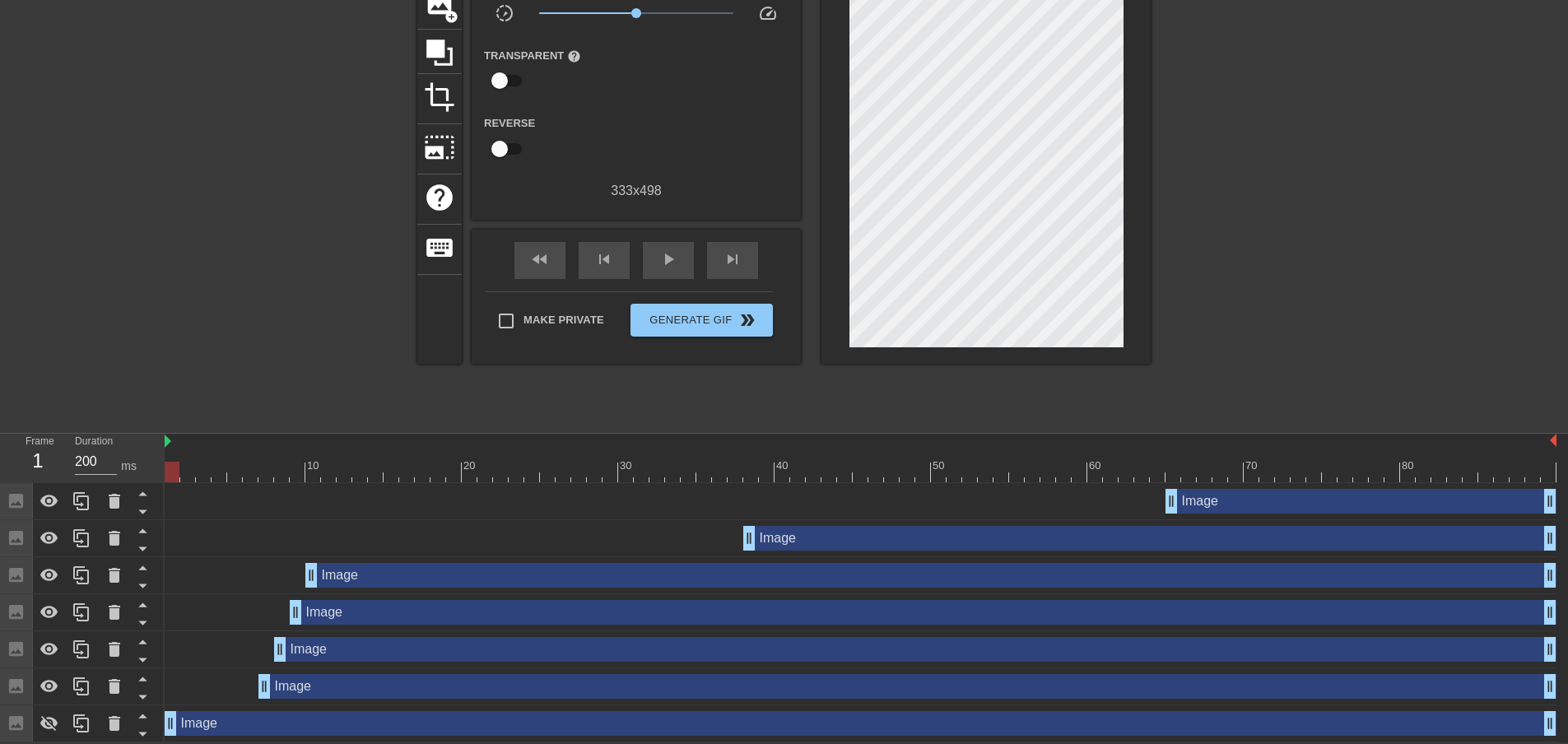
click at [157, 476] on div "Frame 1 Duration 200 ms 10 20 30 40 50 60 70 80 Image drag_handle drag_handle I…" at bounding box center [784, 588] width 1568 height 308
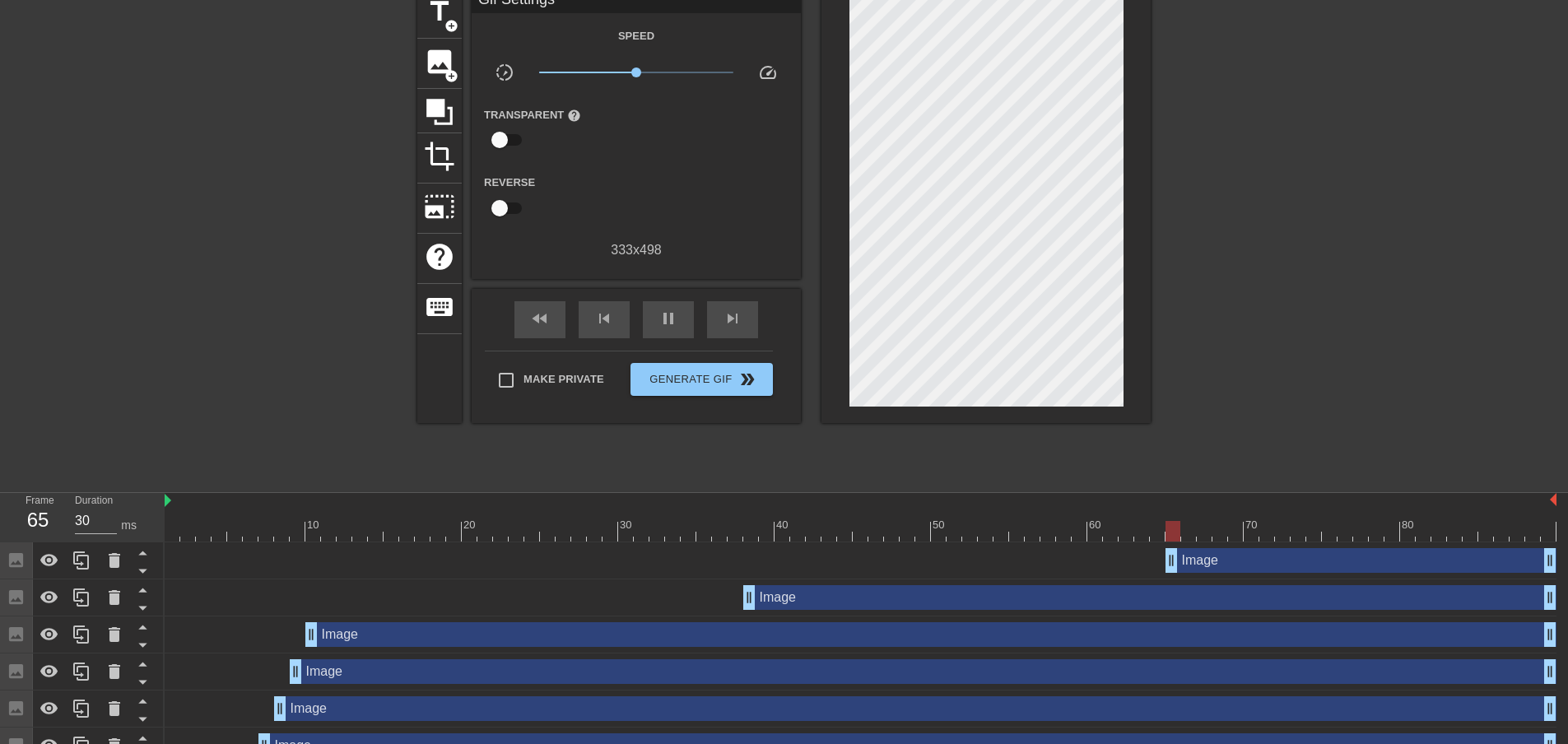
scroll to position [83, 0]
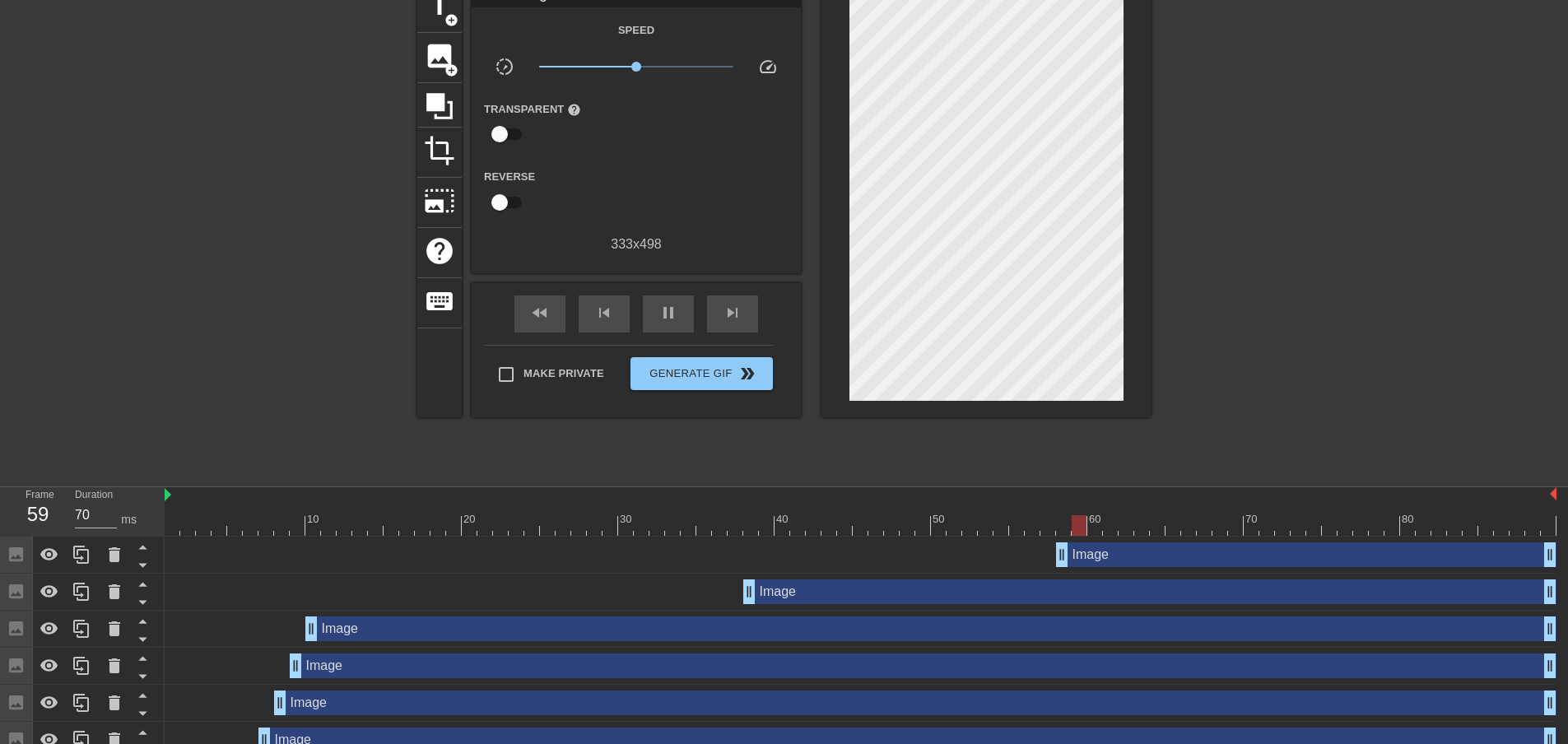
drag, startPoint x: 1174, startPoint y: 554, endPoint x: 1058, endPoint y: 554, distance: 116.0
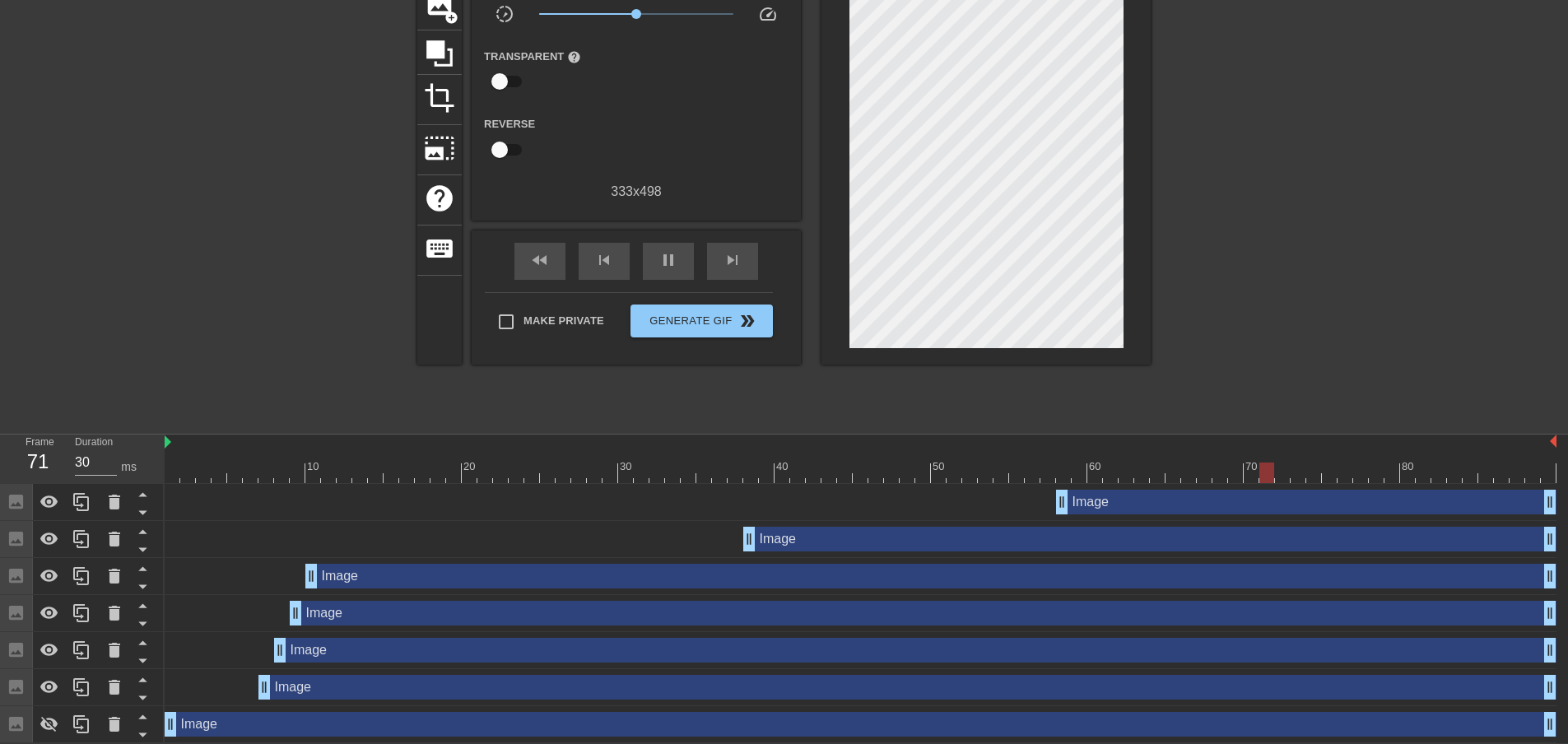
scroll to position [138, 0]
type input "30"
click at [515, 324] on input "Make Private" at bounding box center [506, 320] width 35 height 35
checkbox input "true"
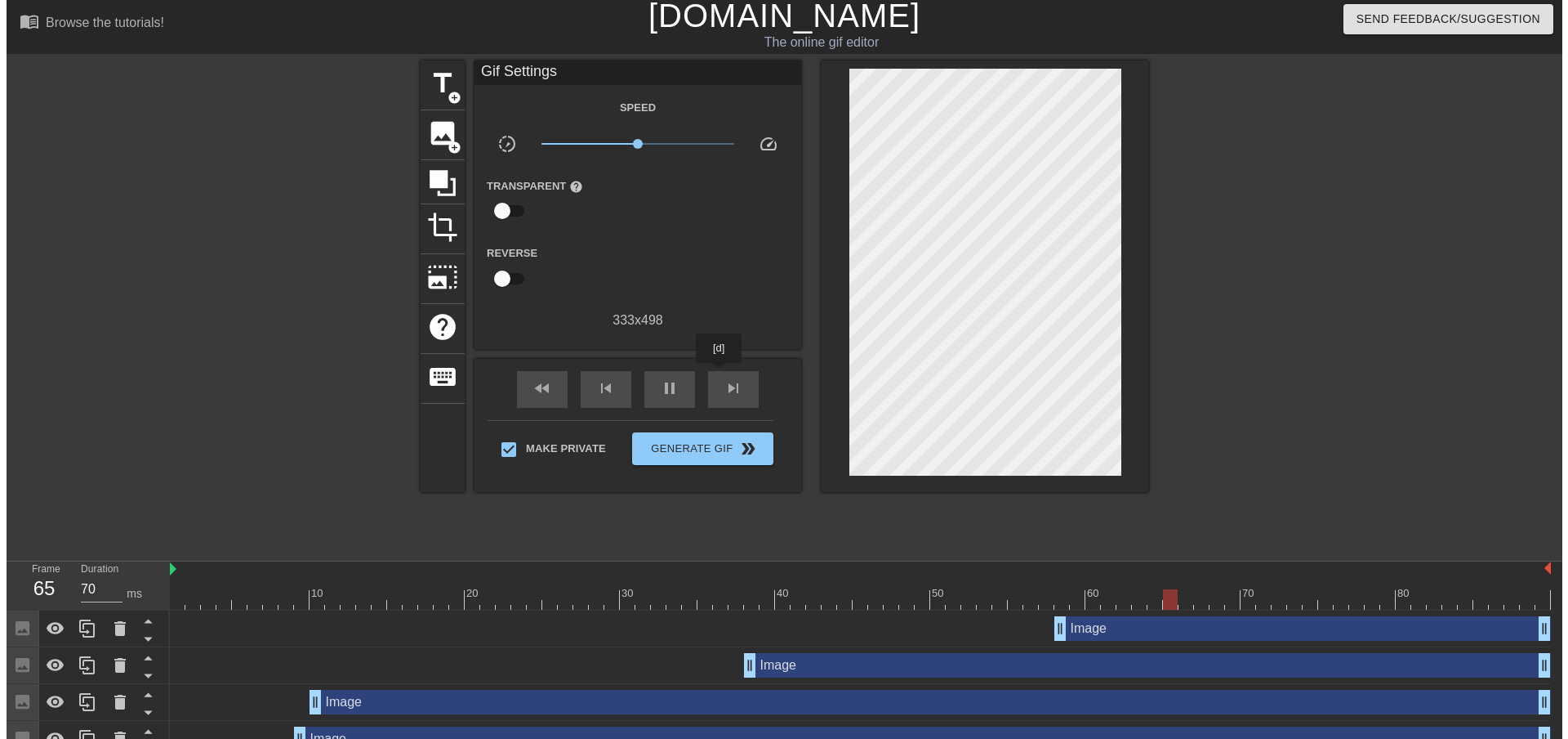
scroll to position [0, 0]
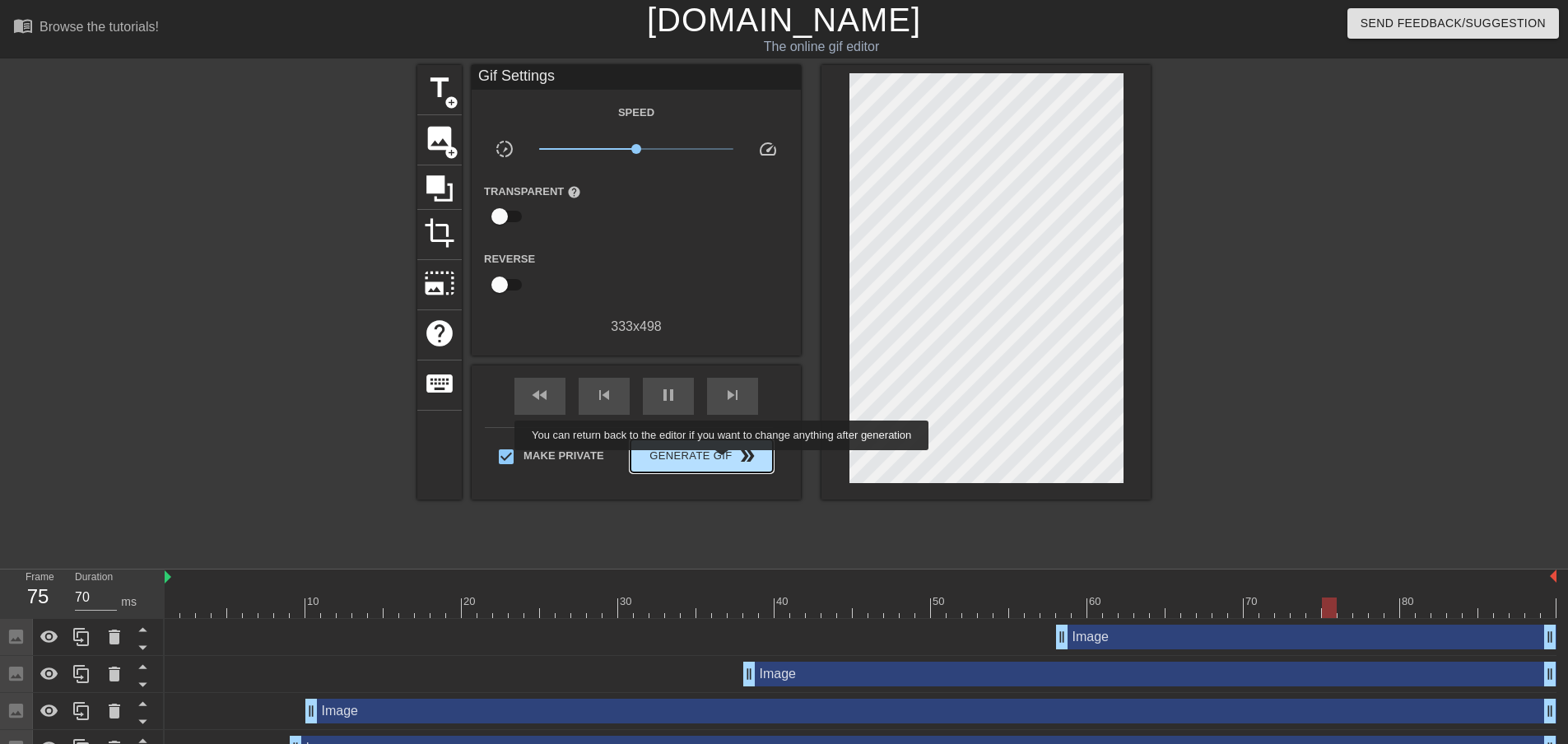
type input "30"
click at [723, 461] on span "Generate Gif double_arrow" at bounding box center [701, 456] width 129 height 20
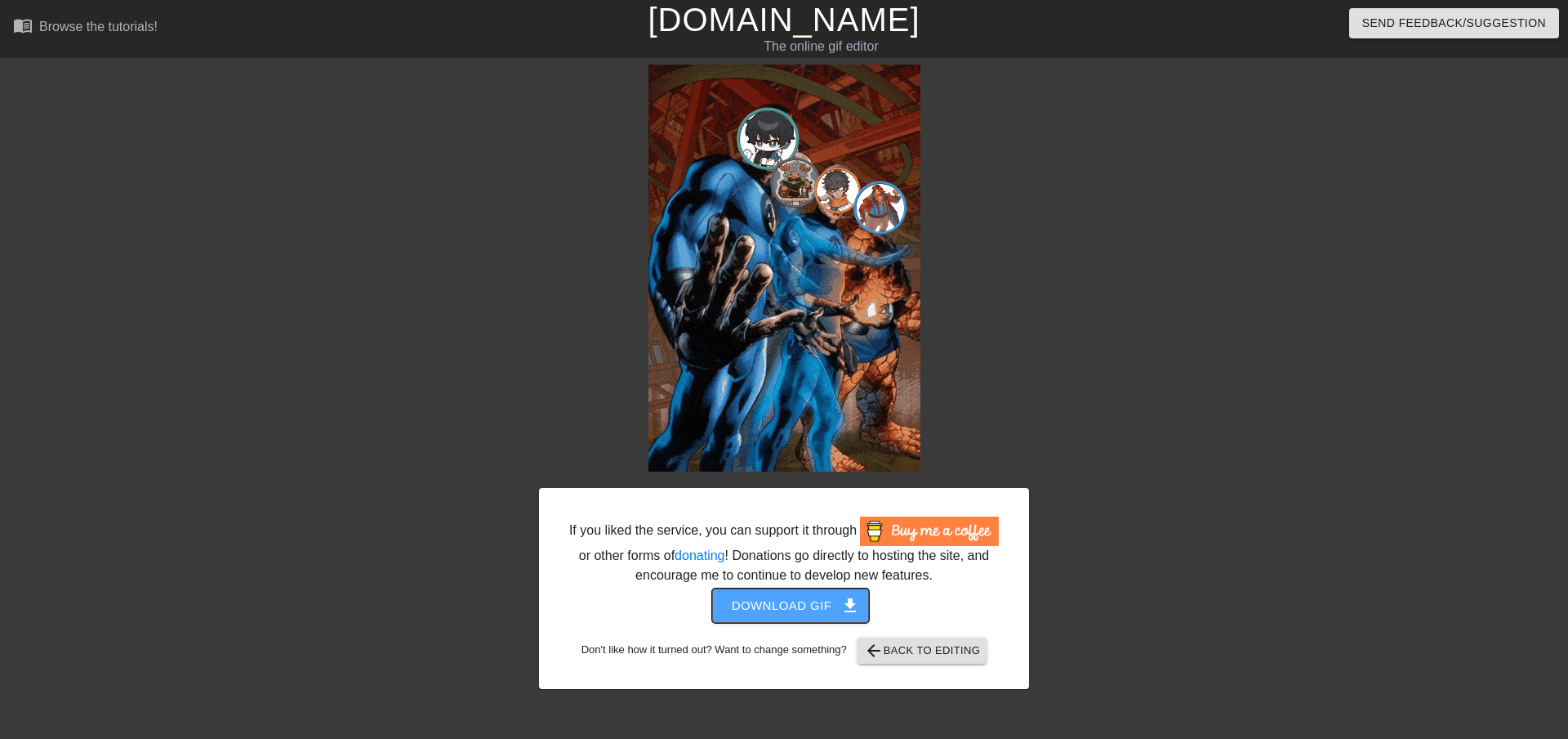
click at [788, 602] on span "Download gif get_app" at bounding box center [791, 606] width 118 height 21
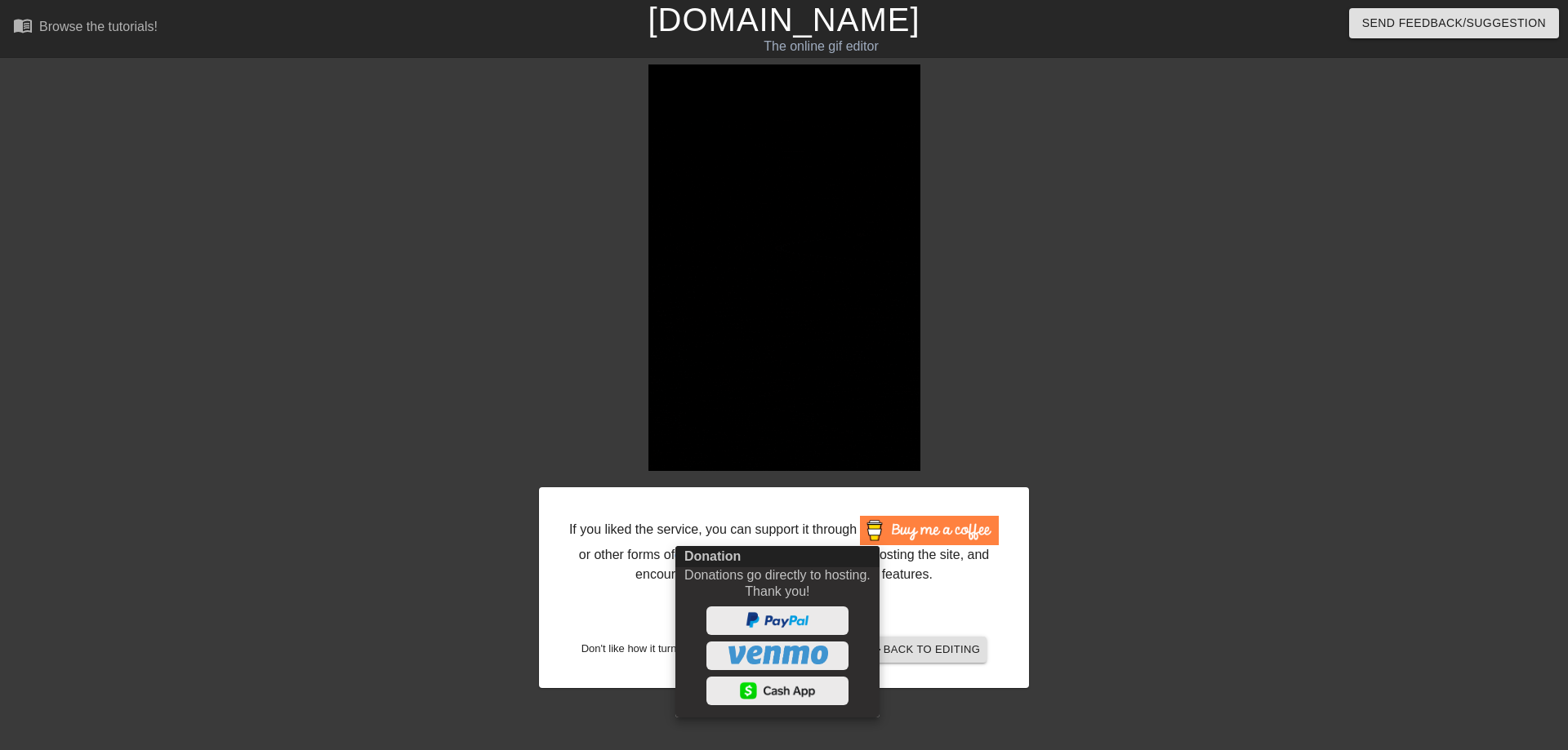
click at [445, 319] on div at bounding box center [784, 375] width 1568 height 750
